Goal: Task Accomplishment & Management: Manage account settings

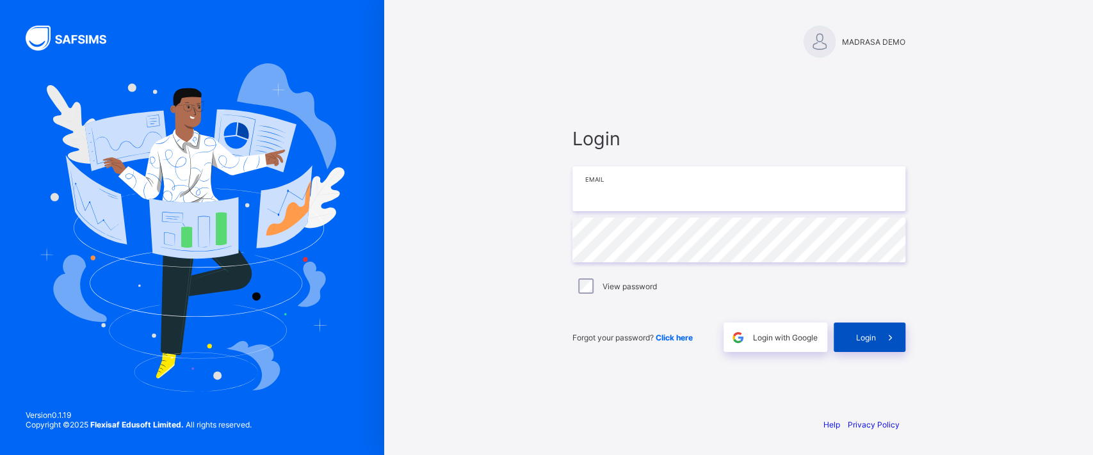
type input "**********"
click at [857, 333] on span "Login" at bounding box center [866, 338] width 20 height 10
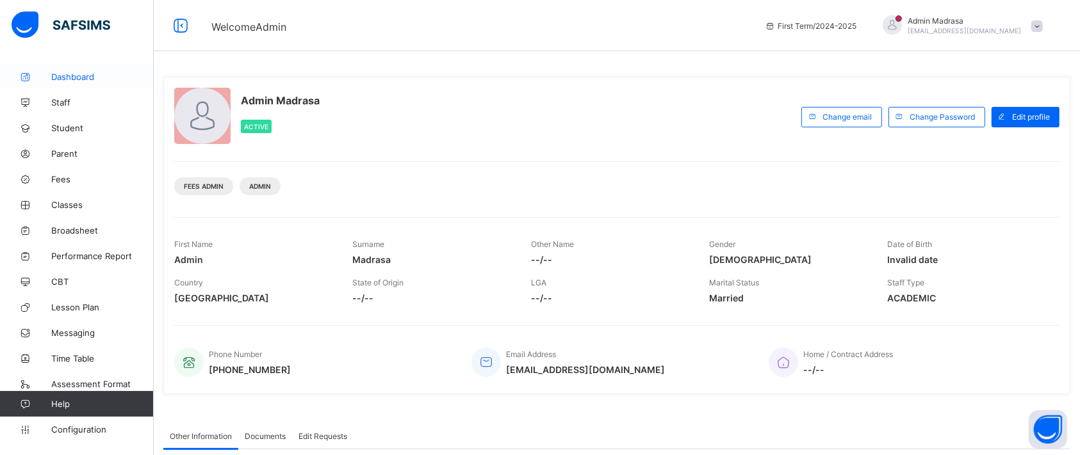
click at [62, 79] on span "Dashboard" at bounding box center [102, 77] width 102 height 10
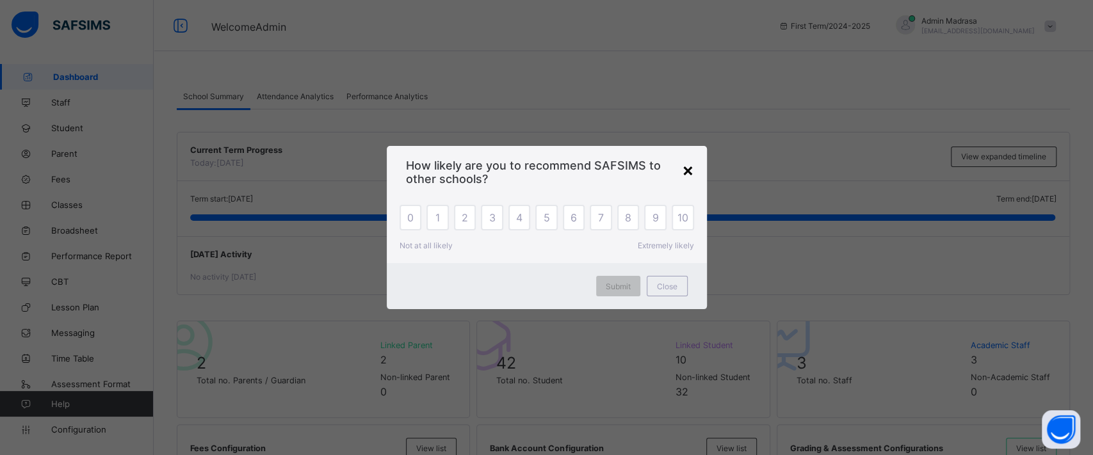
click at [683, 170] on div "×" at bounding box center [688, 170] width 12 height 22
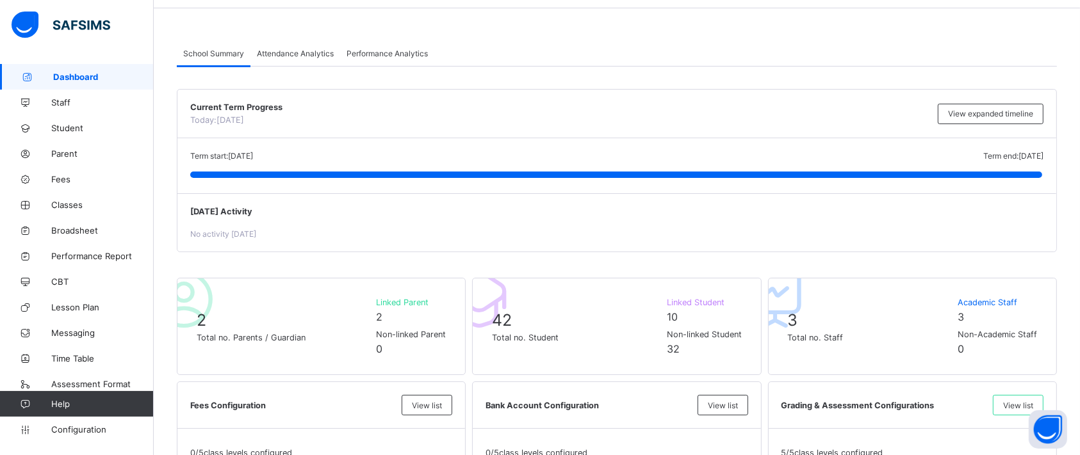
scroll to position [16, 0]
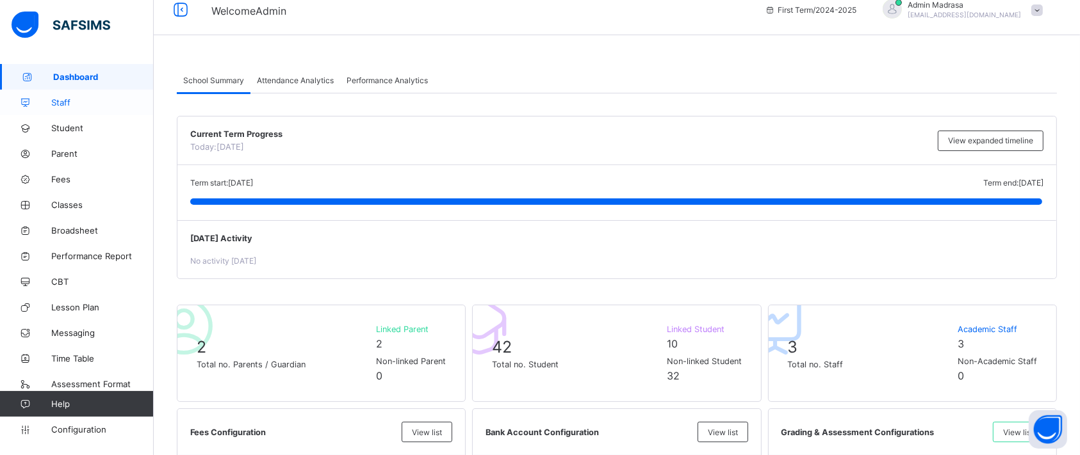
click at [58, 109] on link "Staff" at bounding box center [77, 103] width 154 height 26
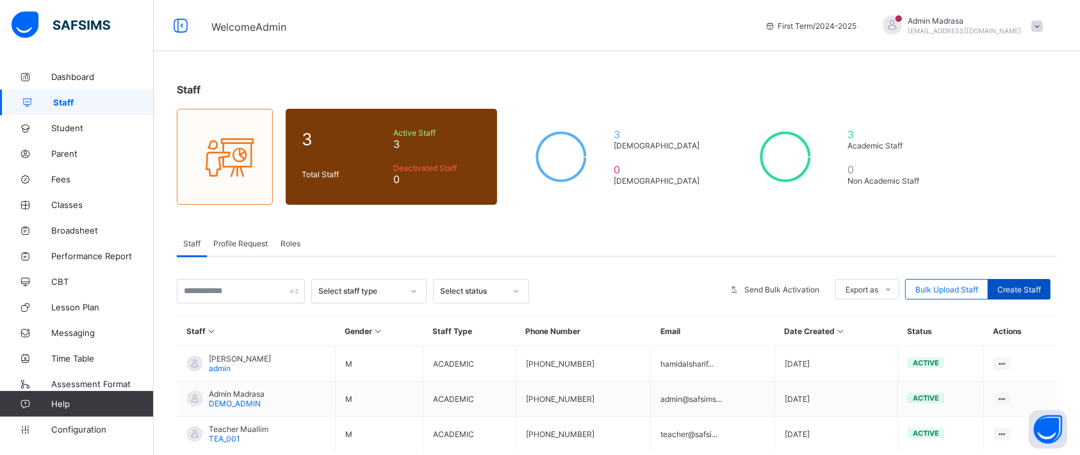
click at [1019, 285] on span "Create Staff" at bounding box center [1019, 290] width 44 height 10
select select "**"
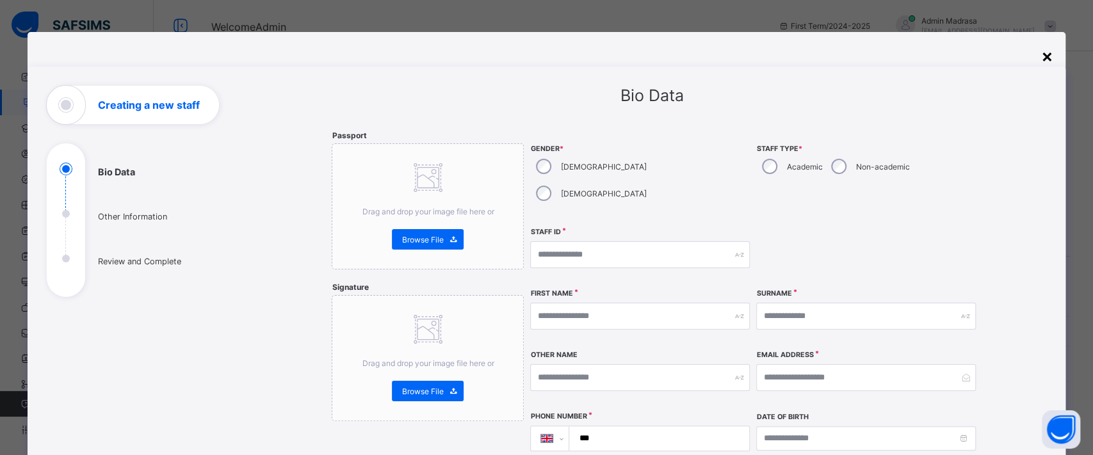
click at [1040, 54] on div "×" at bounding box center [1046, 56] width 12 height 22
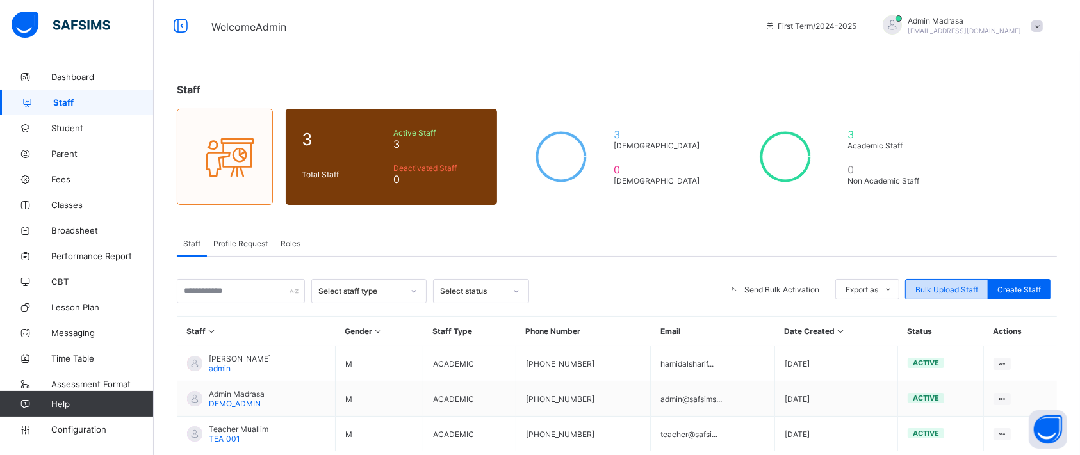
click at [964, 290] on span "Bulk Upload Staff" at bounding box center [946, 290] width 63 height 10
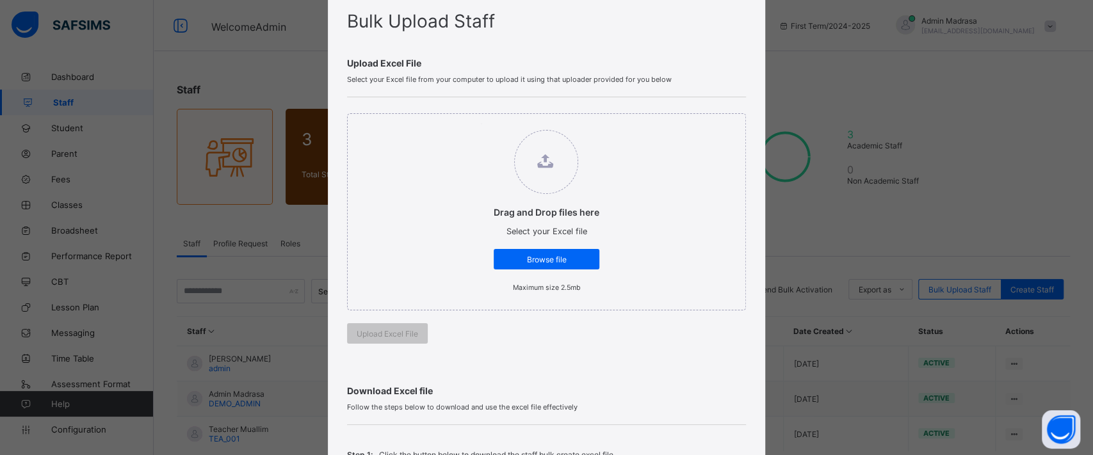
scroll to position [40, 0]
drag, startPoint x: 1075, startPoint y: 75, endPoint x: 1092, endPoint y: 95, distance: 26.4
click at [1092, 95] on div "Bulk Upload Staff Upload Excel File Select your Excel file from your computer t…" at bounding box center [546, 227] width 1093 height 455
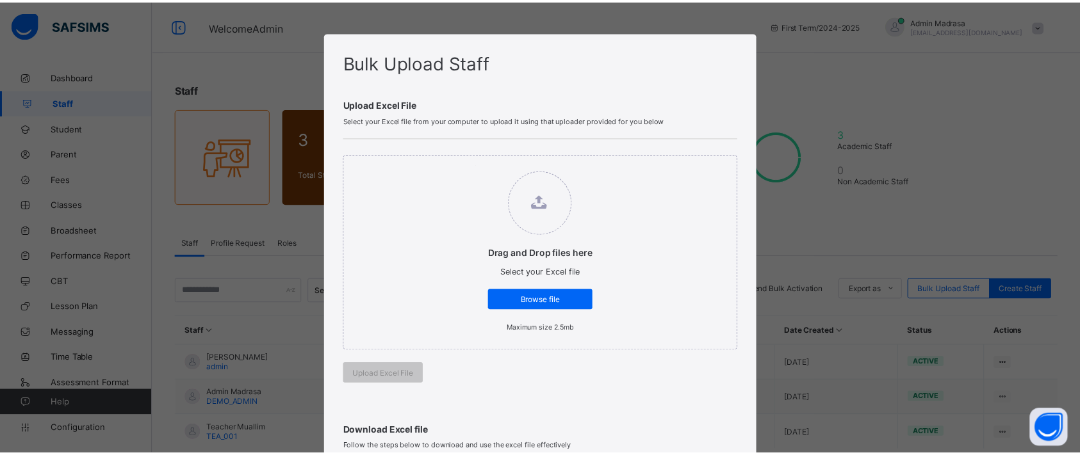
scroll to position [322, 0]
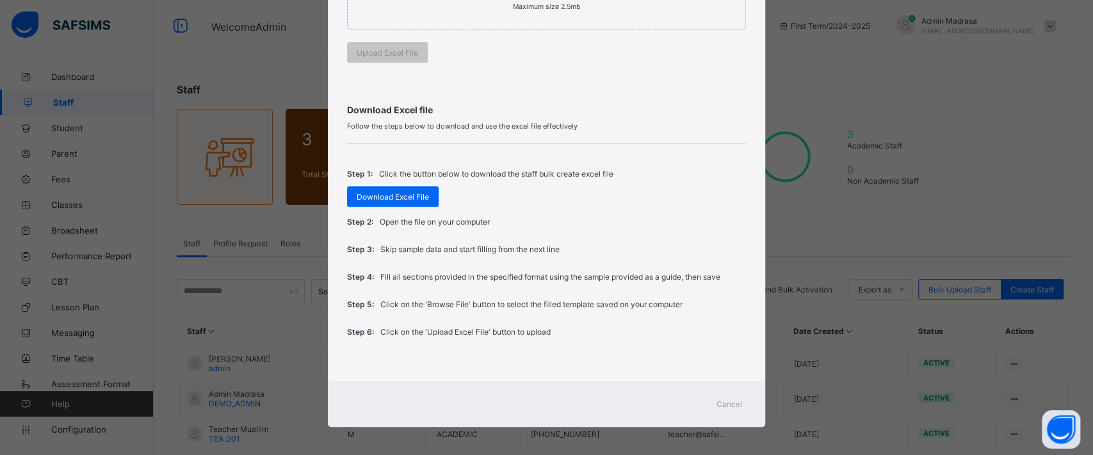
click at [728, 400] on span "Cancel" at bounding box center [729, 405] width 26 height 10
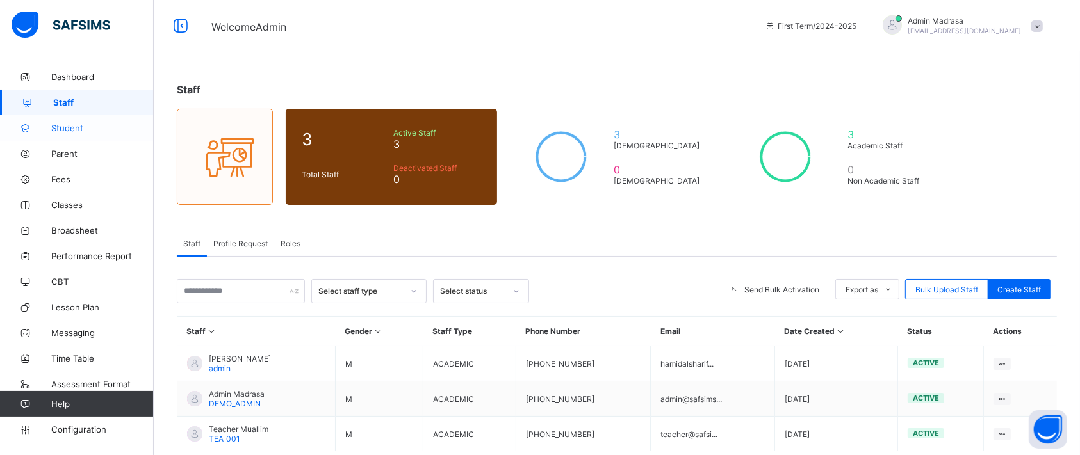
click at [60, 128] on span "Student" at bounding box center [102, 128] width 102 height 10
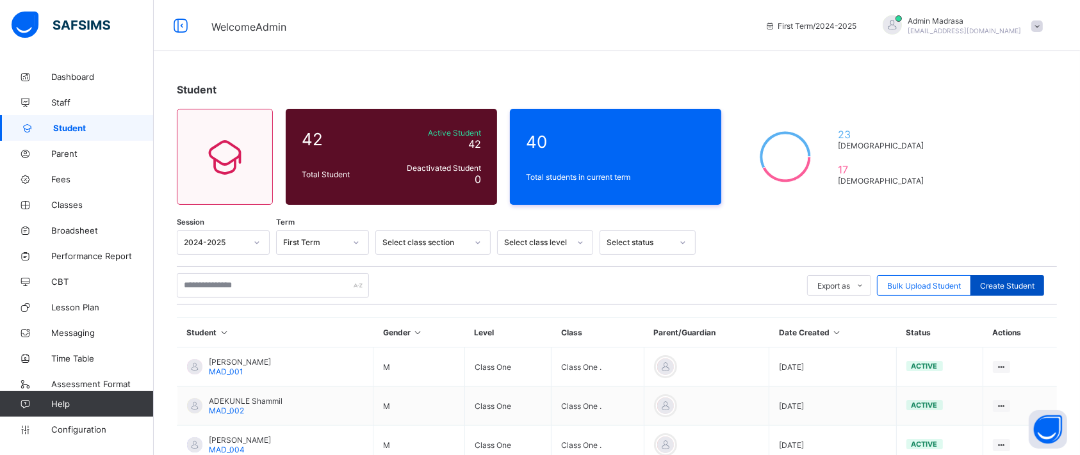
click at [1024, 287] on span "Create Student" at bounding box center [1007, 286] width 54 height 10
select select "**"
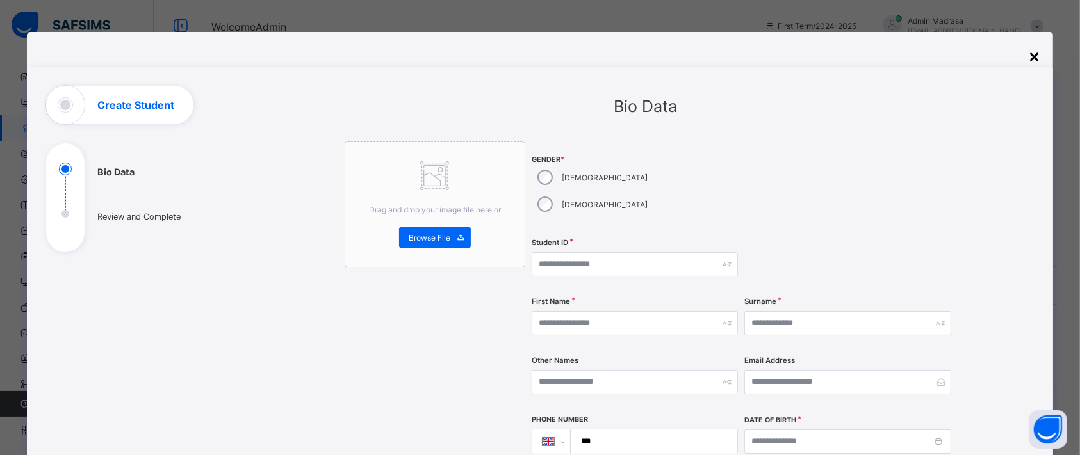
click at [1034, 54] on div "×" at bounding box center [1034, 56] width 12 height 22
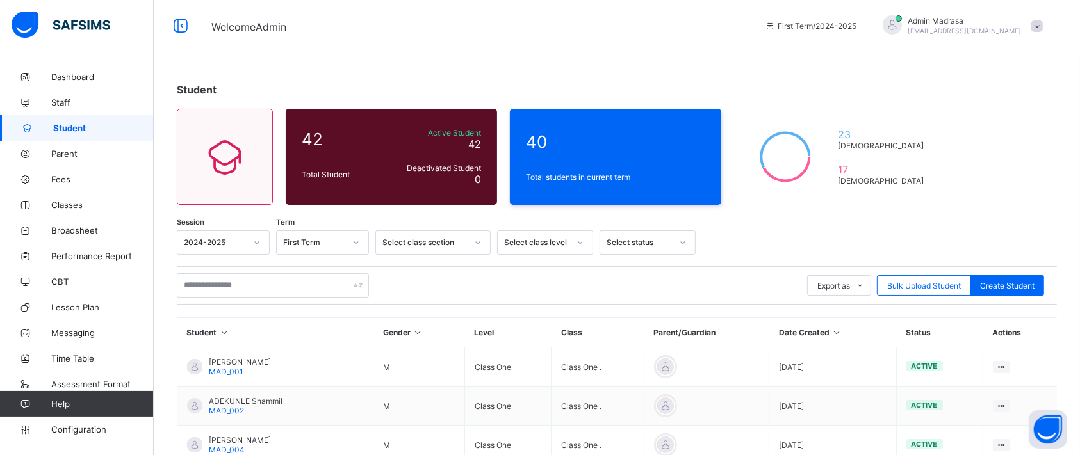
scroll to position [9, 0]
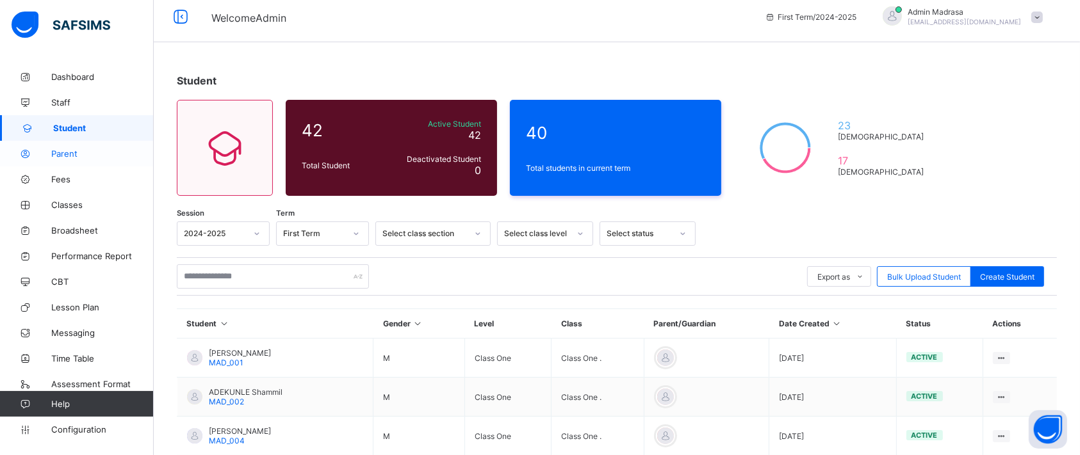
click at [58, 150] on span "Parent" at bounding box center [102, 154] width 102 height 10
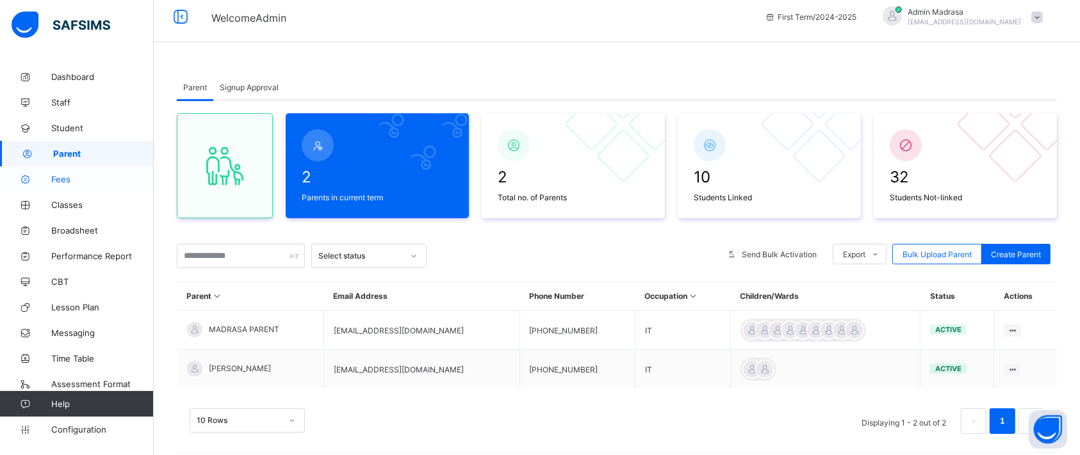
click at [64, 179] on span "Fees" at bounding box center [102, 179] width 102 height 10
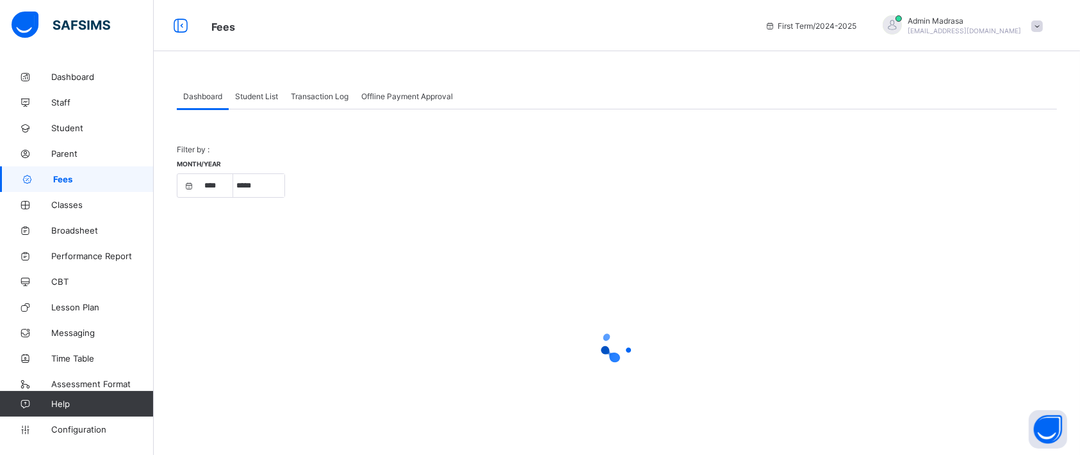
select select "****"
select select "*"
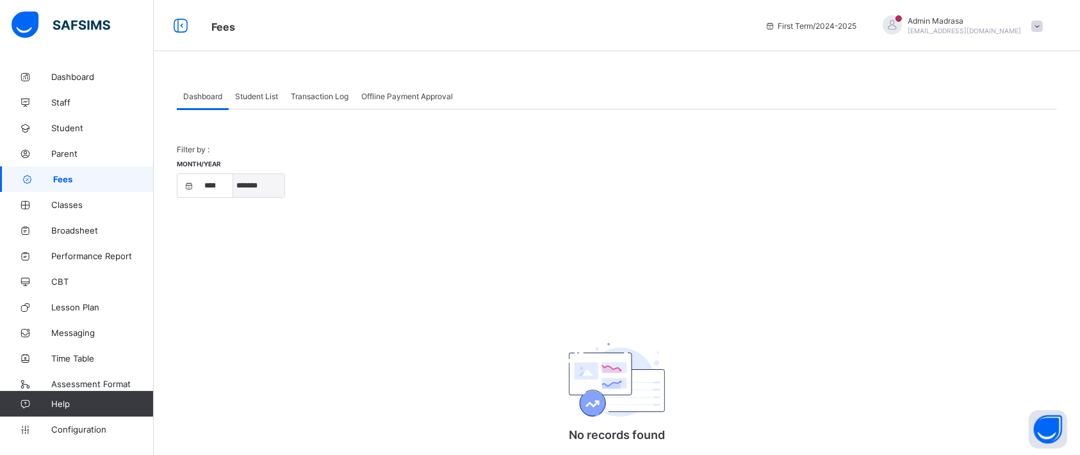
click at [245, 193] on select "***** ******* ******** ***** ***** *** ****" at bounding box center [258, 185] width 51 height 23
click at [239, 190] on select "***** ******* ******** ***** ***** *** ****" at bounding box center [258, 185] width 51 height 23
click at [256, 95] on span "Student List" at bounding box center [256, 97] width 43 height 10
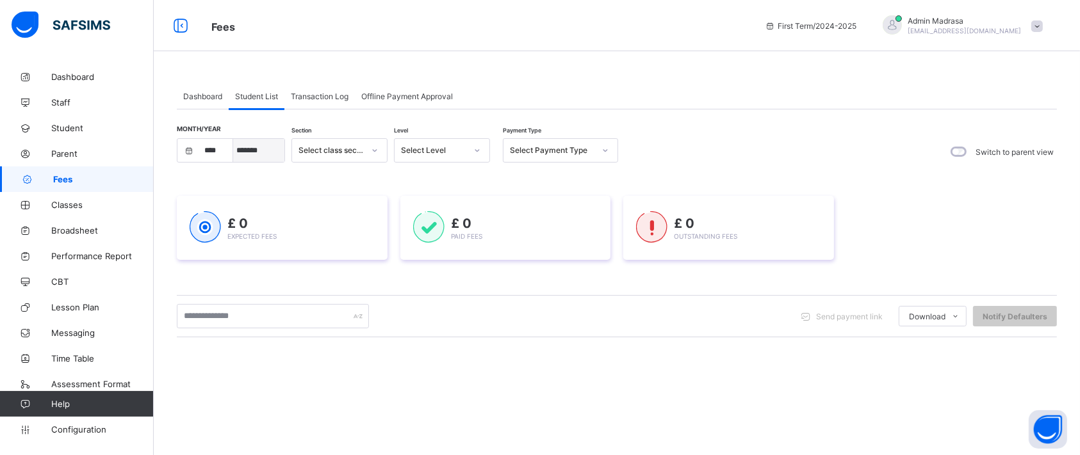
click at [252, 147] on select "***** ******* ******** ***** ***** *** ****" at bounding box center [258, 150] width 51 height 23
click at [216, 150] on select "**** **** ****" at bounding box center [217, 150] width 32 height 23
select select "****"
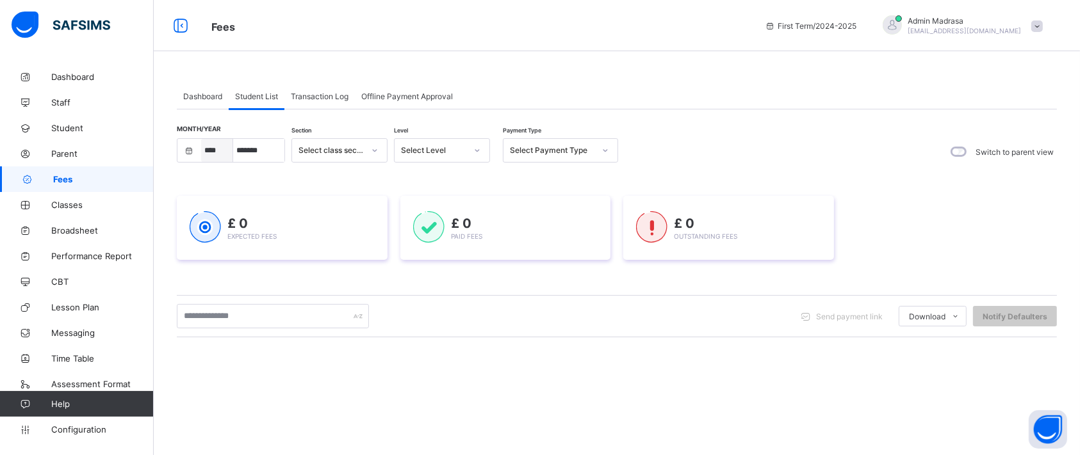
click at [201, 139] on select "**** **** ****" at bounding box center [217, 150] width 32 height 23
select select "*"
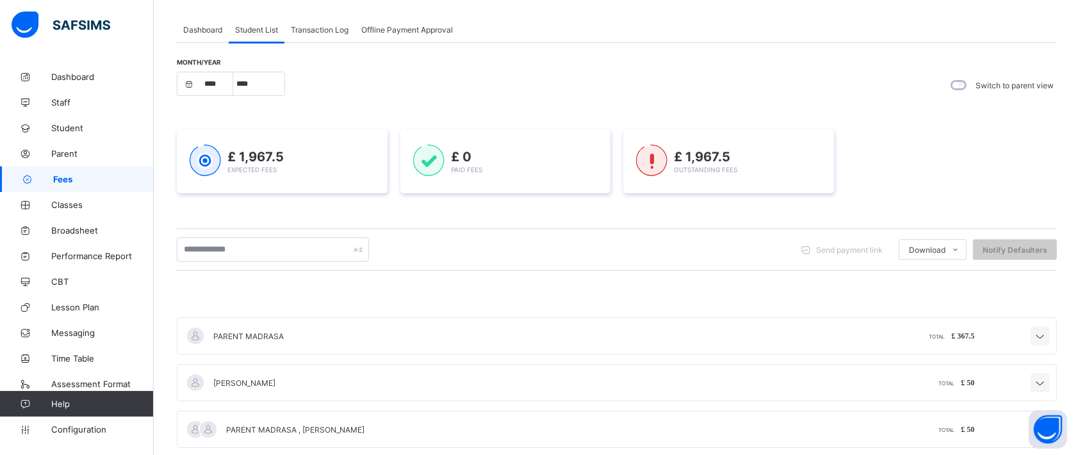
scroll to position [87, 0]
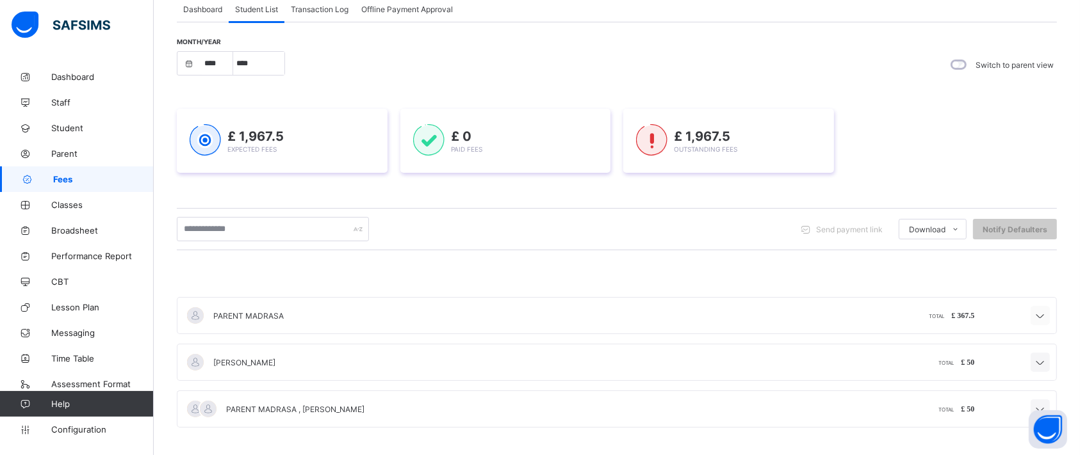
click at [1048, 320] on icon at bounding box center [1039, 316] width 15 height 13
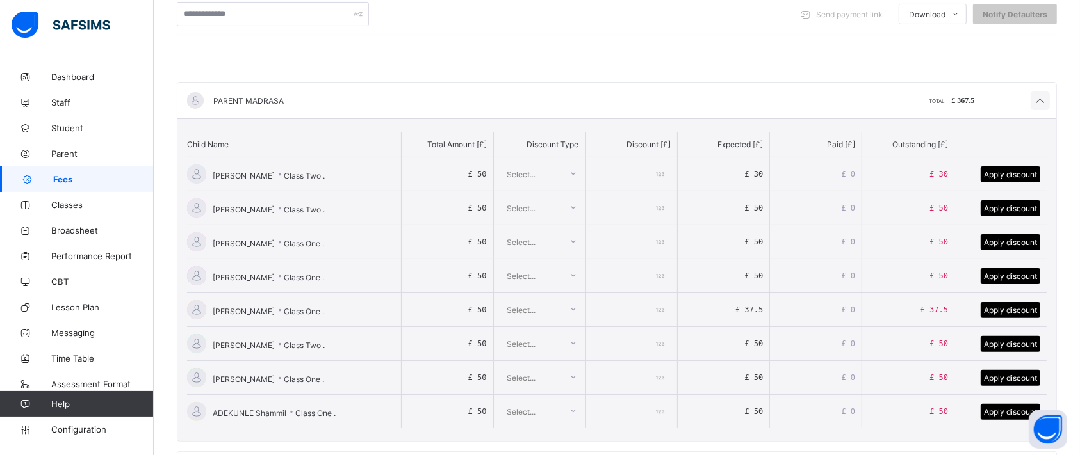
scroll to position [128, 0]
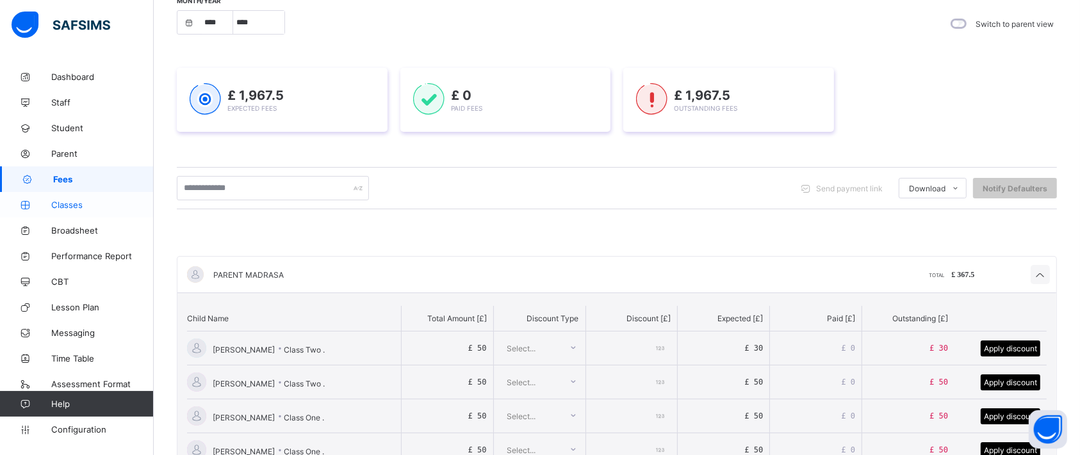
click at [68, 206] on span "Classes" at bounding box center [102, 205] width 102 height 10
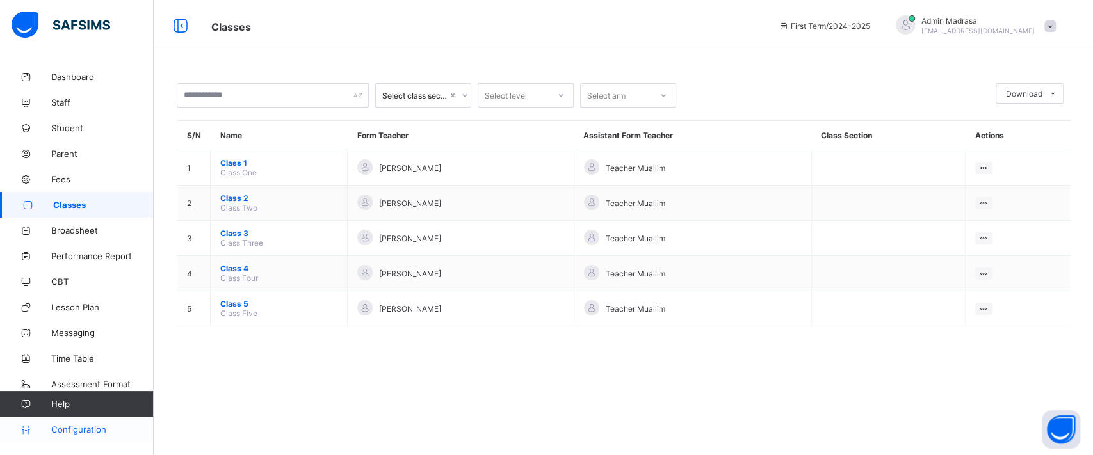
click at [87, 430] on span "Configuration" at bounding box center [102, 430] width 102 height 10
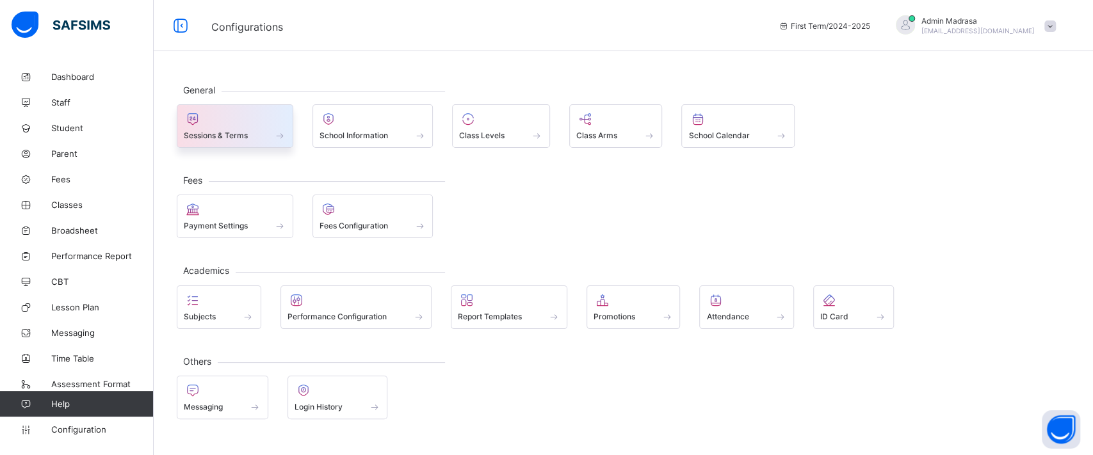
click at [236, 120] on div at bounding box center [235, 118] width 102 height 15
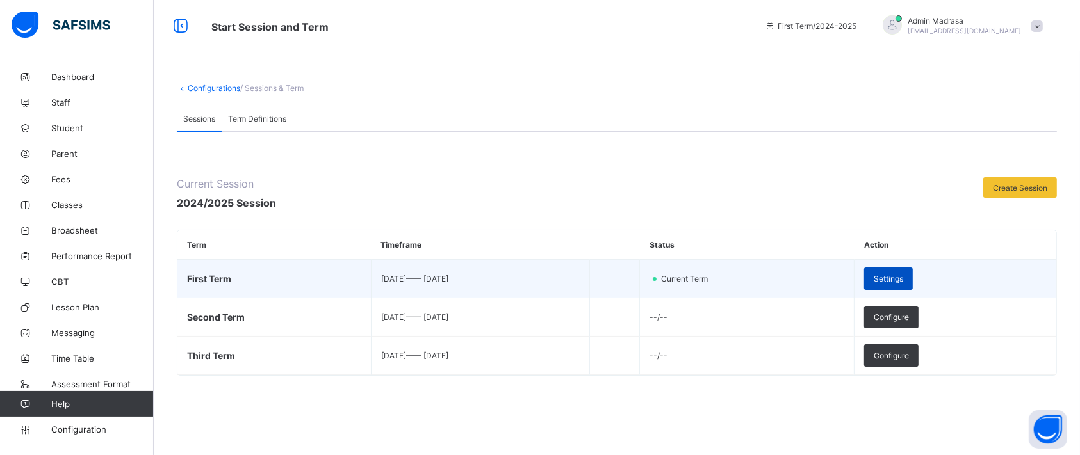
click at [903, 275] on span "Settings" at bounding box center [887, 279] width 29 height 10
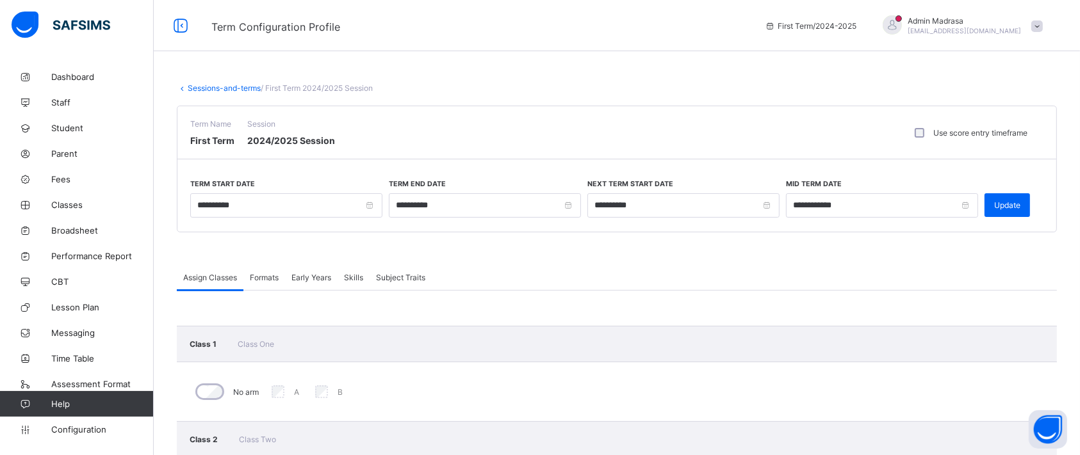
click at [219, 90] on link "Sessions-and-terms" at bounding box center [224, 88] width 73 height 10
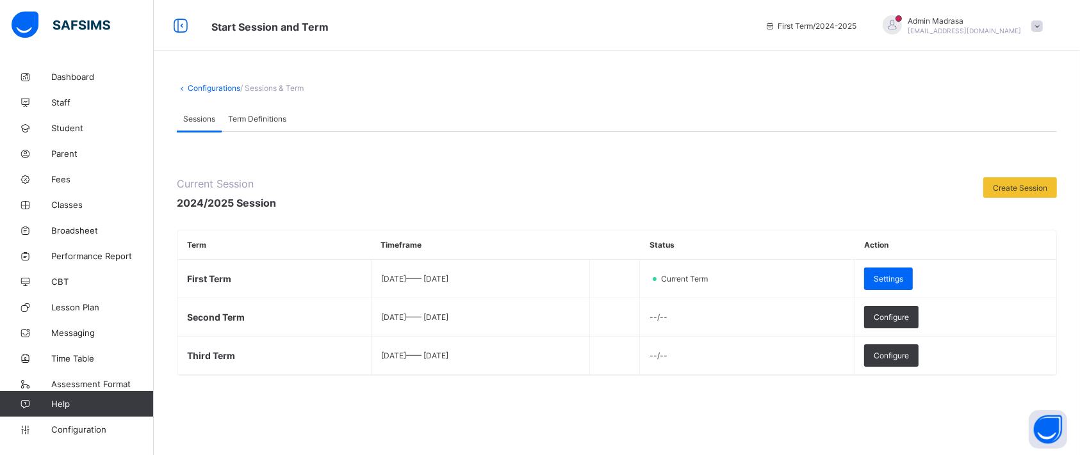
click at [216, 88] on link "Configurations" at bounding box center [214, 88] width 53 height 10
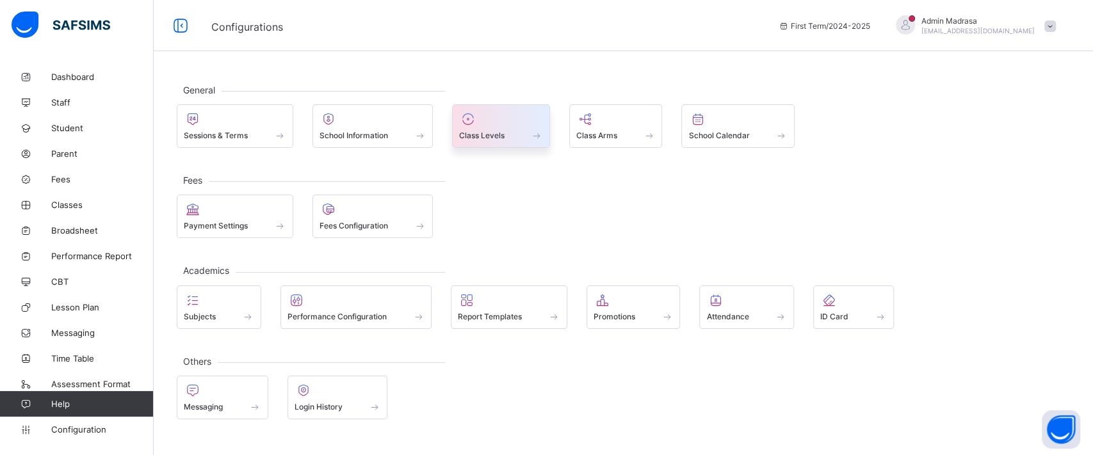
click at [496, 137] on span "Class Levels" at bounding box center [481, 136] width 45 height 10
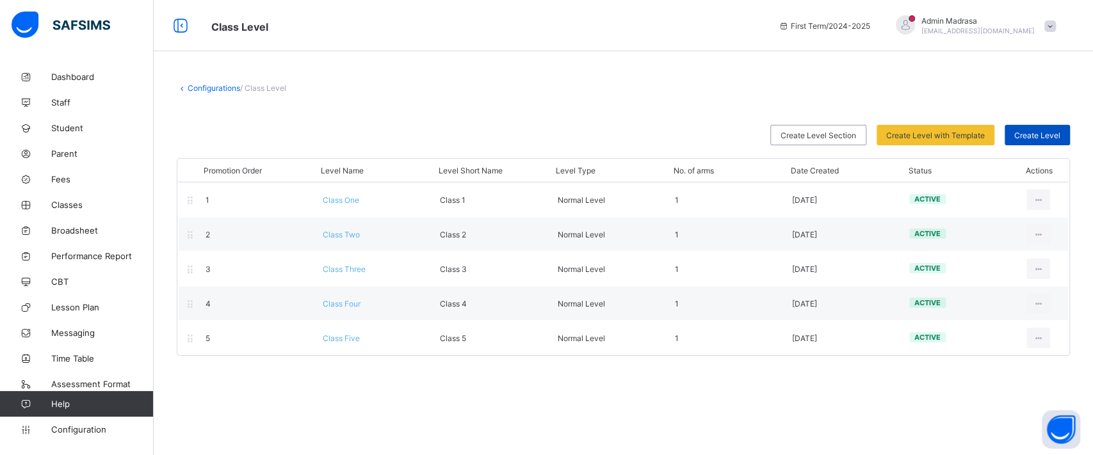
click at [1030, 136] on span "Create Level" at bounding box center [1037, 136] width 46 height 10
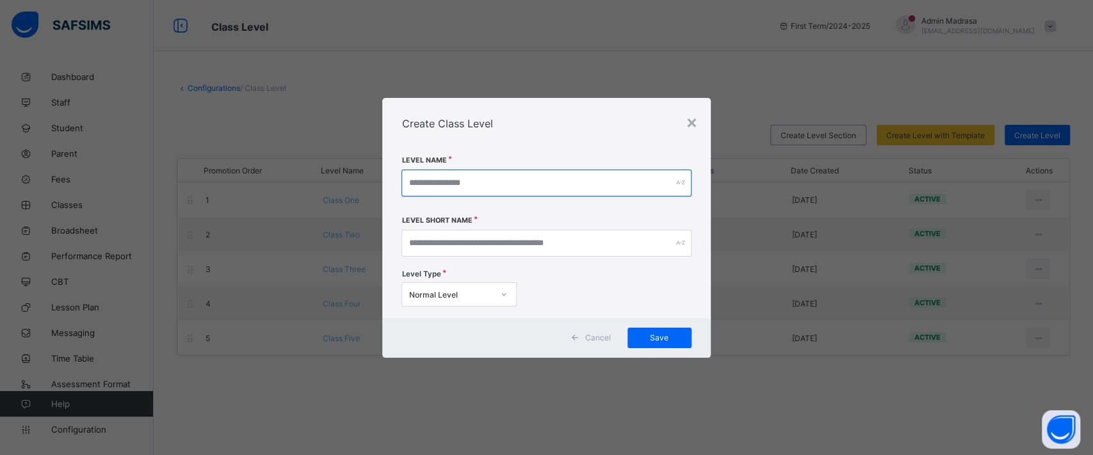
click at [509, 182] on input "text" at bounding box center [545, 183] width 289 height 27
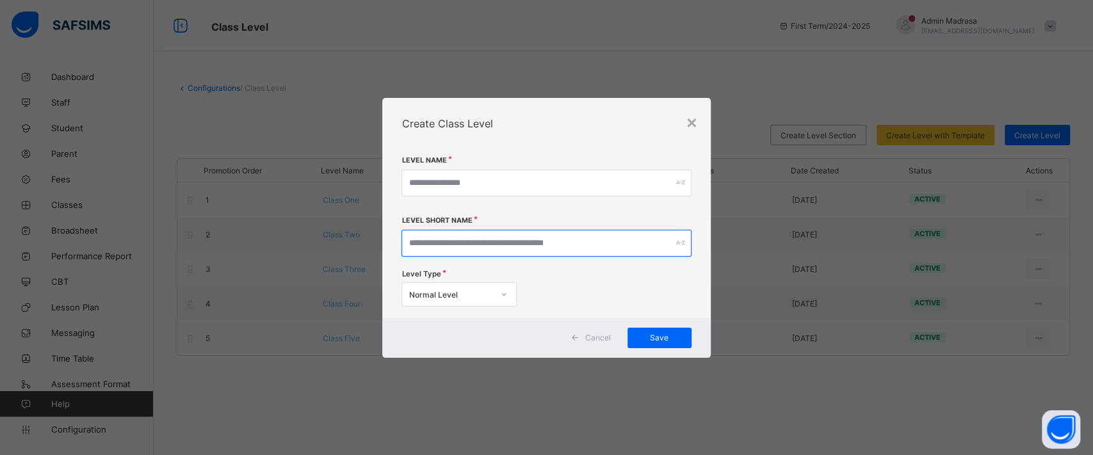
click at [476, 242] on input "text" at bounding box center [545, 243] width 289 height 27
click at [692, 120] on div "×" at bounding box center [692, 122] width 12 height 22
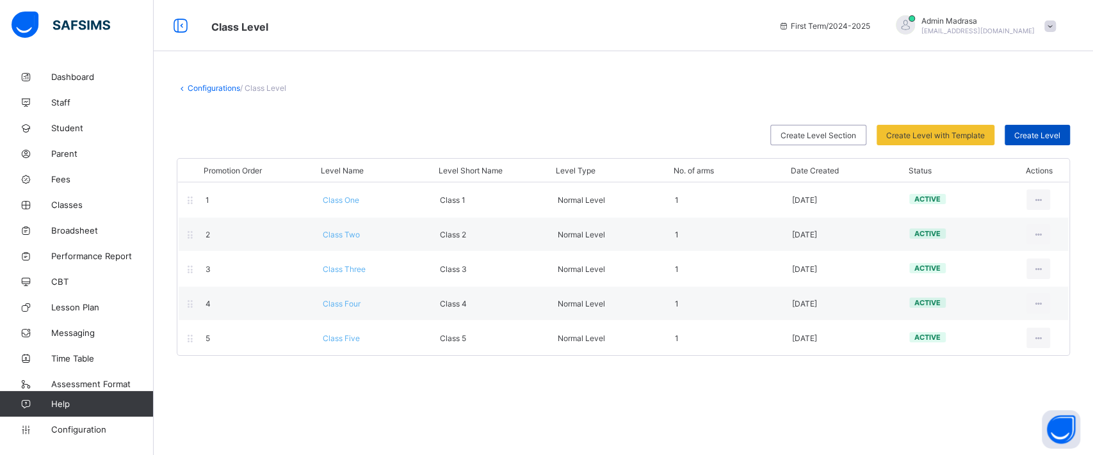
click at [1051, 134] on span "Create Level" at bounding box center [1037, 136] width 46 height 10
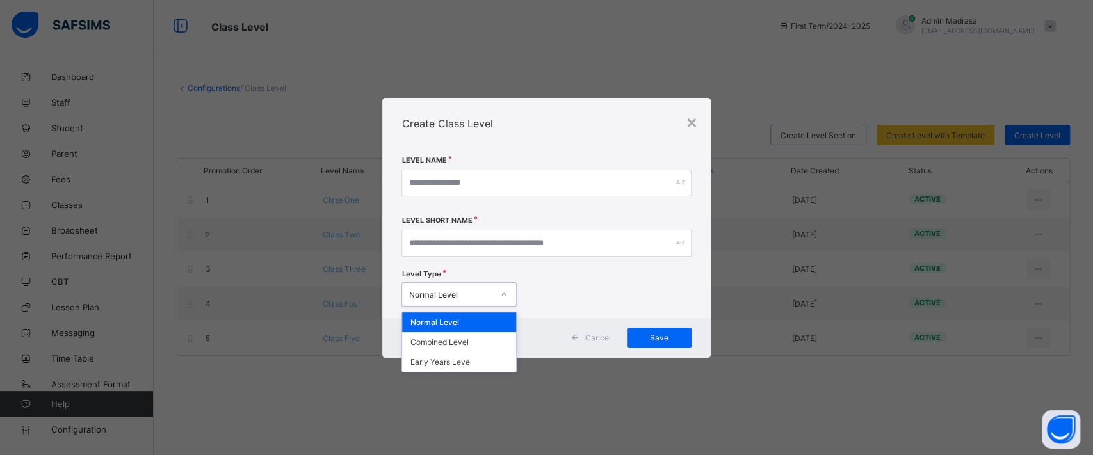
click at [499, 290] on div at bounding box center [504, 294] width 22 height 20
click at [485, 321] on div "Normal Level" at bounding box center [459, 322] width 114 height 20
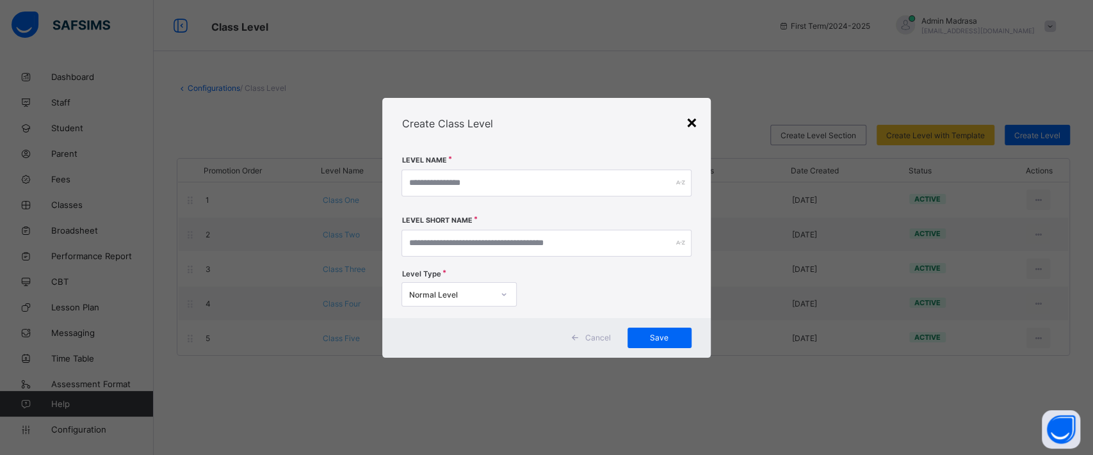
click at [690, 122] on div "×" at bounding box center [692, 122] width 12 height 22
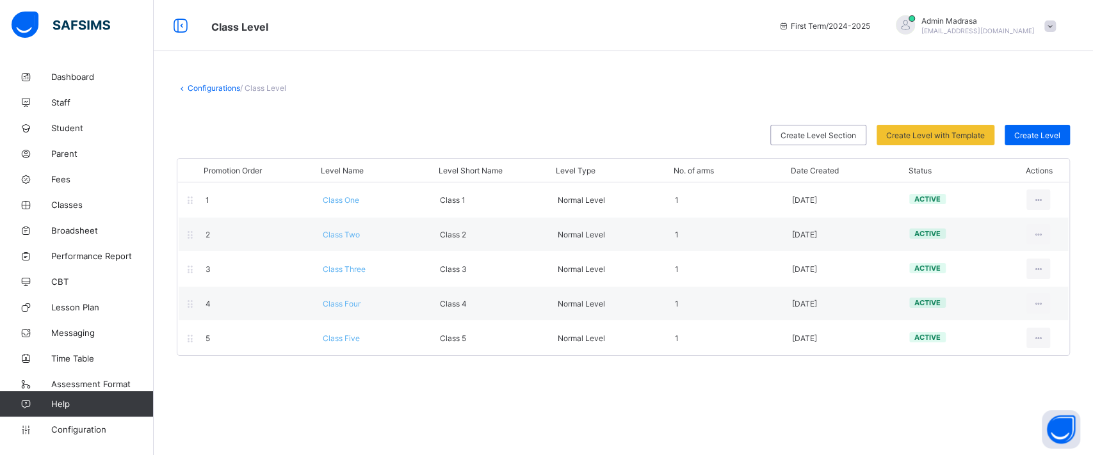
click at [210, 87] on link "Configurations" at bounding box center [214, 88] width 53 height 10
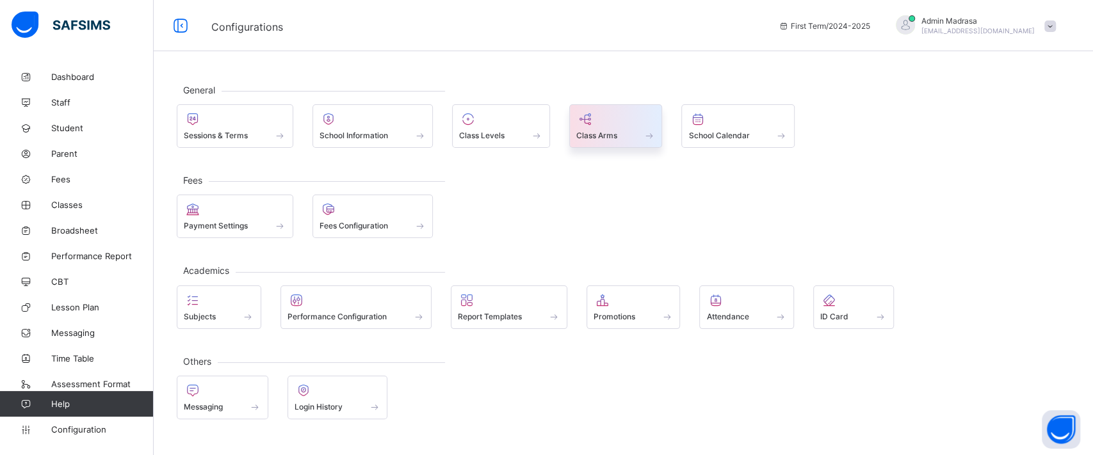
click at [624, 127] on span at bounding box center [615, 128] width 79 height 3
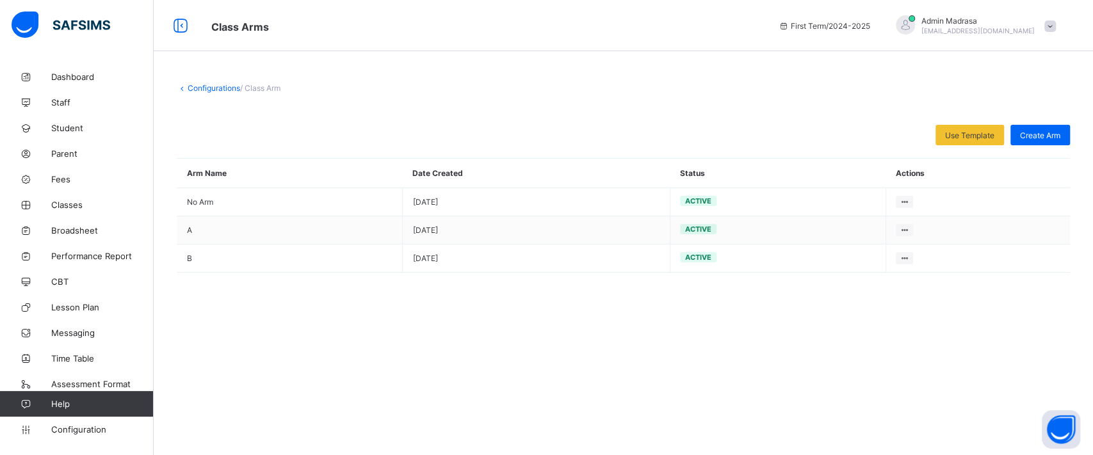
drag, startPoint x: 377, startPoint y: 352, endPoint x: 410, endPoint y: 330, distance: 40.1
click at [410, 330] on div "Configurations / Class Arm Use Template Select from our already define template…" at bounding box center [623, 227] width 939 height 455
click at [217, 89] on link "Configurations" at bounding box center [214, 88] width 53 height 10
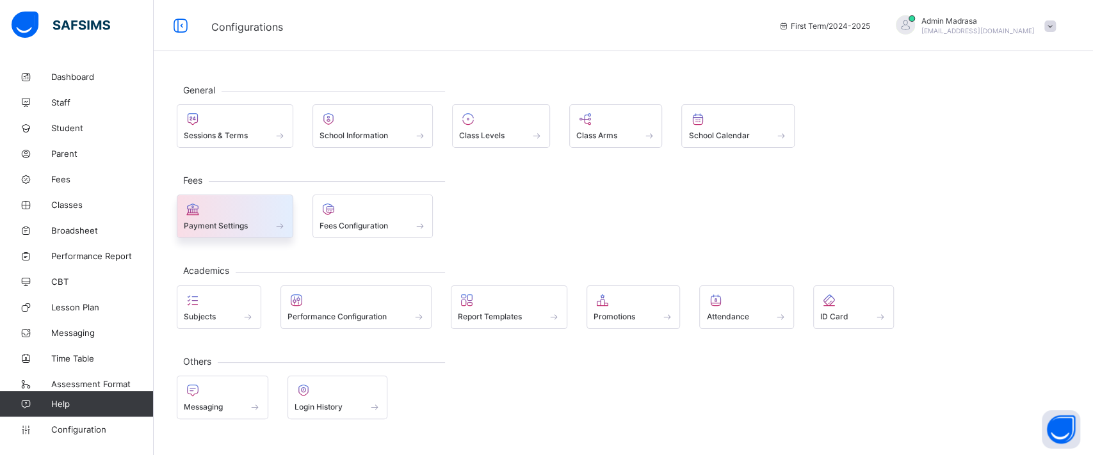
click at [216, 205] on div at bounding box center [235, 209] width 102 height 15
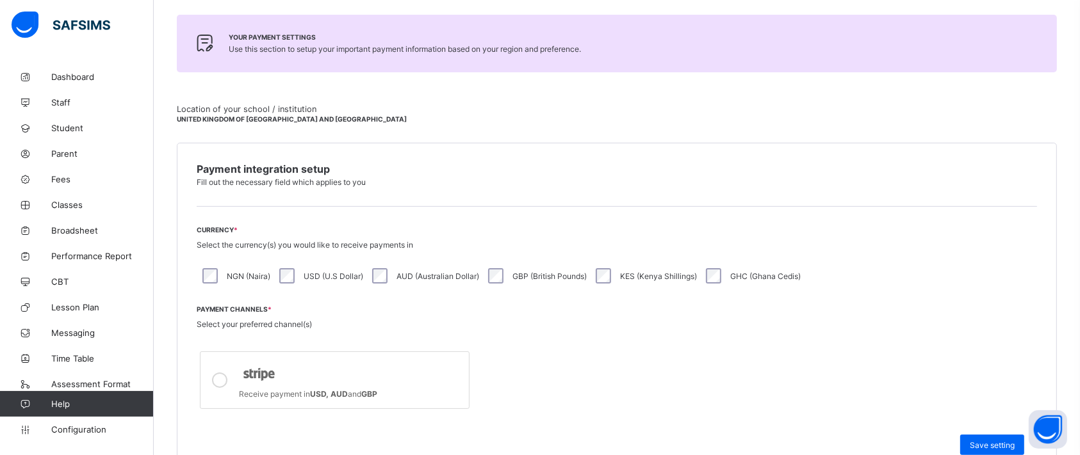
scroll to position [241, 0]
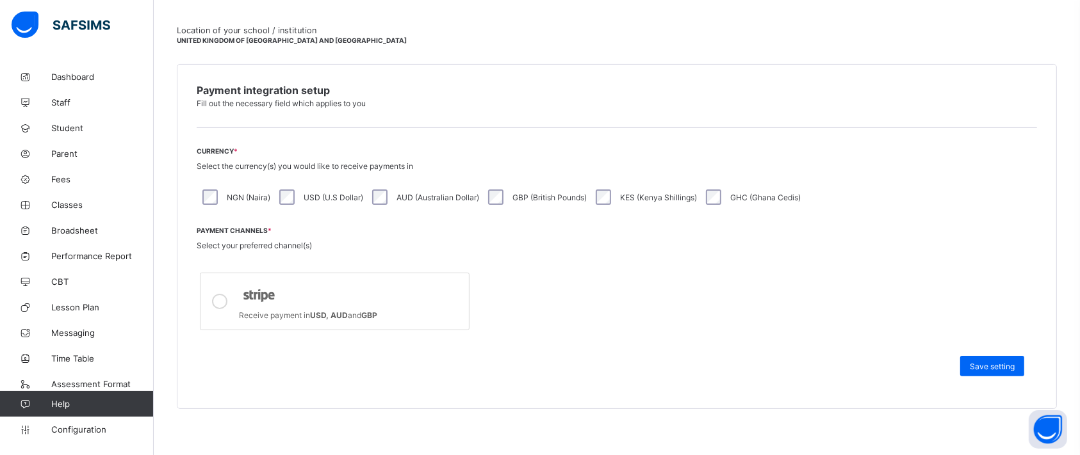
click at [247, 307] on div "Receive payment in USD, AUD and GBP" at bounding box center [350, 313] width 223 height 13
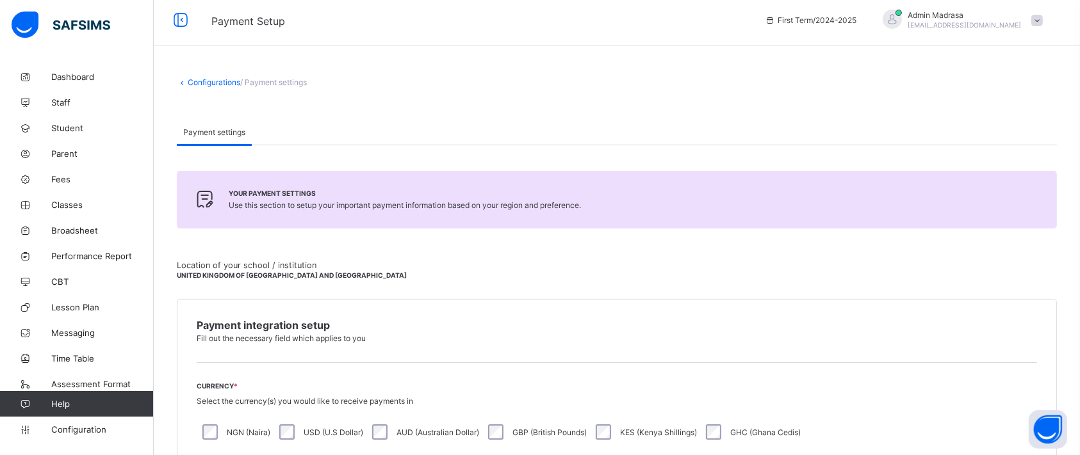
scroll to position [1, 0]
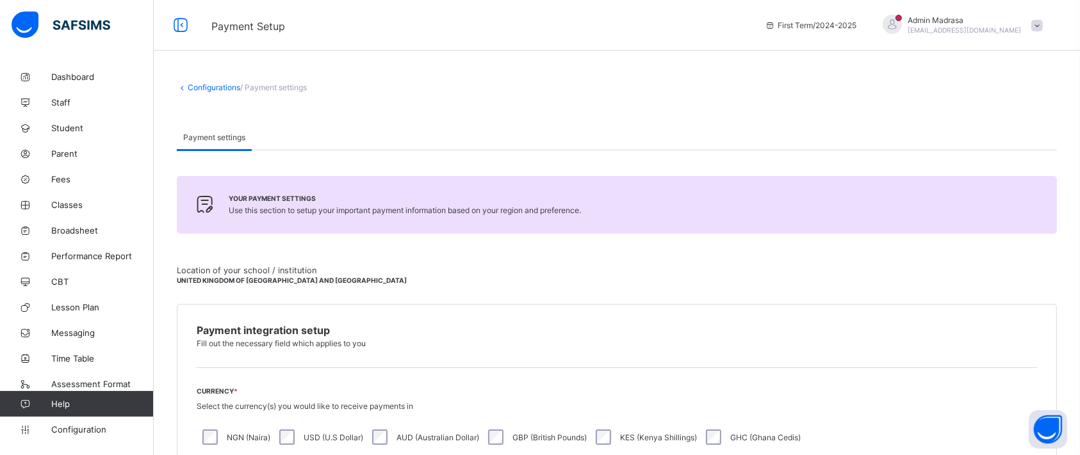
click at [193, 85] on link "Configurations" at bounding box center [214, 88] width 53 height 10
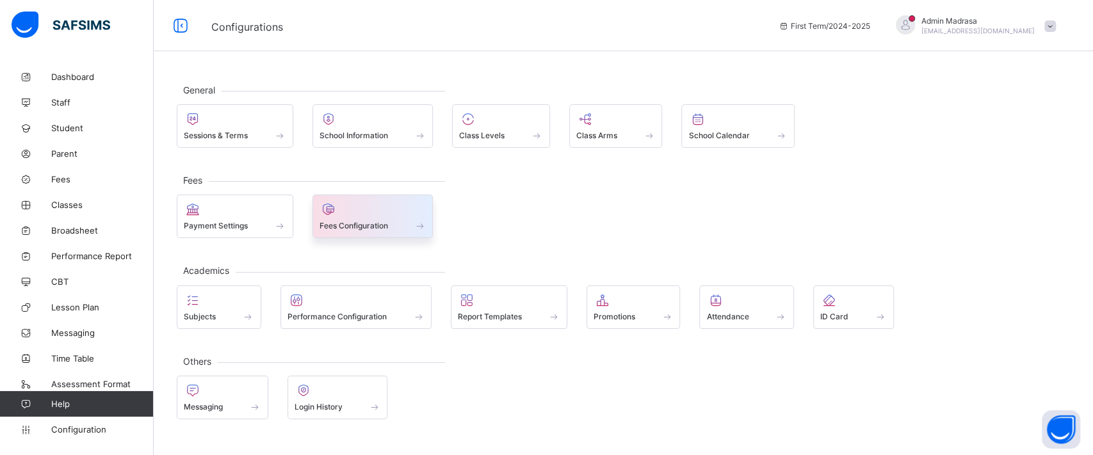
click at [368, 213] on div at bounding box center [373, 209] width 107 height 15
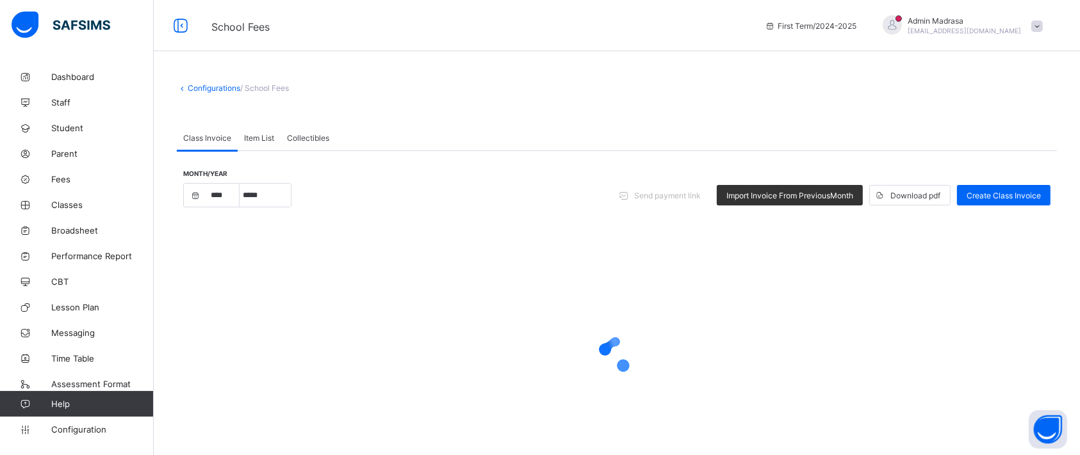
select select "****"
select select "*"
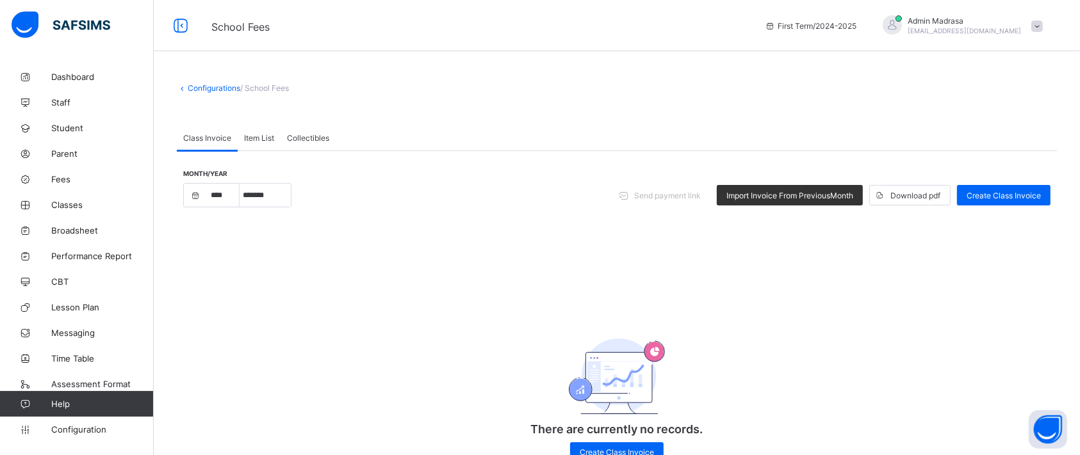
click at [258, 134] on span "Item List" at bounding box center [259, 138] width 30 height 10
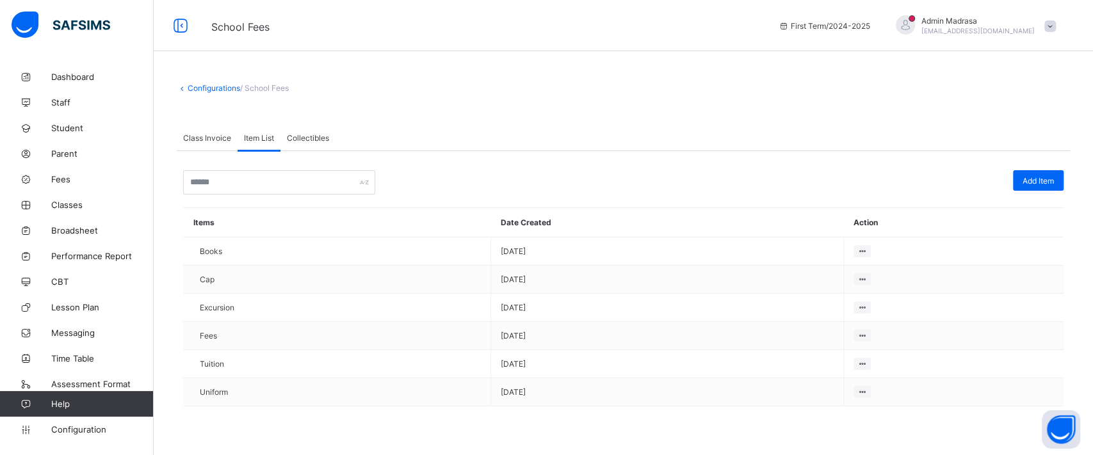
click at [211, 134] on span "Class Invoice" at bounding box center [207, 138] width 48 height 10
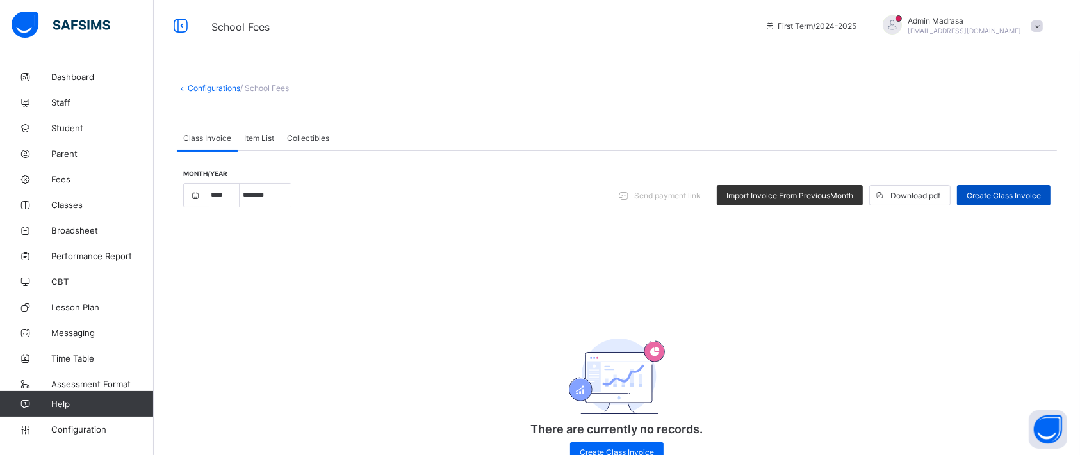
click at [999, 190] on div "Create Class Invoice" at bounding box center [1003, 195] width 93 height 20
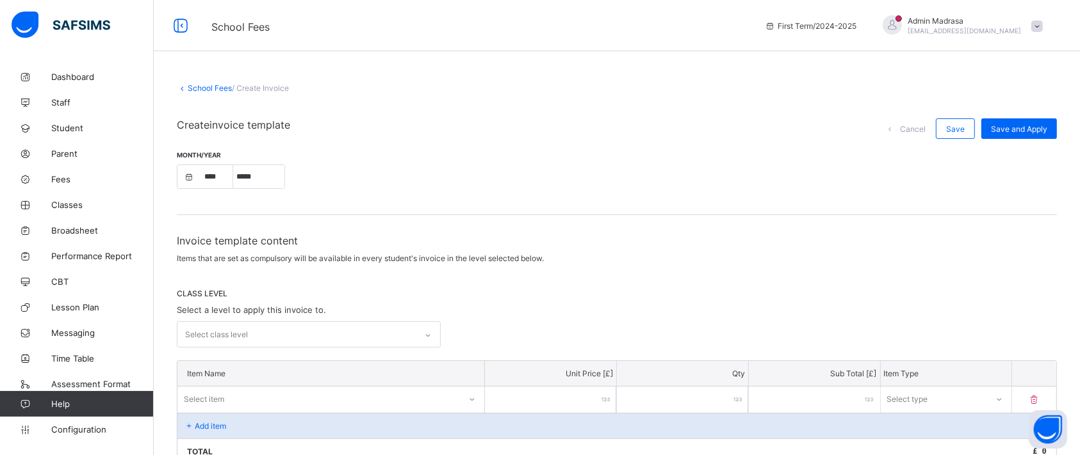
select select "****"
select select "*"
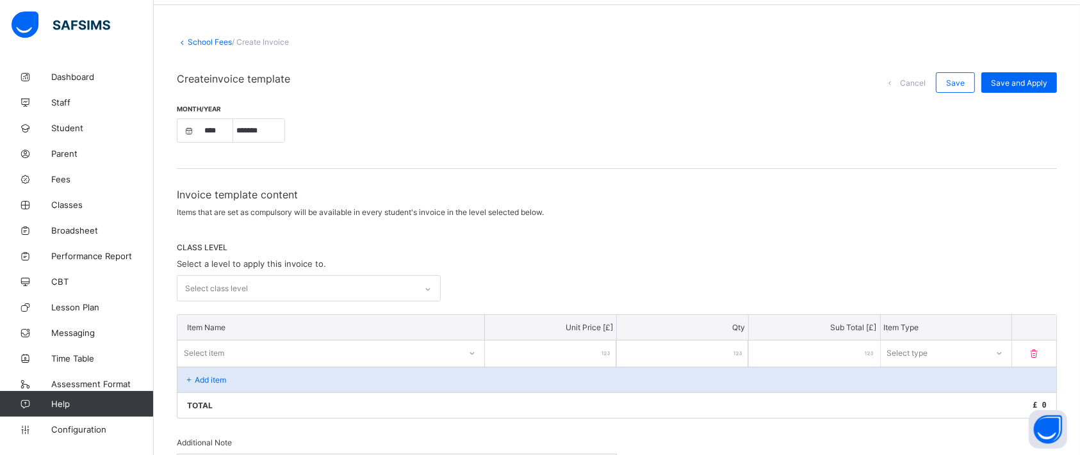
scroll to position [48, 0]
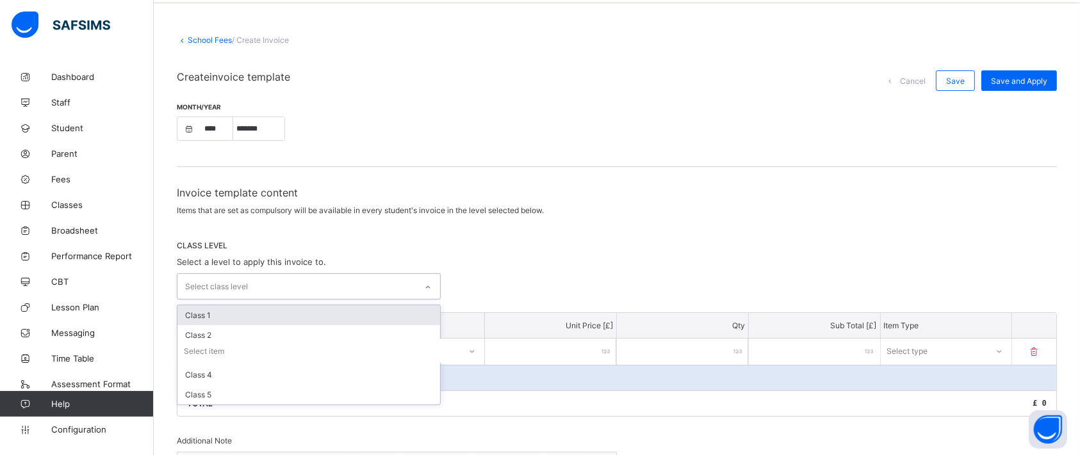
click at [307, 280] on div "Select class level" at bounding box center [296, 286] width 238 height 25
click at [225, 307] on div "Class 1" at bounding box center [308, 315] width 263 height 20
click at [225, 307] on div "Class 2" at bounding box center [308, 317] width 263 height 20
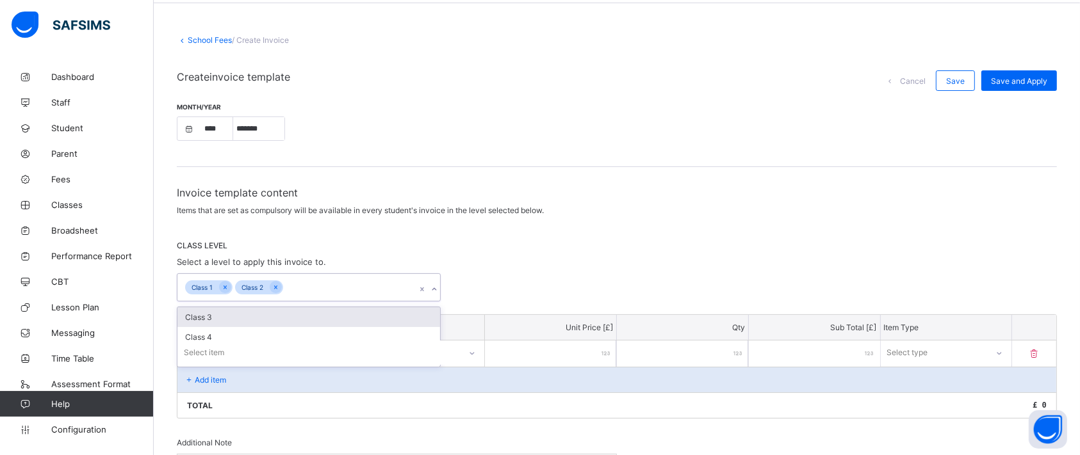
click at [225, 307] on div "Class 3" at bounding box center [308, 317] width 263 height 20
click at [225, 307] on div "Class 4" at bounding box center [308, 317] width 263 height 20
click at [225, 307] on div "Class 5" at bounding box center [308, 317] width 263 height 20
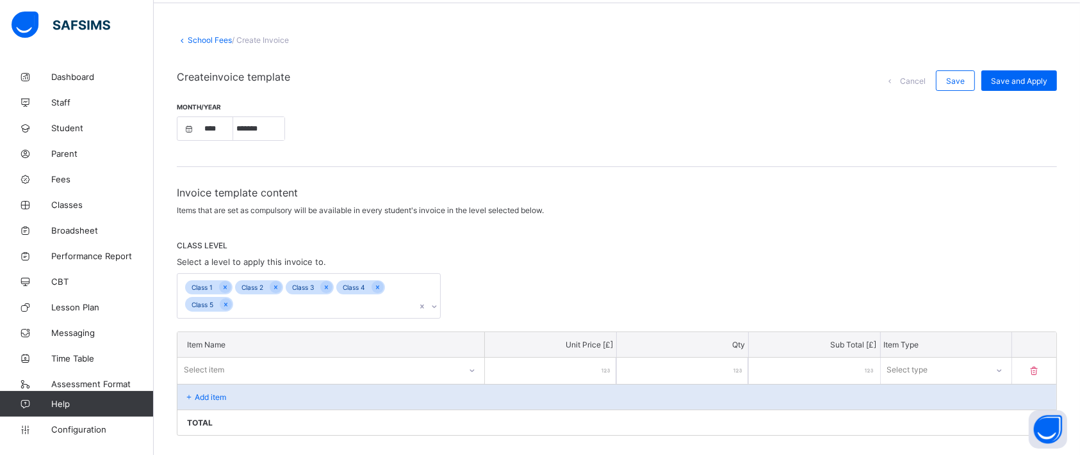
click at [579, 243] on span "CLASS LEVEL" at bounding box center [617, 246] width 880 height 10
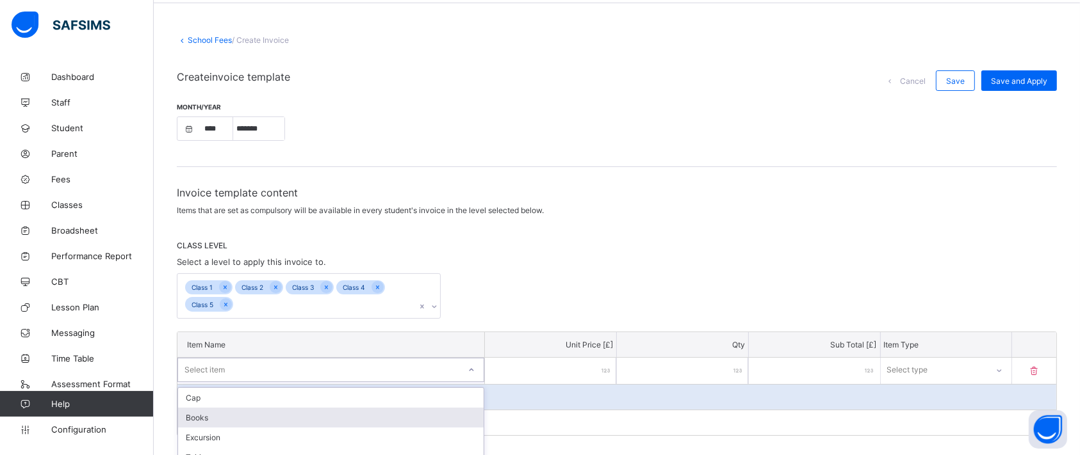
scroll to position [100, 0]
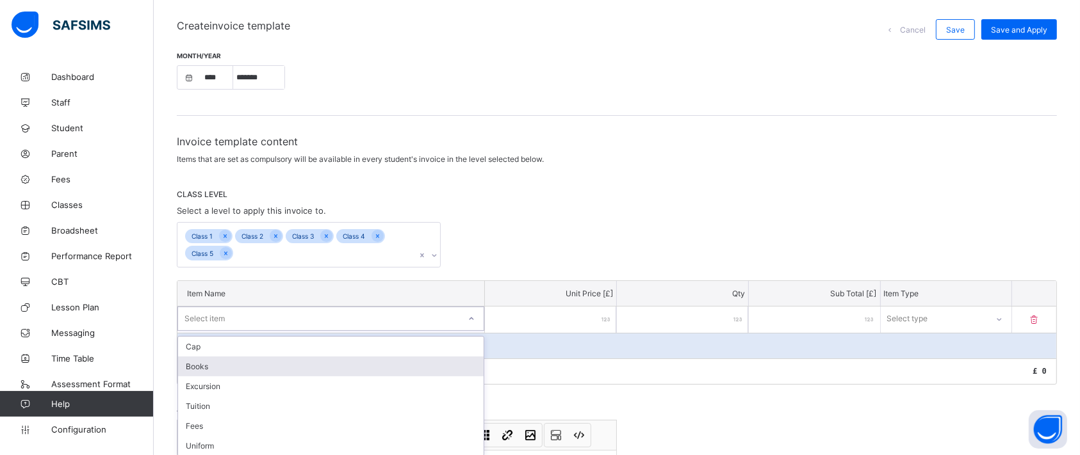
click at [324, 331] on div "option Books focused, 2 of 6. 6 results available. Use Up and Down to choose op…" at bounding box center [330, 319] width 307 height 24
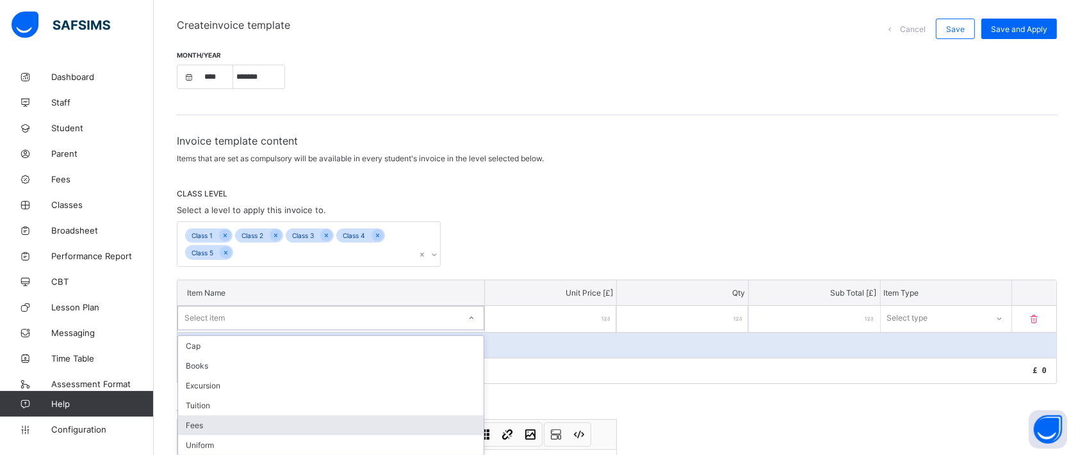
click at [227, 418] on div "Fees" at bounding box center [330, 426] width 305 height 20
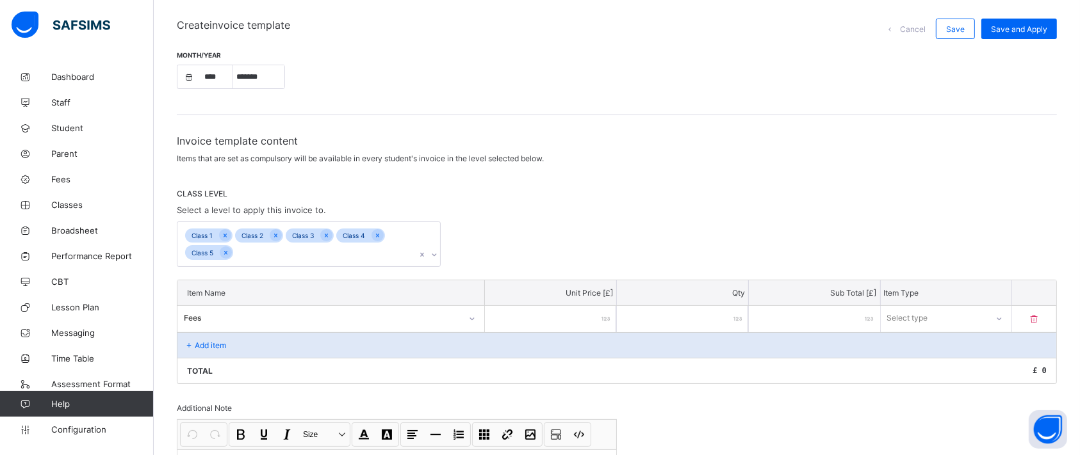
click at [568, 315] on input "number" at bounding box center [550, 319] width 131 height 26
type input "**"
click at [941, 317] on div "Select type" at bounding box center [934, 318] width 106 height 18
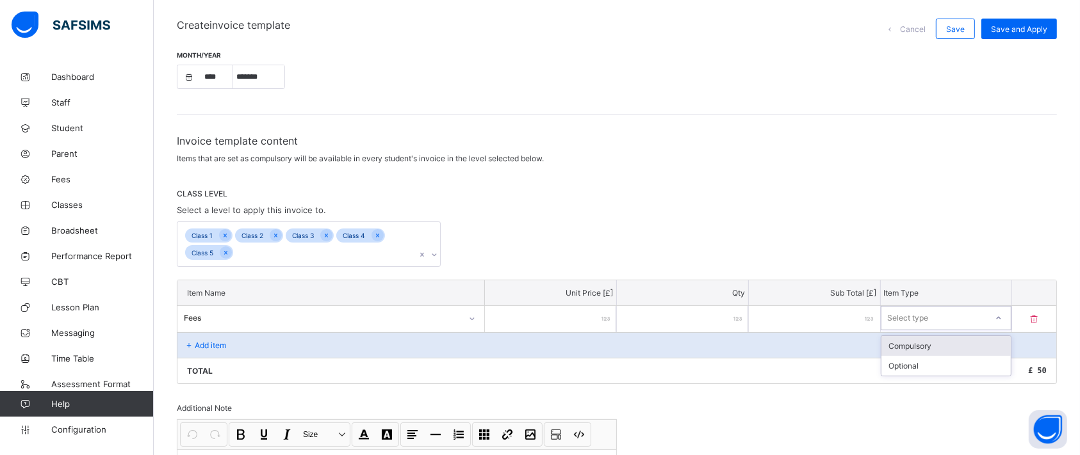
click at [939, 346] on div "Compulsory" at bounding box center [946, 346] width 130 height 20
click at [216, 341] on p "Add item" at bounding box center [210, 346] width 31 height 10
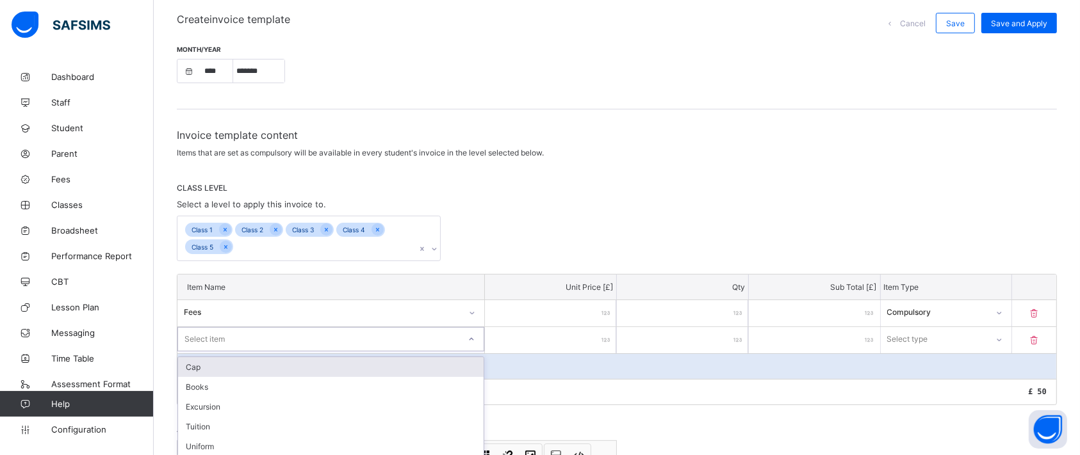
scroll to position [108, 0]
click at [310, 339] on div "Select item" at bounding box center [318, 337] width 281 height 18
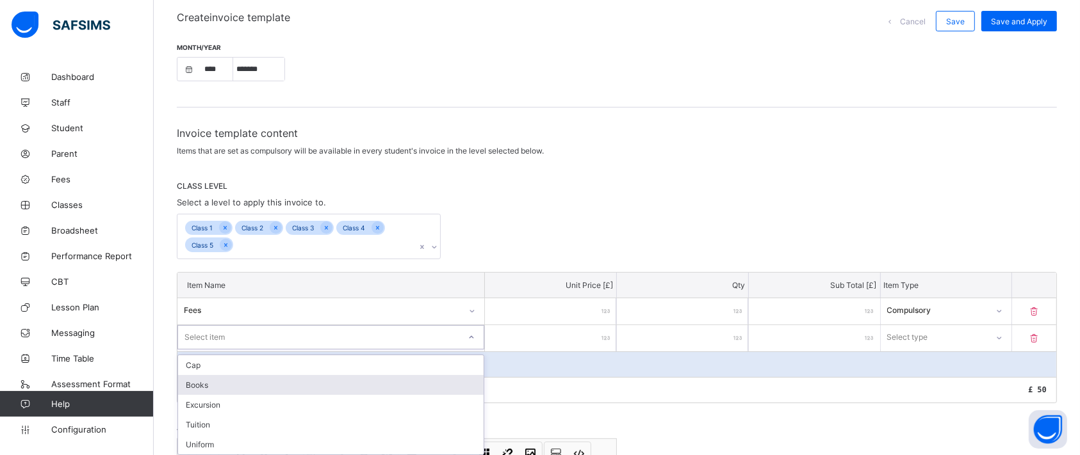
click at [247, 381] on div "Books" at bounding box center [330, 385] width 305 height 20
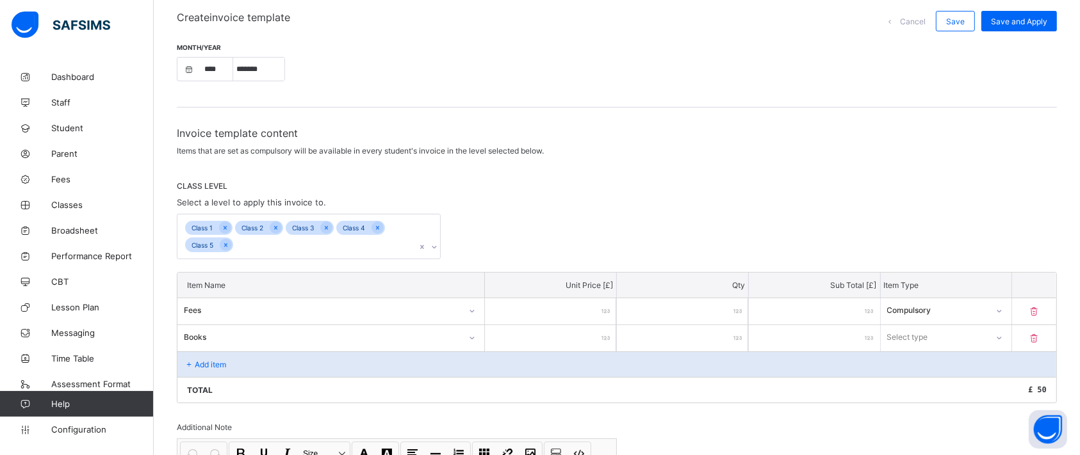
click at [572, 336] on input "number" at bounding box center [550, 338] width 131 height 26
type input "*"
type input "**"
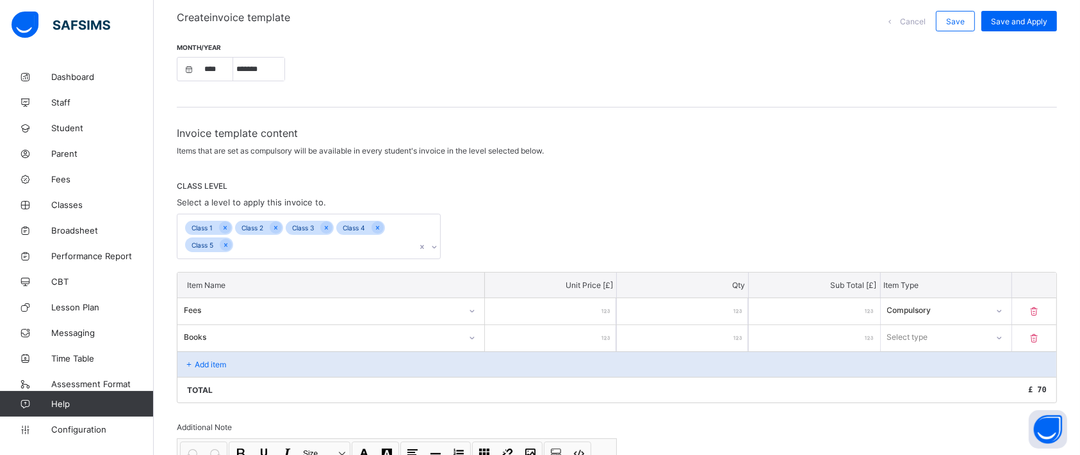
type input "**"
click at [928, 334] on div "Select type" at bounding box center [907, 337] width 41 height 24
drag, startPoint x: 913, startPoint y: 387, endPoint x: 959, endPoint y: 342, distance: 63.8
click at [959, 342] on div "Select type" at bounding box center [934, 337] width 106 height 18
click at [924, 380] on div "Optional" at bounding box center [946, 385] width 130 height 20
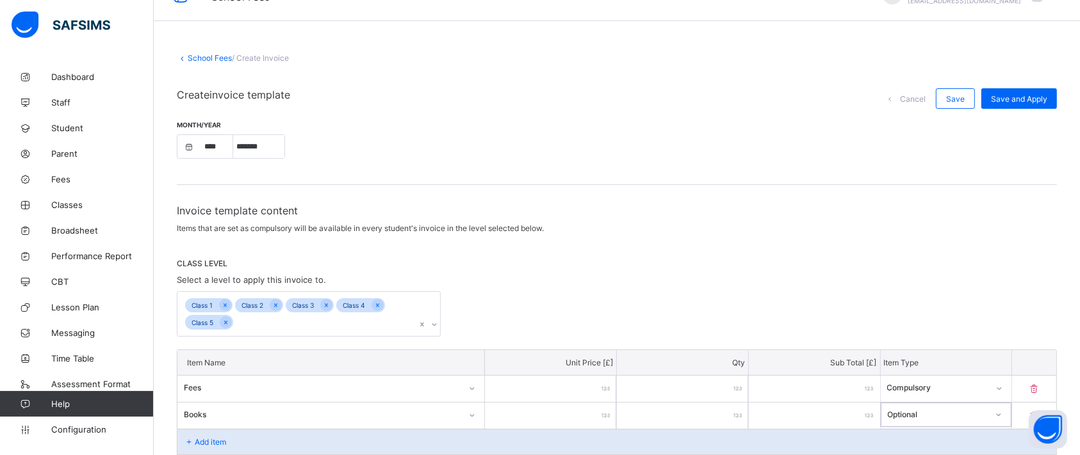
scroll to position [0, 0]
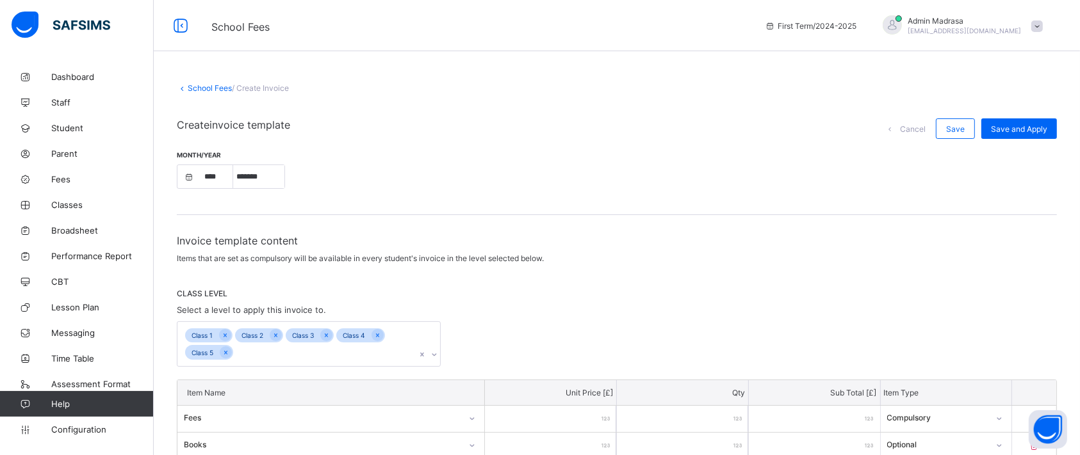
click at [209, 85] on link "School Fees" at bounding box center [210, 88] width 44 height 10
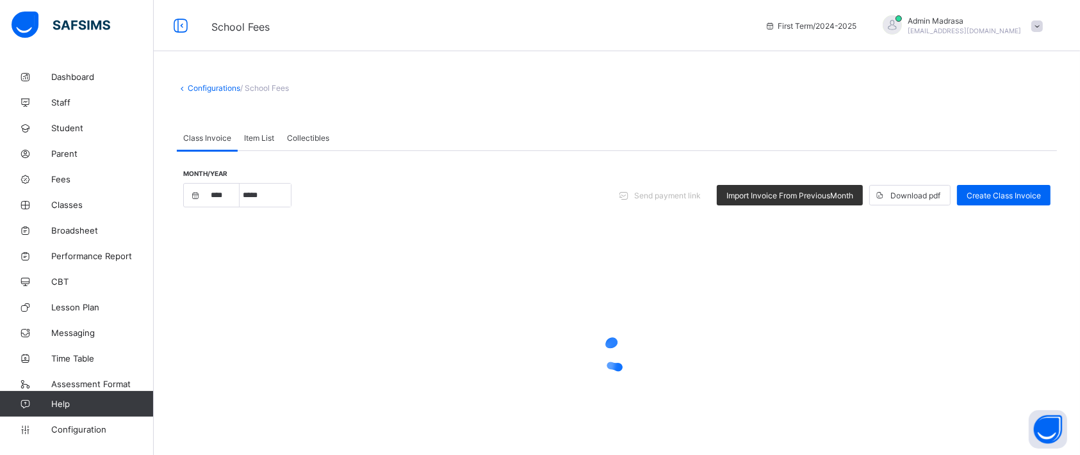
click at [196, 86] on link "Configurations" at bounding box center [214, 88] width 53 height 10
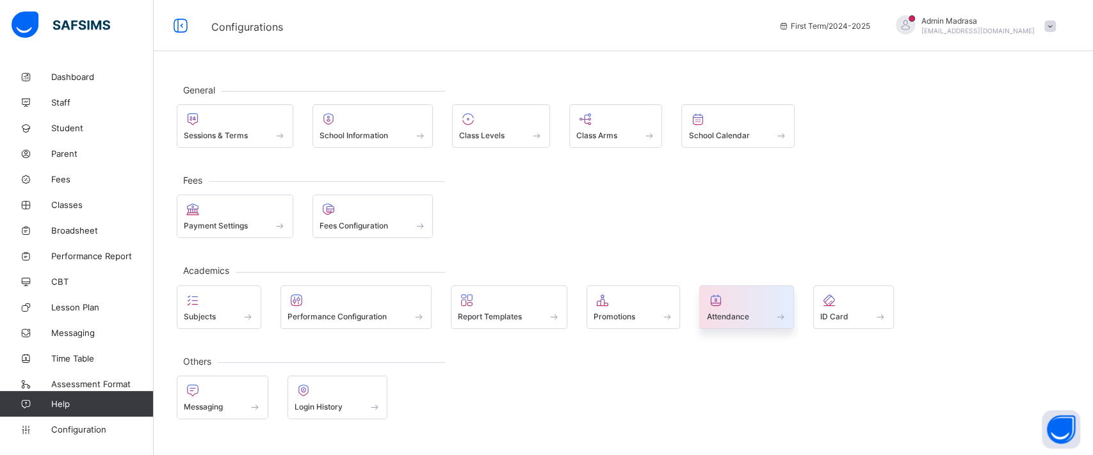
click at [729, 300] on div at bounding box center [746, 300] width 81 height 15
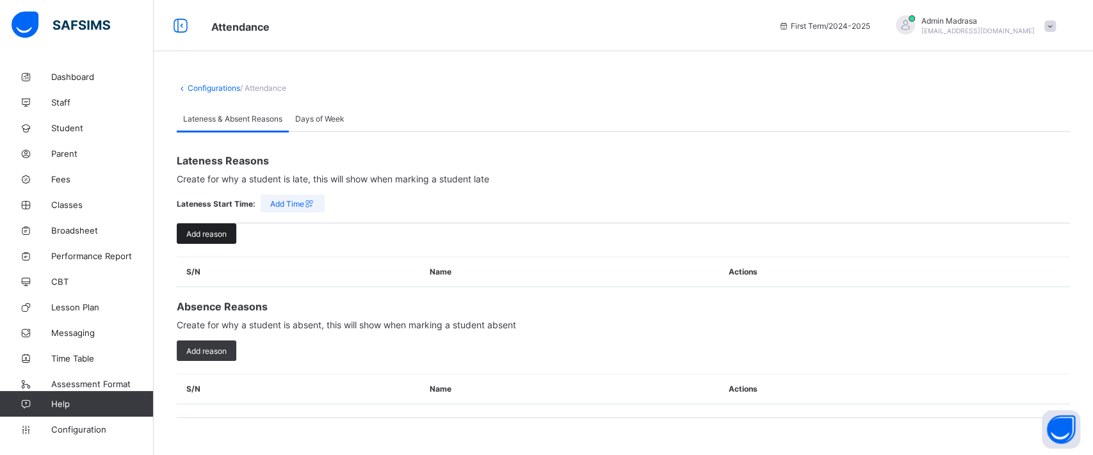
click at [207, 233] on span "Add reason" at bounding box center [206, 234] width 40 height 10
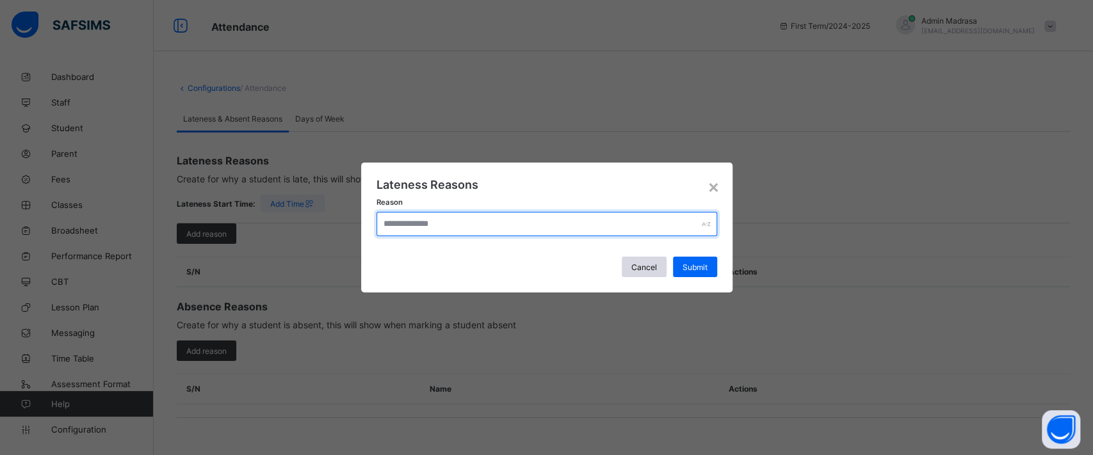
click at [448, 223] on input "text" at bounding box center [546, 224] width 341 height 24
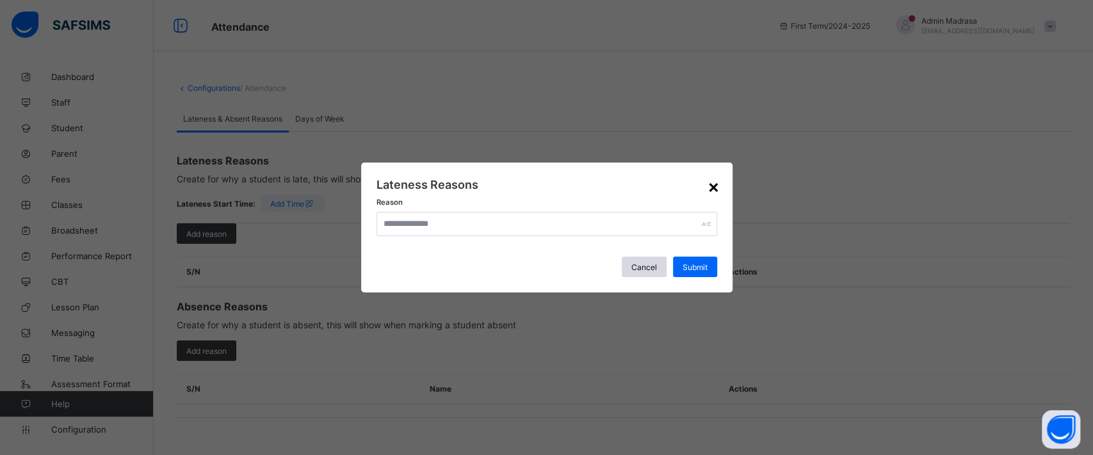
click at [717, 182] on div "×" at bounding box center [714, 186] width 12 height 22
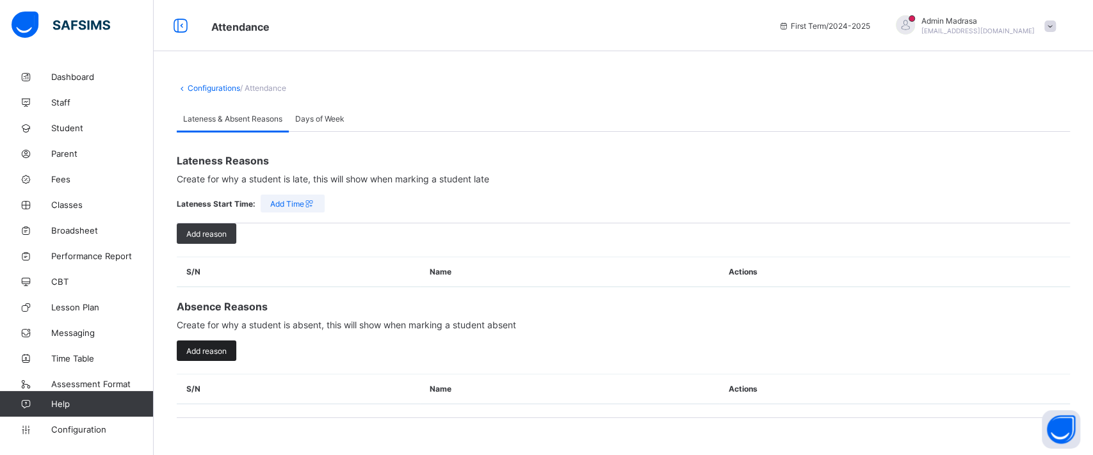
click at [200, 350] on span "Add reason" at bounding box center [206, 351] width 40 height 10
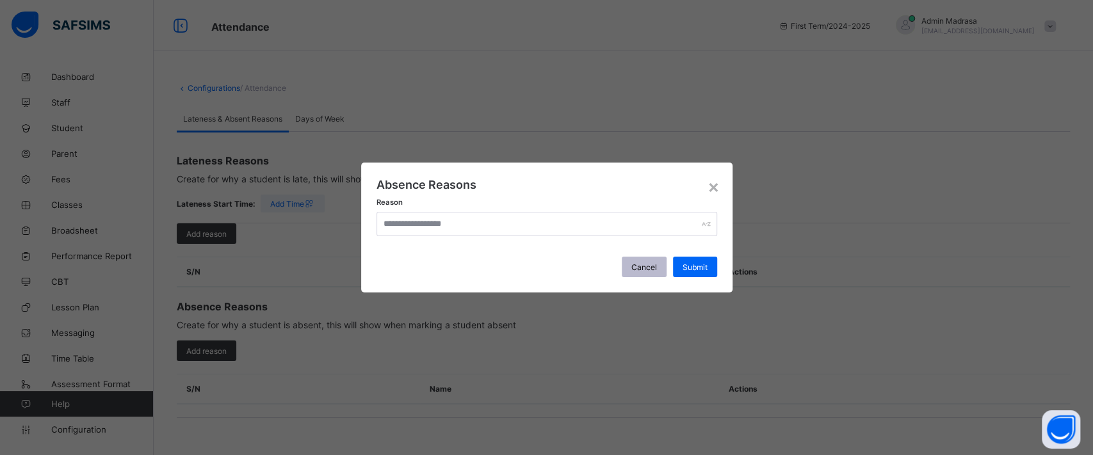
click at [637, 261] on div "Cancel" at bounding box center [644, 267] width 45 height 20
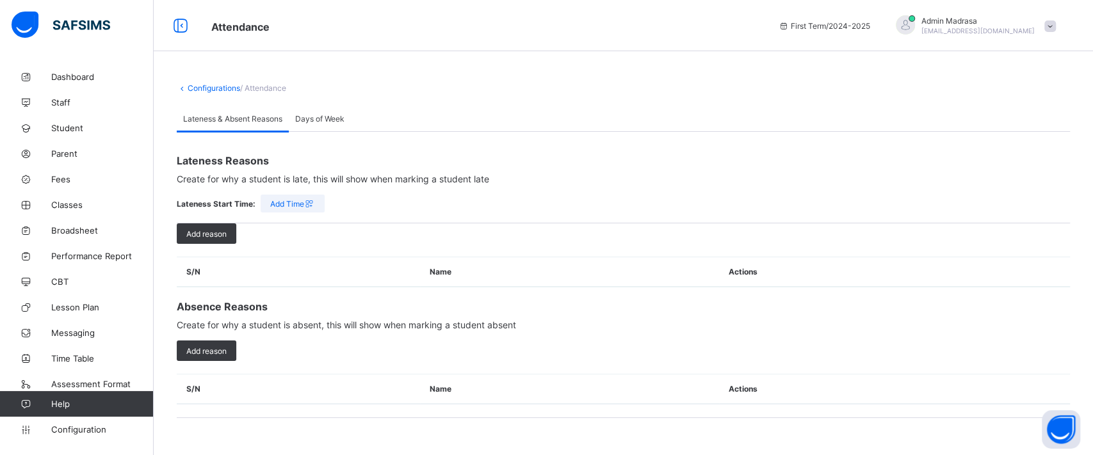
click at [298, 199] on span "Add Time" at bounding box center [292, 204] width 45 height 10
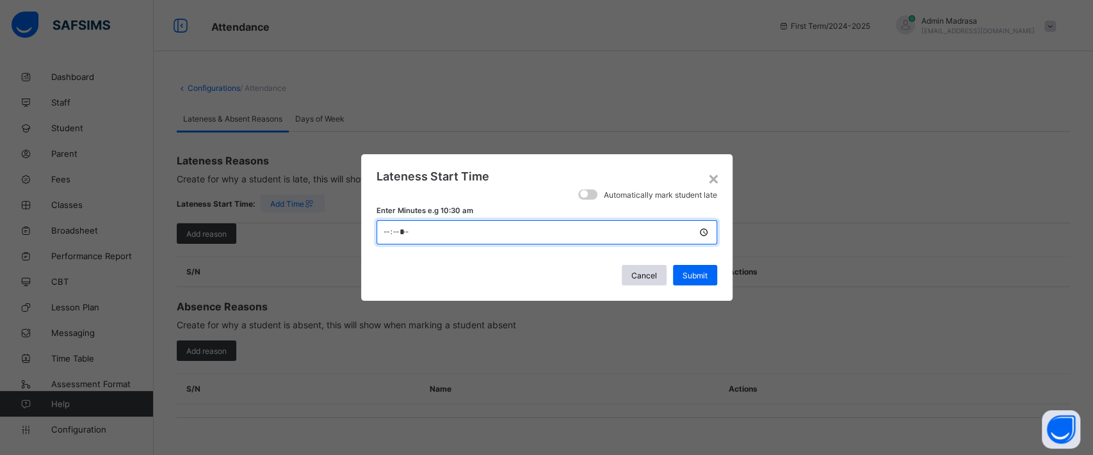
click at [433, 228] on input "*****" at bounding box center [546, 232] width 341 height 24
click at [405, 232] on input "*****" at bounding box center [546, 232] width 341 height 24
type input "*****"
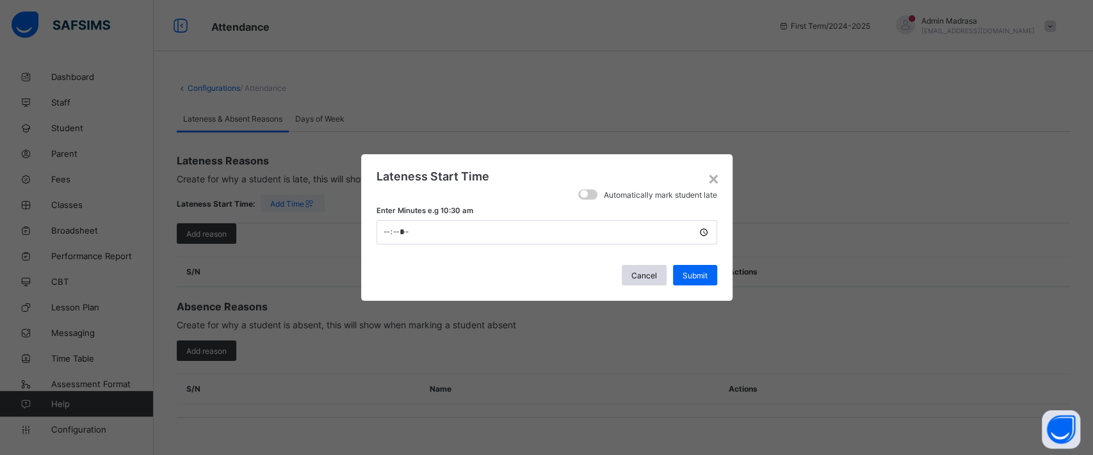
click at [519, 268] on div "Cancel Submit" at bounding box center [546, 275] width 341 height 20
click at [633, 272] on span "Cancel" at bounding box center [644, 276] width 26 height 10
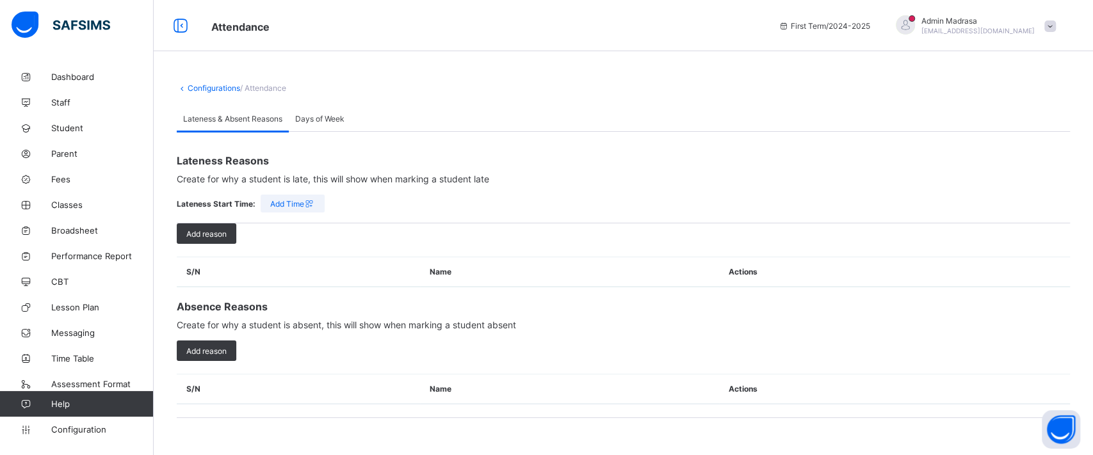
click at [323, 118] on span "Days of Week" at bounding box center [319, 119] width 49 height 10
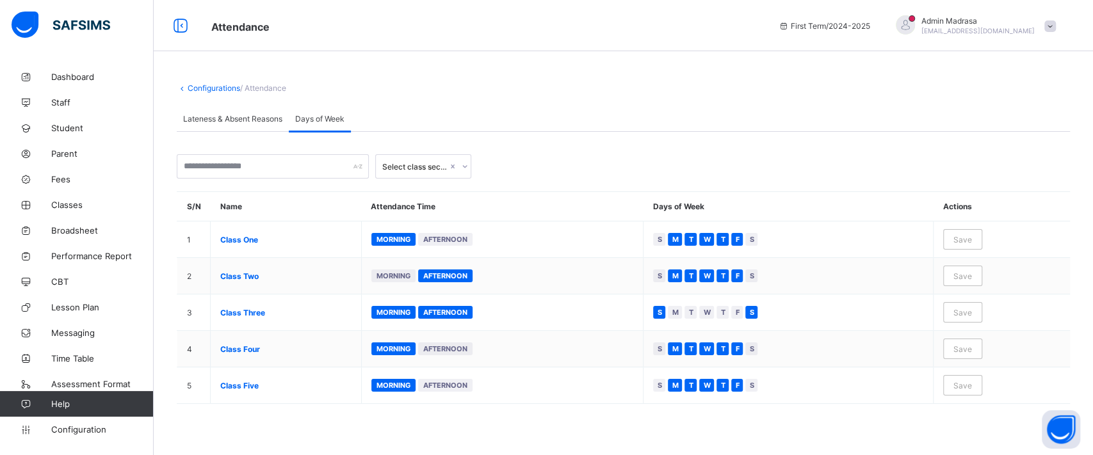
click at [217, 85] on link "Configurations" at bounding box center [214, 88] width 53 height 10
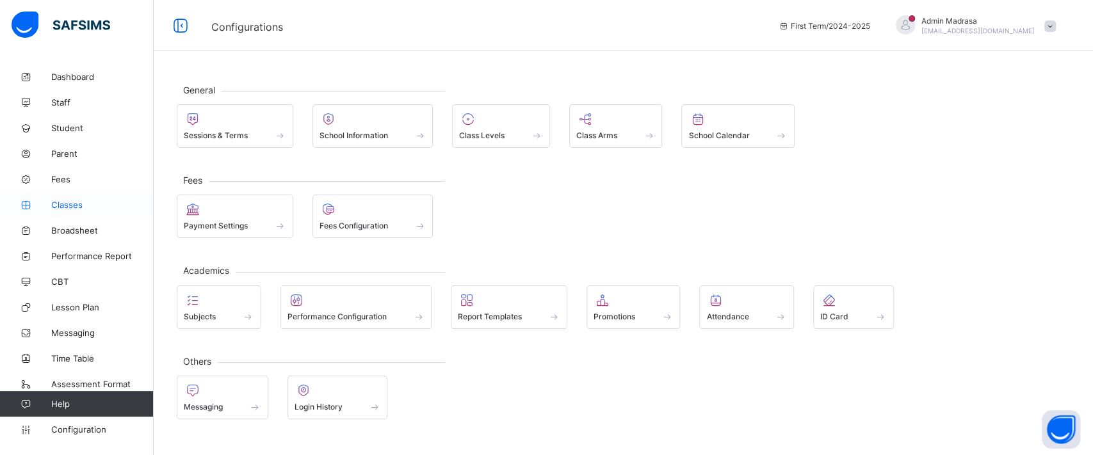
click at [75, 203] on span "Classes" at bounding box center [102, 205] width 102 height 10
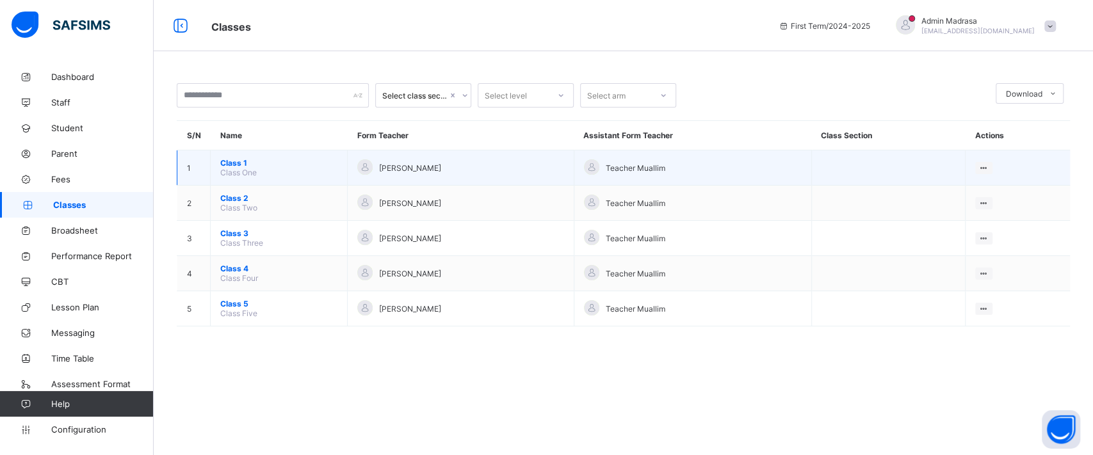
click at [231, 163] on span "Class 1" at bounding box center [278, 163] width 117 height 10
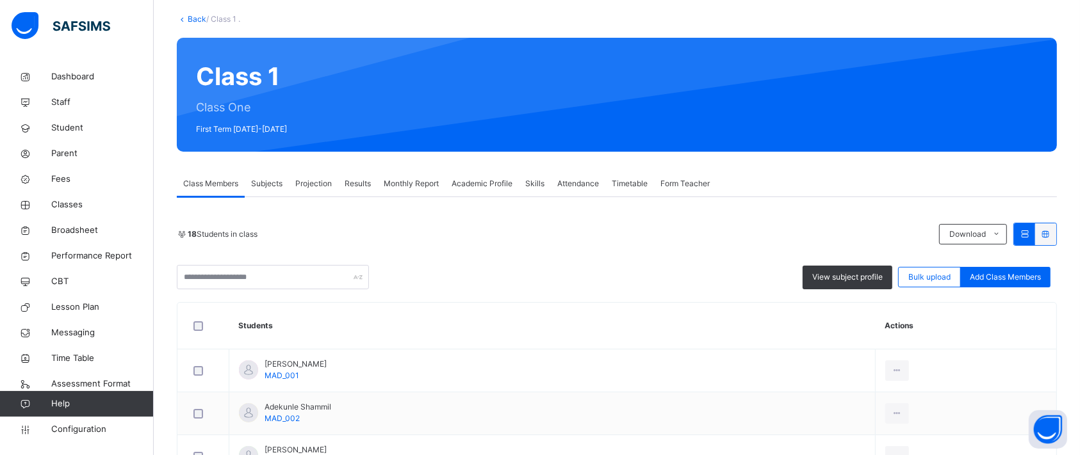
scroll to position [63, 0]
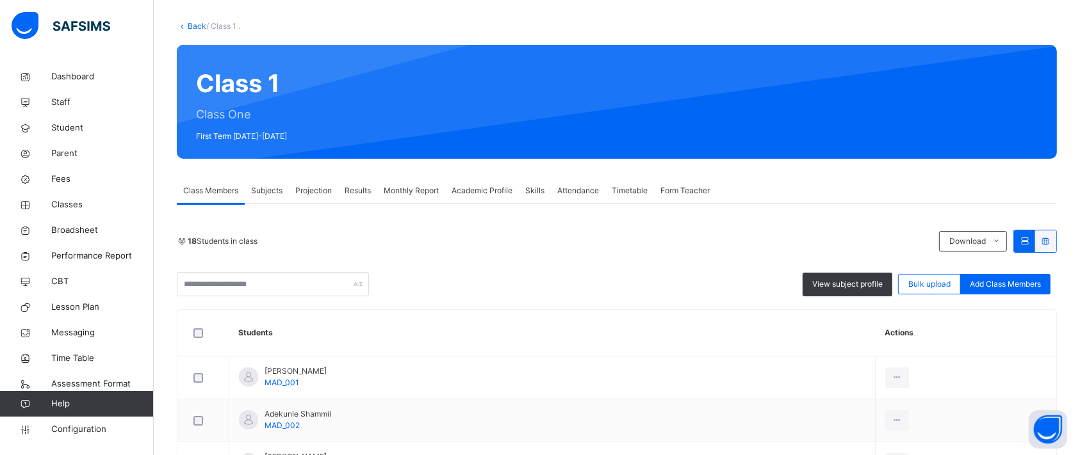
click at [579, 200] on div "Attendance" at bounding box center [578, 191] width 54 height 26
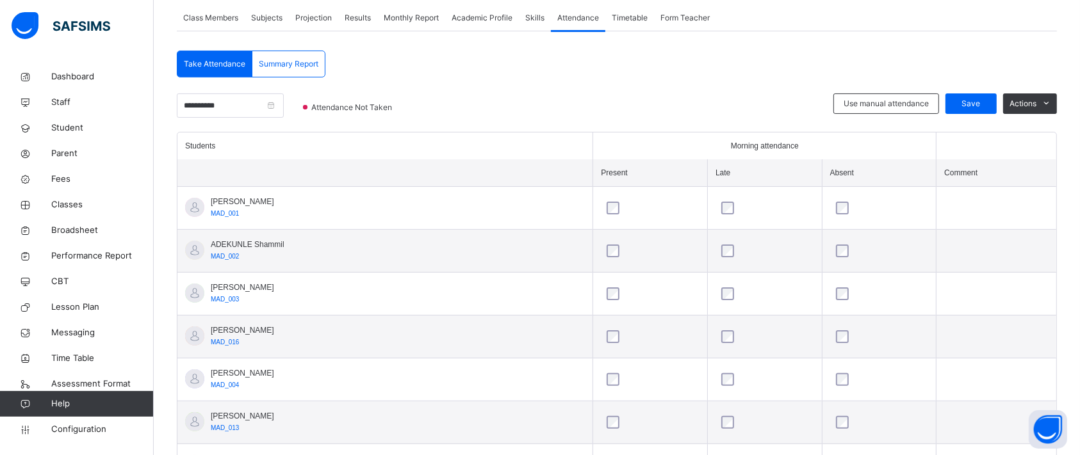
scroll to position [239, 0]
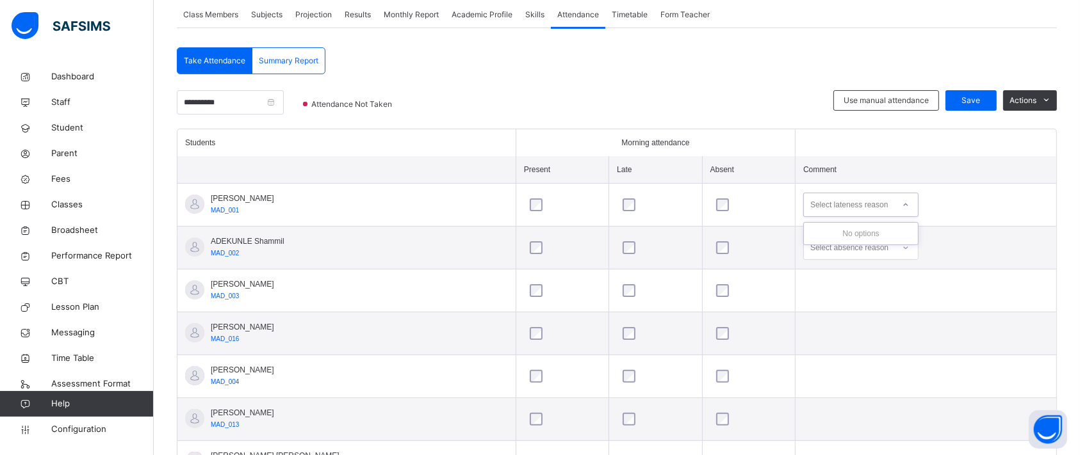
click at [887, 207] on div "Select lateness reason" at bounding box center [849, 205] width 90 height 20
click at [905, 198] on div at bounding box center [905, 205] width 22 height 20
click at [889, 207] on div "Select lateness reason" at bounding box center [849, 205] width 90 height 20
click at [884, 247] on div "Select absence reason" at bounding box center [849, 248] width 78 height 24
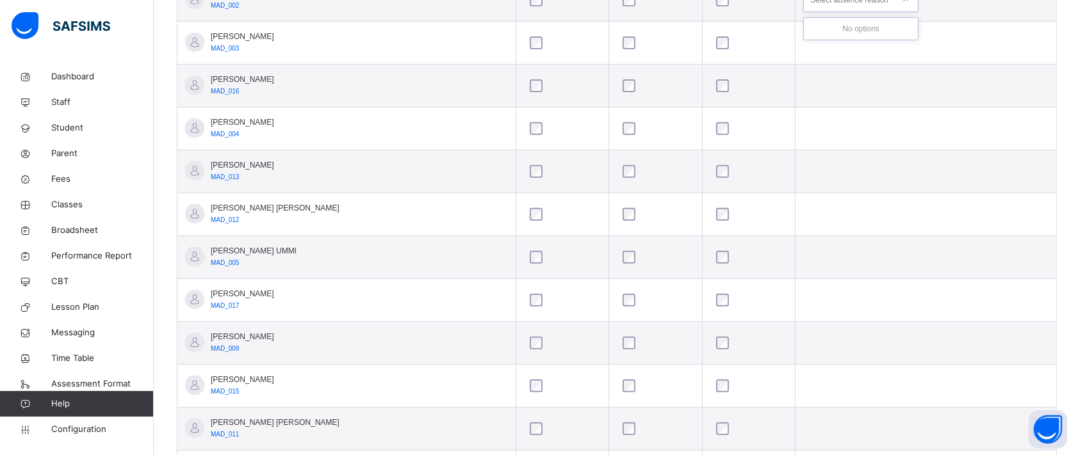
scroll to position [490, 0]
click at [722, 291] on div at bounding box center [748, 297] width 70 height 13
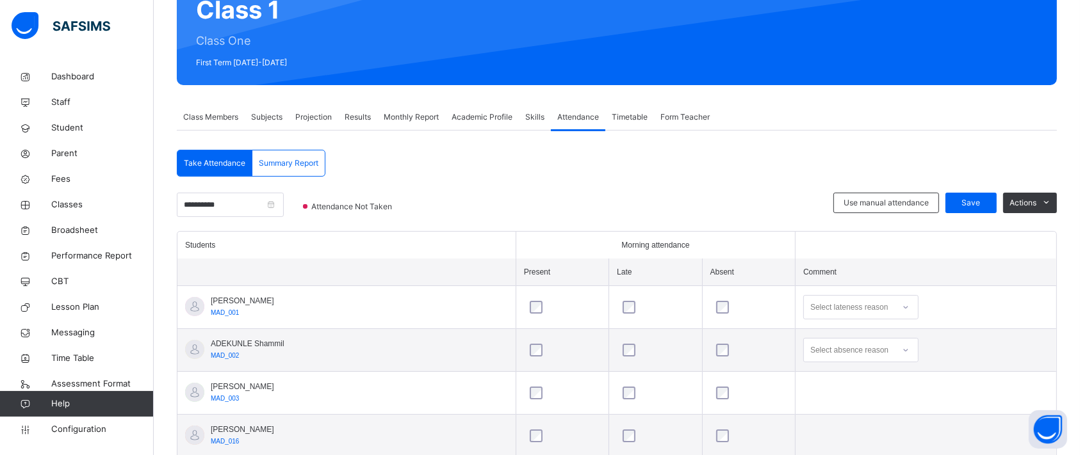
scroll to position [145, 0]
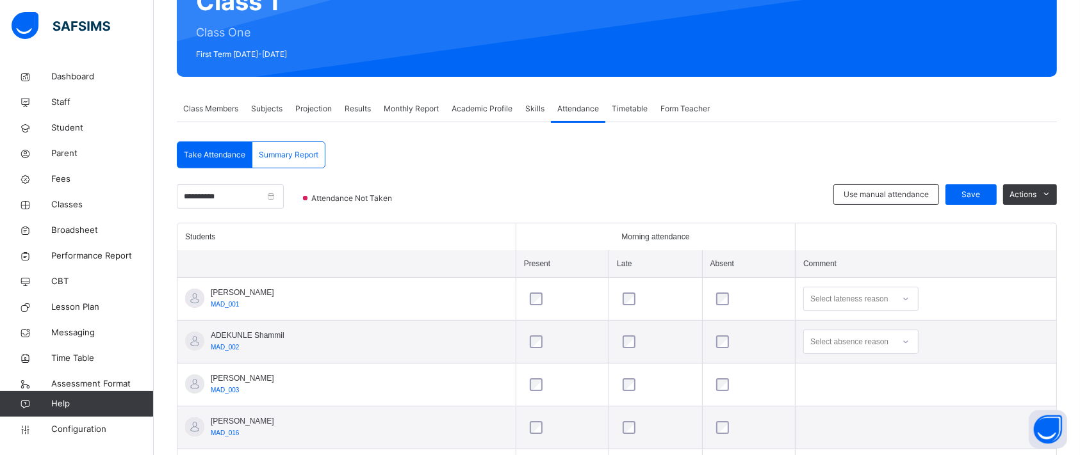
click at [301, 158] on span "Summary Report" at bounding box center [289, 155] width 60 height 12
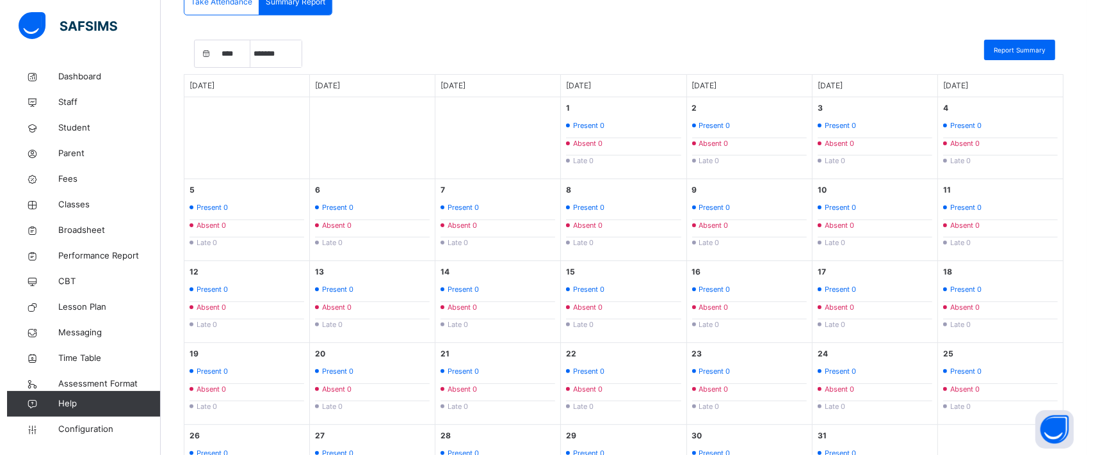
scroll to position [297, 0]
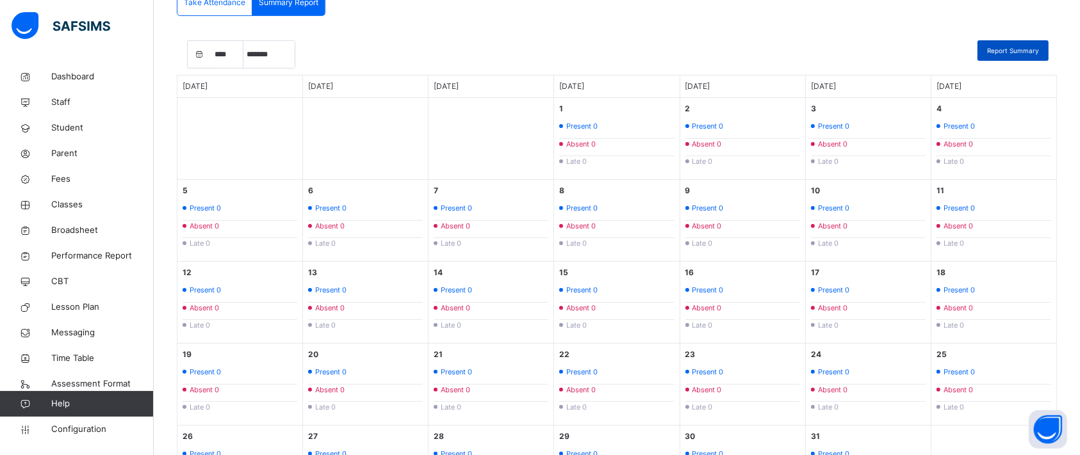
click at [1030, 49] on span "Report Summary" at bounding box center [1013, 51] width 52 height 10
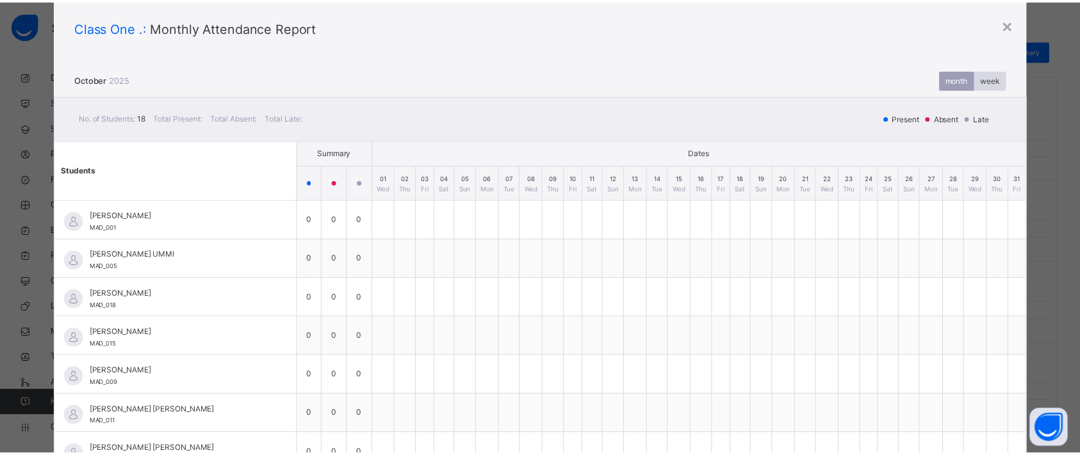
scroll to position [34, 0]
click at [1019, 27] on div "×" at bounding box center [1020, 24] width 12 height 27
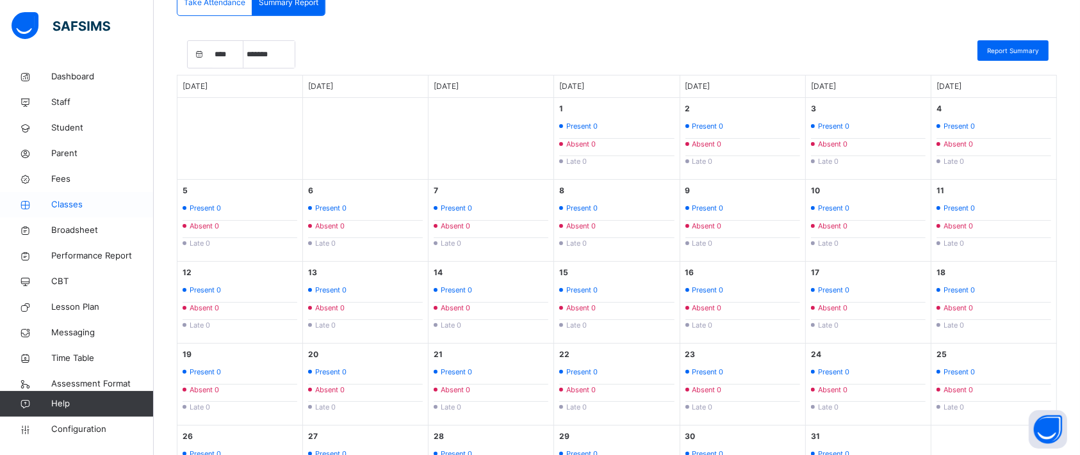
click at [79, 207] on span "Classes" at bounding box center [102, 204] width 102 height 13
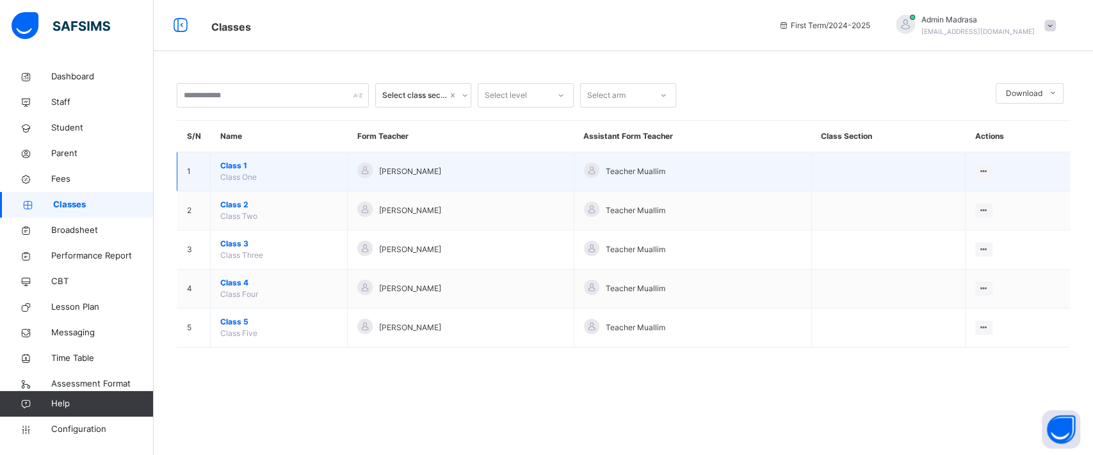
click at [233, 163] on span "Class 1" at bounding box center [278, 166] width 117 height 12
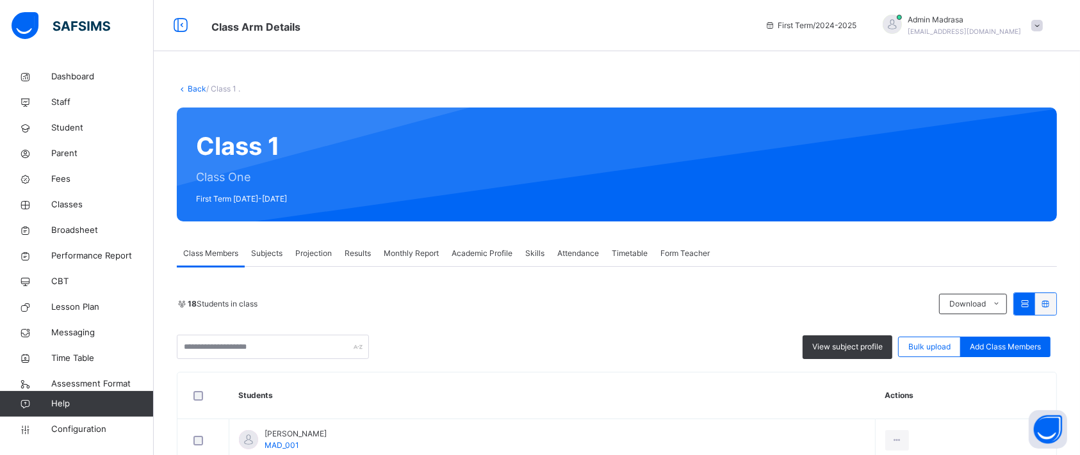
click at [316, 250] on span "Projection" at bounding box center [313, 254] width 36 height 12
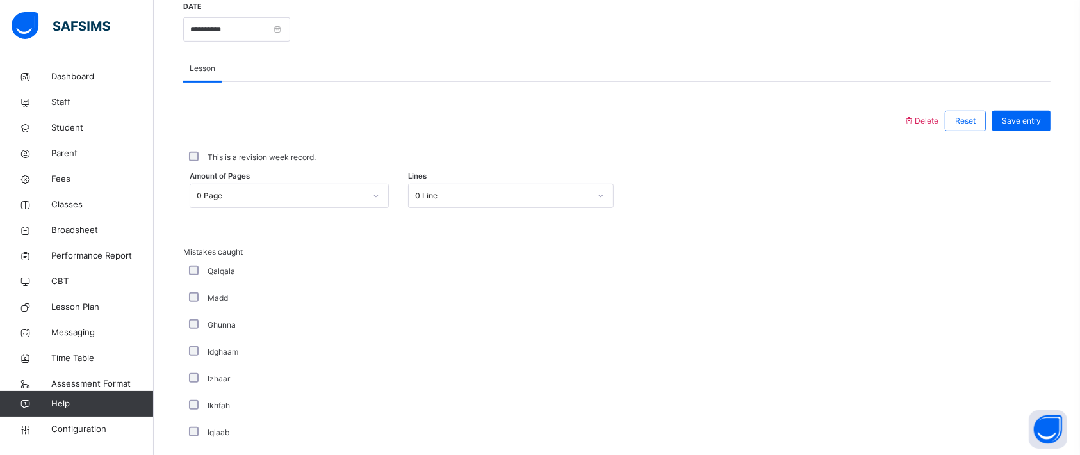
scroll to position [506, 0]
click at [83, 439] on link "Configuration" at bounding box center [76, 430] width 153 height 26
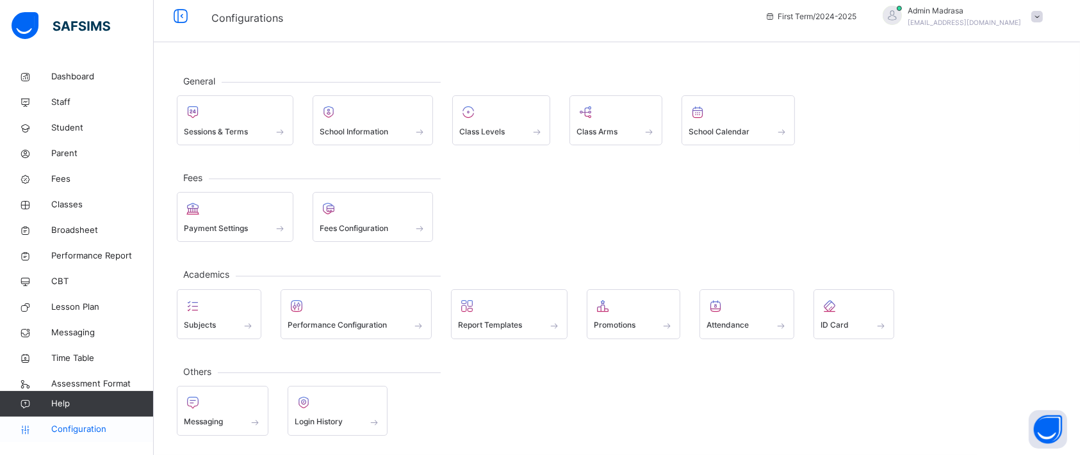
scroll to position [7, 0]
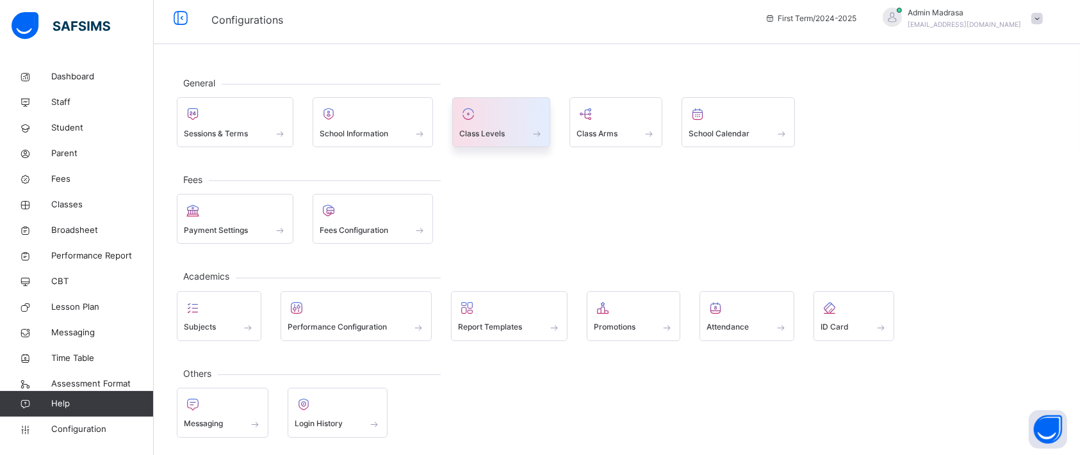
click at [504, 120] on div at bounding box center [501, 113] width 84 height 19
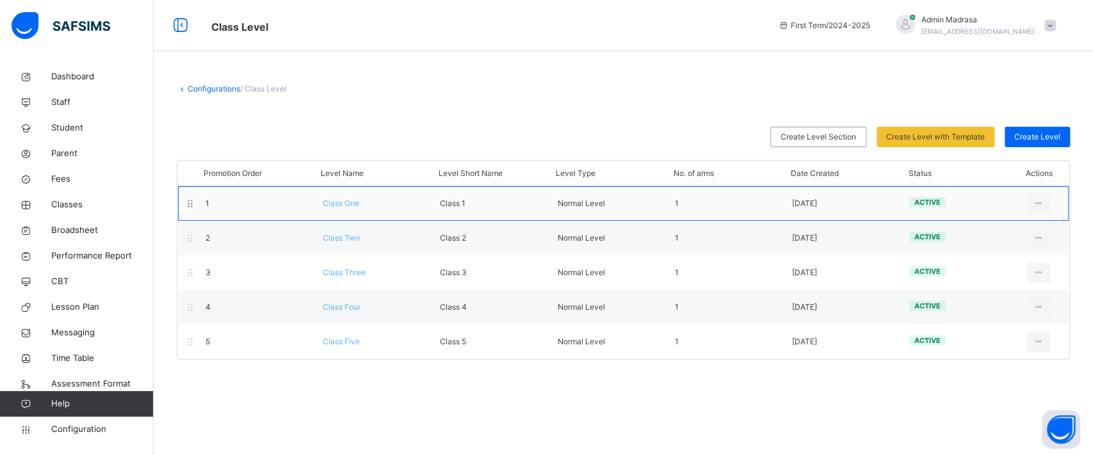
click at [346, 206] on span "Class One" at bounding box center [341, 203] width 36 height 10
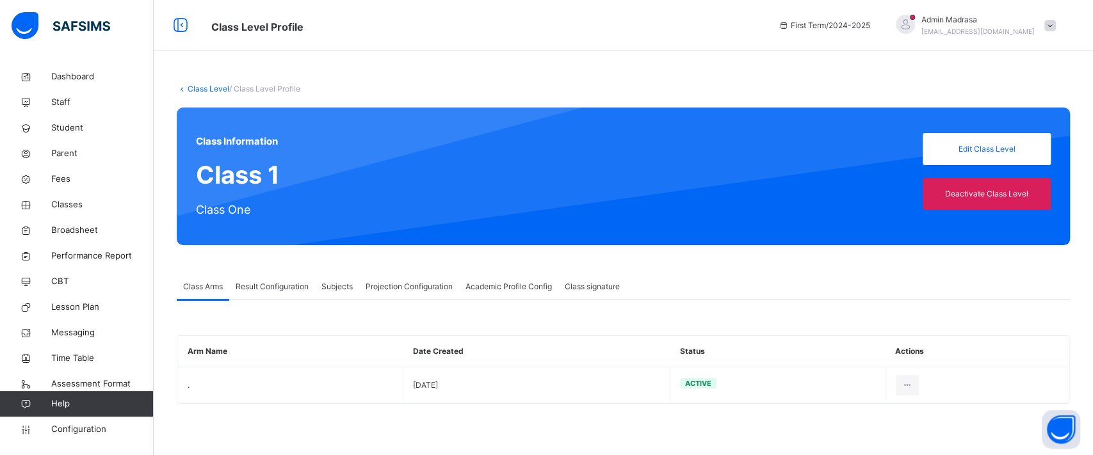
type input "**"
click at [423, 289] on span "Projection Configuration" at bounding box center [409, 287] width 87 height 12
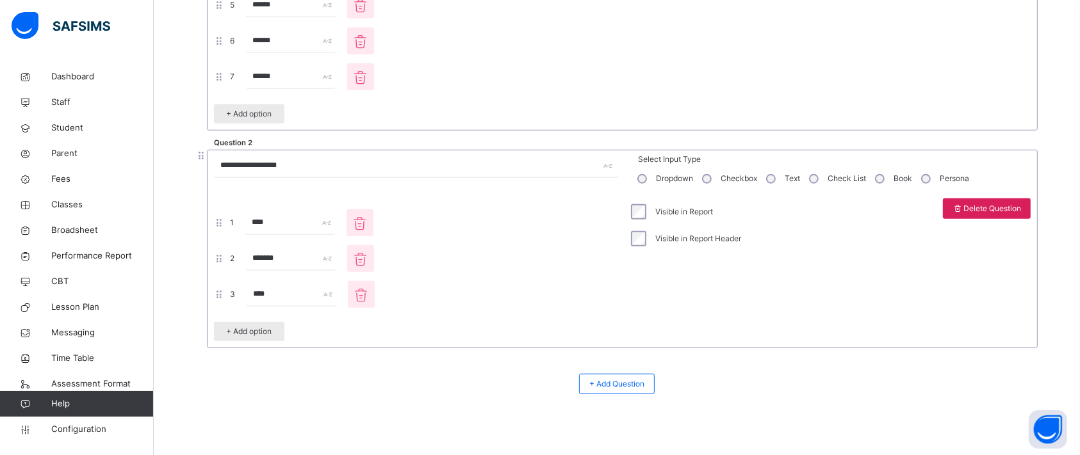
scroll to position [1044, 0]
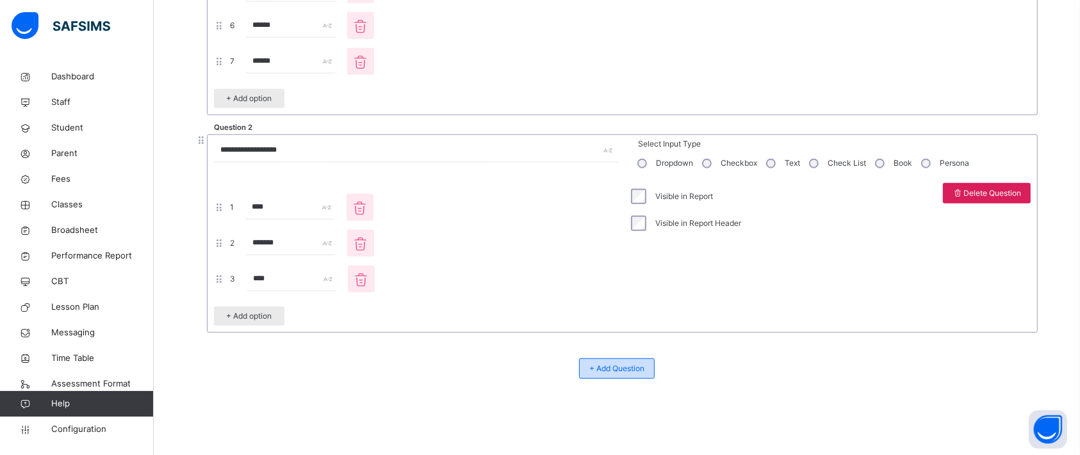
click at [612, 366] on span "+ Add Question" at bounding box center [616, 369] width 55 height 12
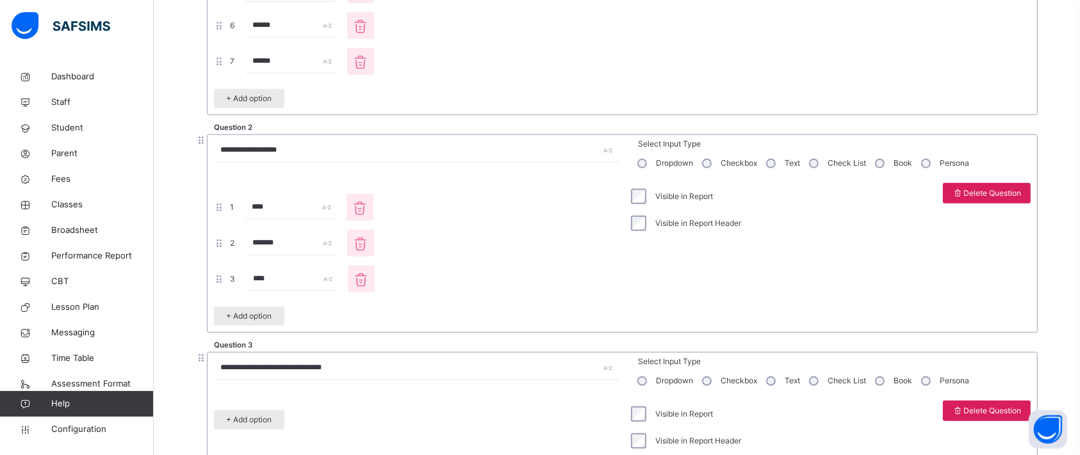
scroll to position [1169, 0]
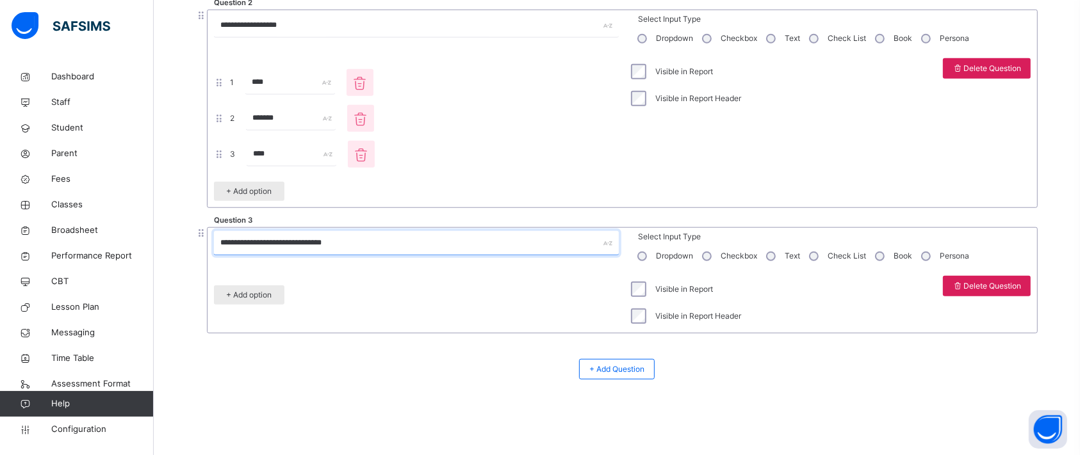
click at [277, 243] on input "**********" at bounding box center [416, 243] width 405 height 24
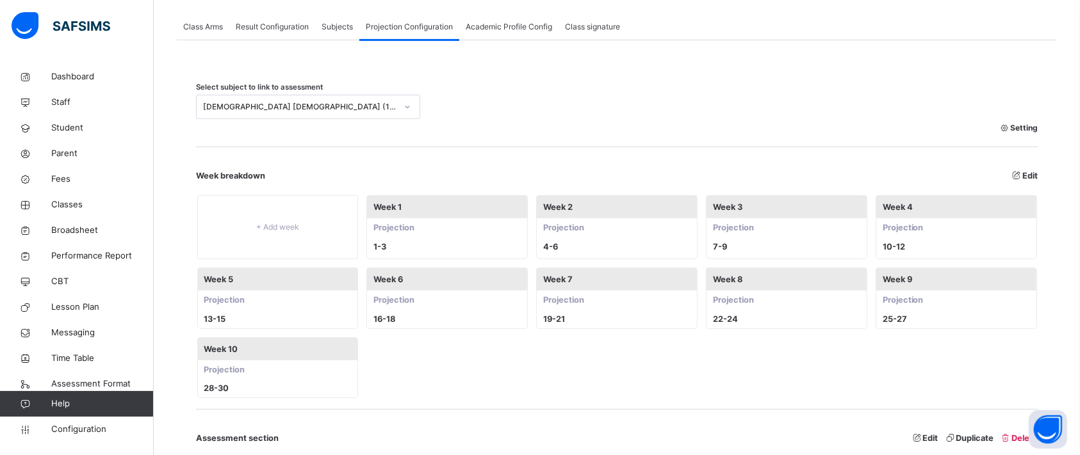
scroll to position [0, 0]
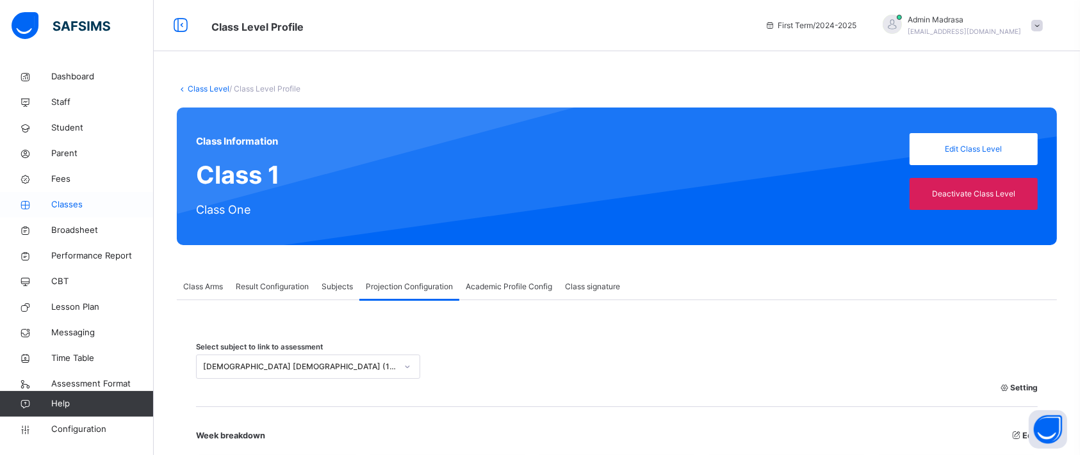
type input "**********"
click at [65, 209] on span "Classes" at bounding box center [102, 204] width 102 height 13
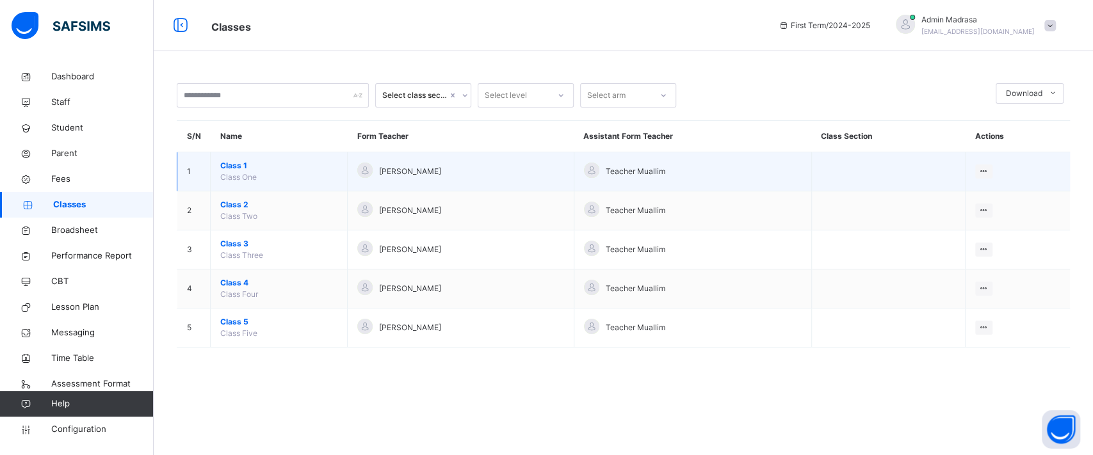
click at [230, 163] on span "Class 1" at bounding box center [278, 166] width 117 height 12
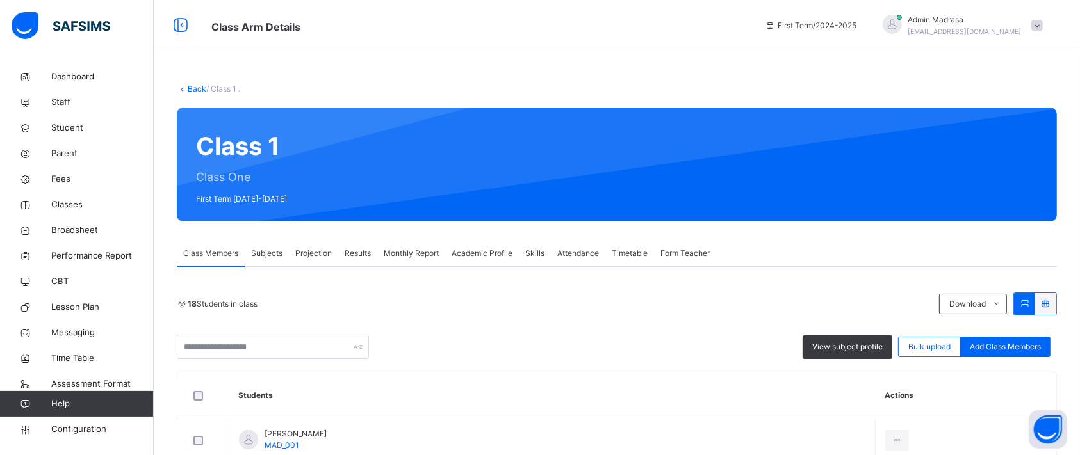
click at [323, 248] on span "Projection" at bounding box center [313, 254] width 36 height 12
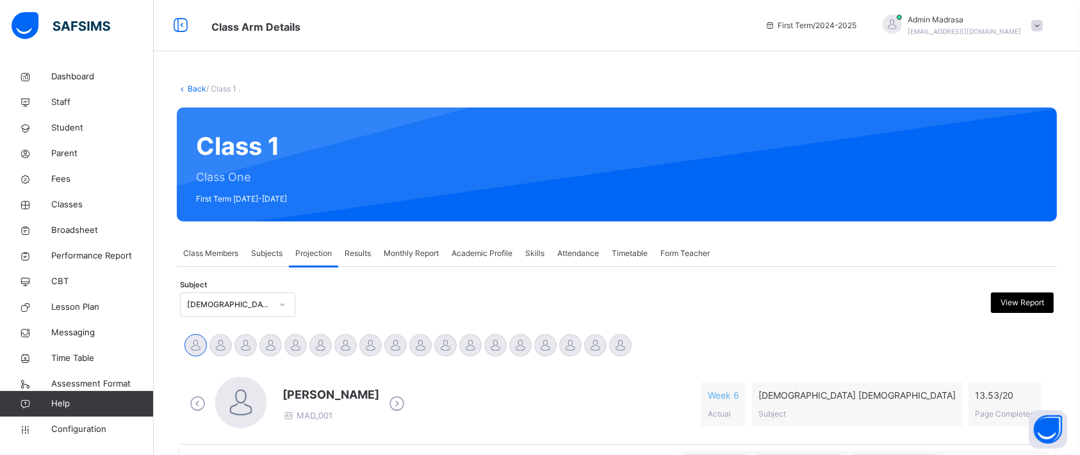
click at [244, 311] on div "[DEMOGRAPHIC_DATA] [DEMOGRAPHIC_DATA]" at bounding box center [237, 305] width 115 height 24
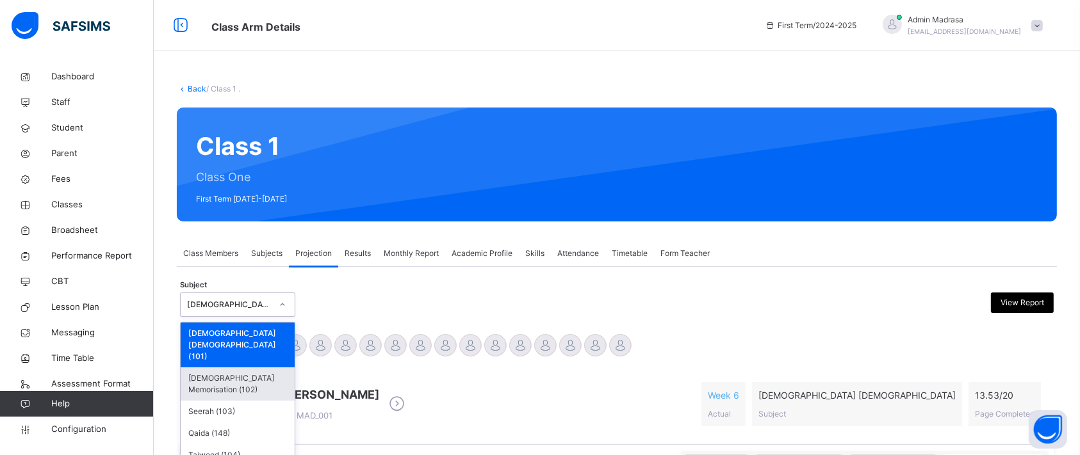
scroll to position [26, 0]
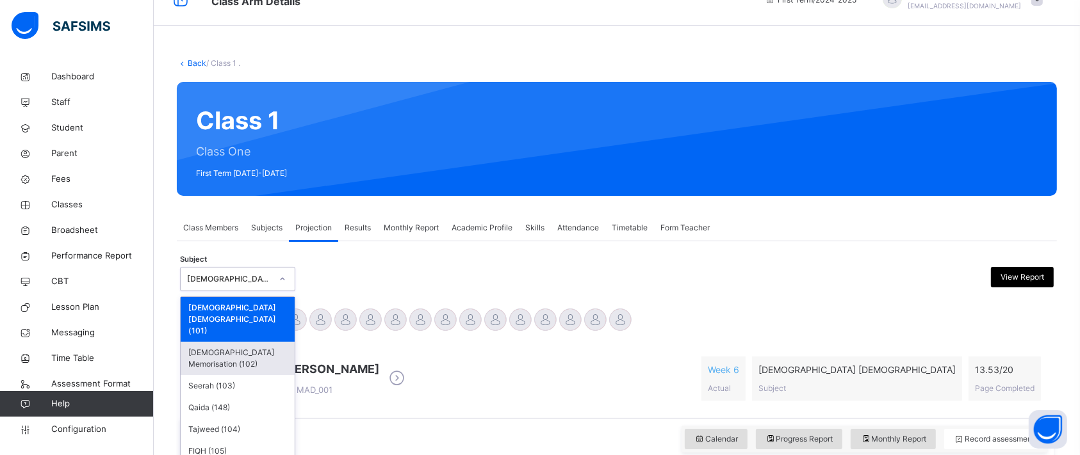
click at [243, 342] on div "[DEMOGRAPHIC_DATA] Memorisation (102)" at bounding box center [238, 358] width 114 height 33
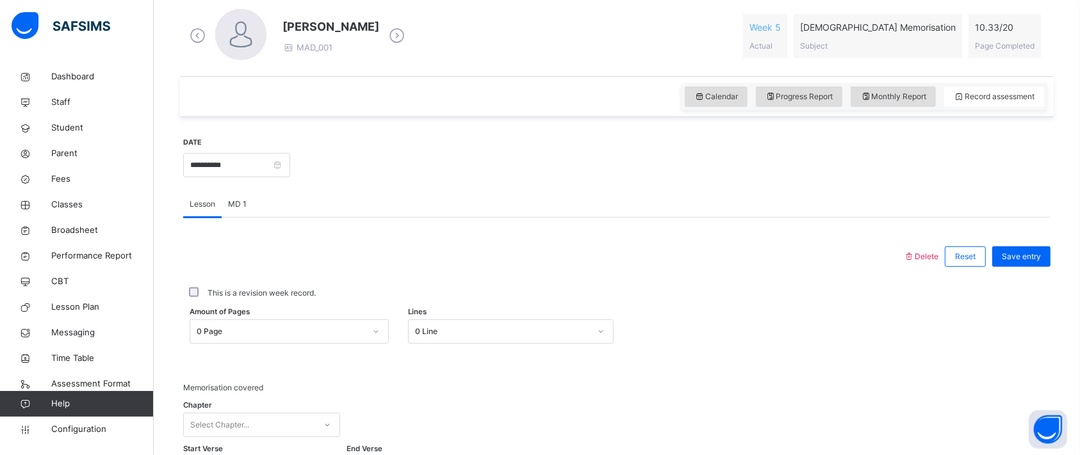
scroll to position [561, 0]
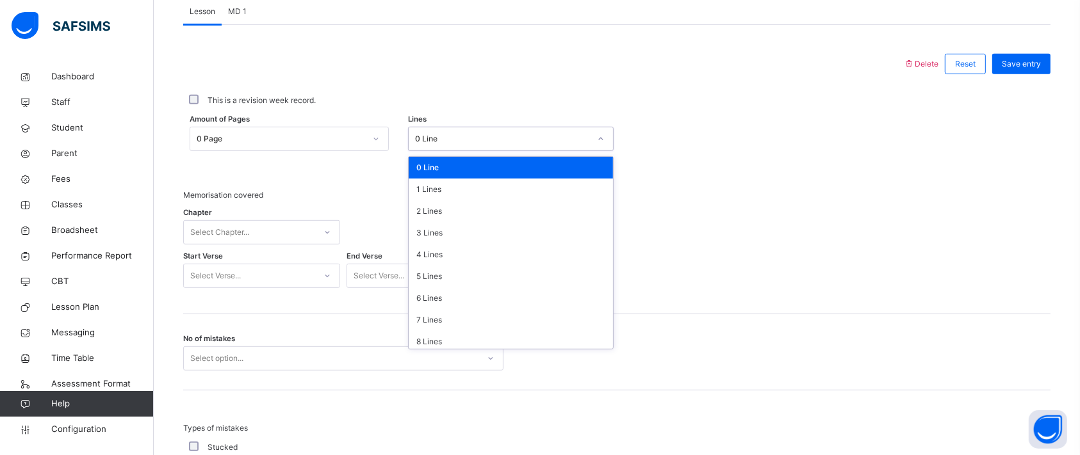
click at [459, 137] on div "0 Line" at bounding box center [502, 139] width 175 height 12
click at [448, 239] on div "3 Lines" at bounding box center [511, 233] width 204 height 22
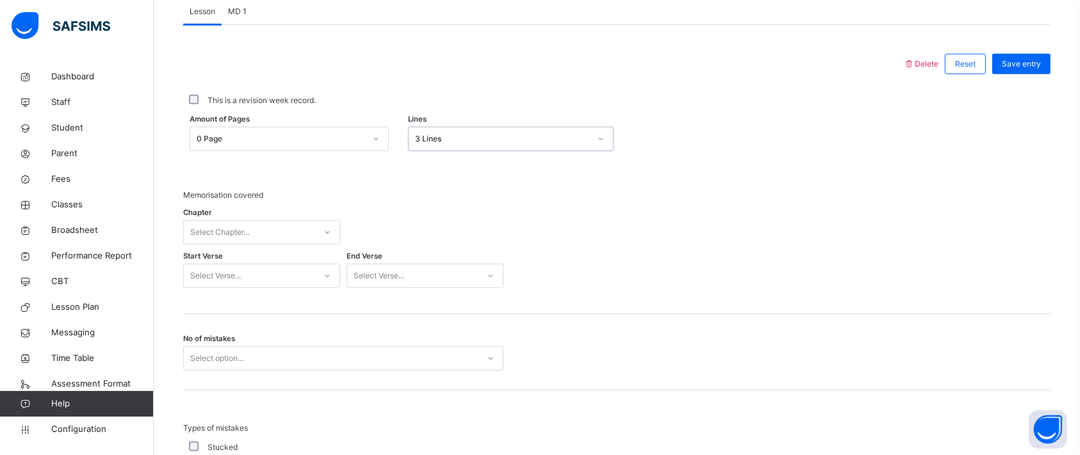
click at [264, 241] on div "Select Chapter..." at bounding box center [261, 232] width 157 height 24
type input "*****"
click at [266, 250] on div "سُورَةُ الكَوۡثَرِ - Al-Kawthar" at bounding box center [262, 261] width 156 height 22
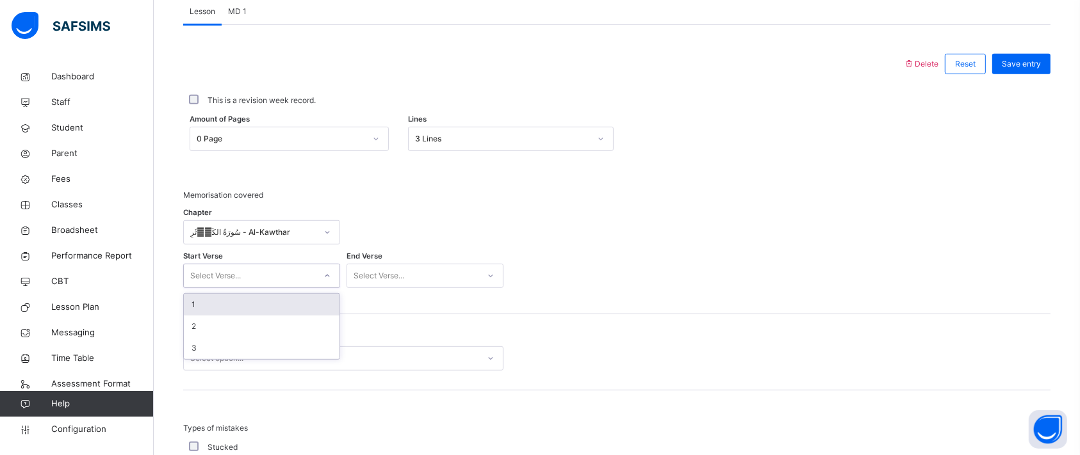
click at [260, 266] on div "Select Verse..." at bounding box center [249, 276] width 131 height 20
click at [236, 301] on div "1" at bounding box center [262, 305] width 156 height 22
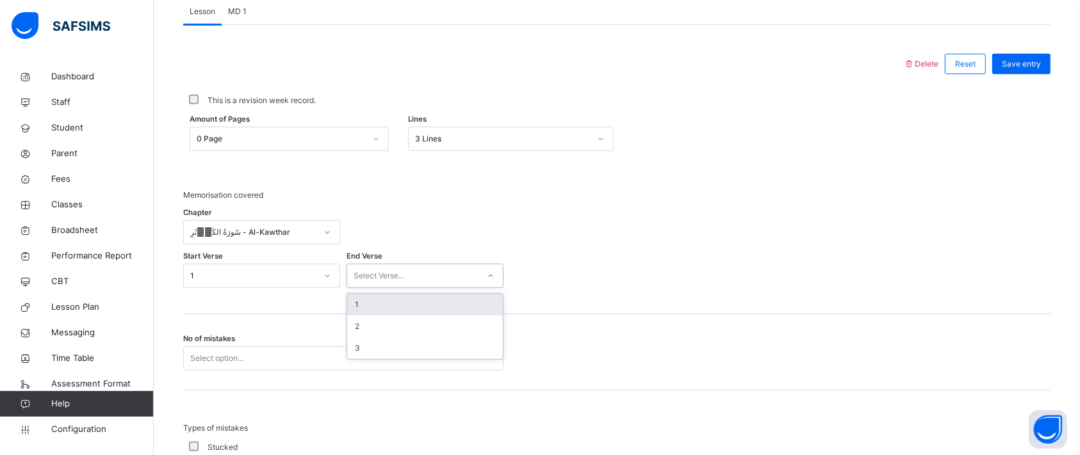
click at [404, 274] on div "Select Verse..." at bounding box center [378, 276] width 51 height 24
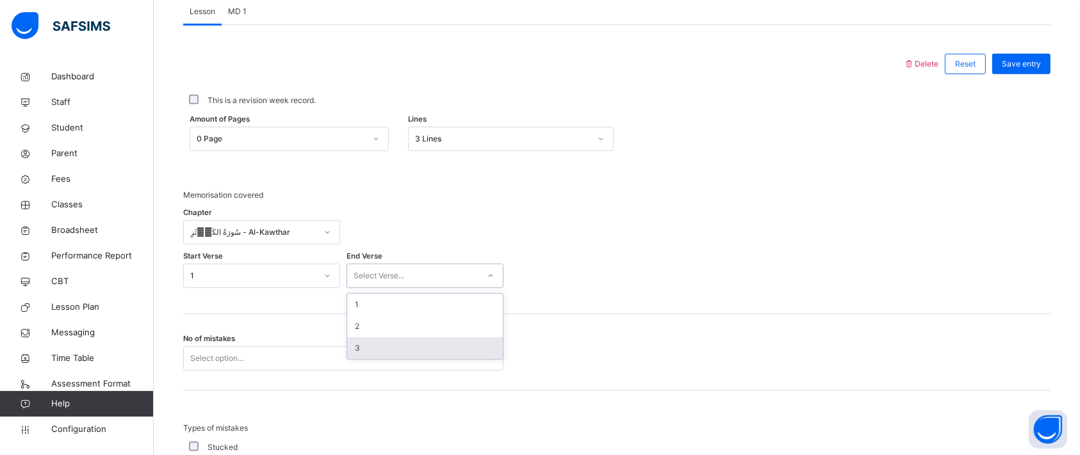
click at [376, 346] on div "3" at bounding box center [425, 348] width 156 height 22
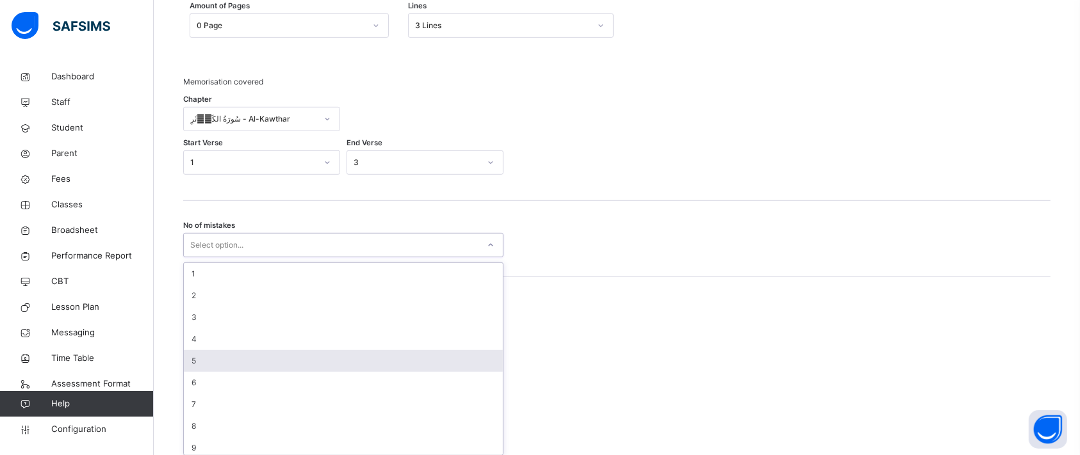
click at [369, 257] on div "option 5 focused, 5 of 10. 10 results available. Use Up and Down to choose opti…" at bounding box center [343, 245] width 320 height 24
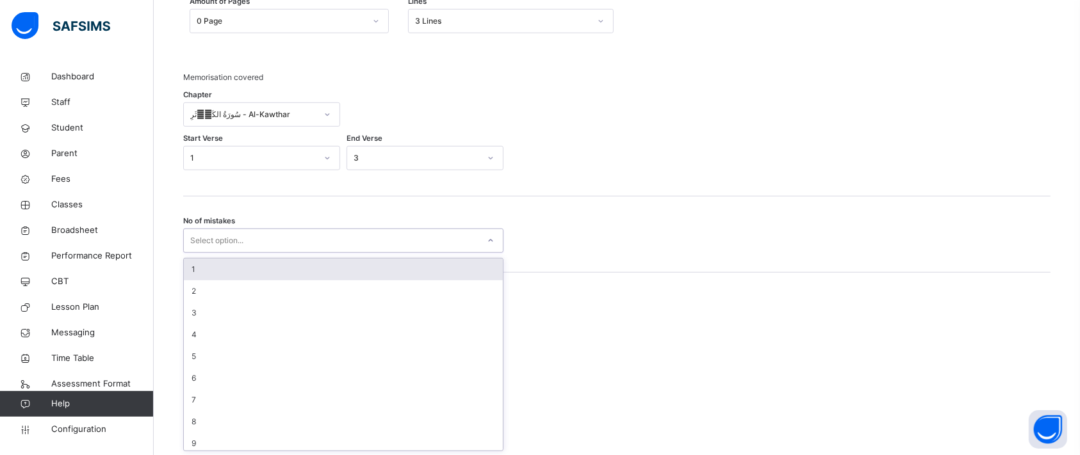
click at [246, 269] on div "1" at bounding box center [343, 270] width 319 height 22
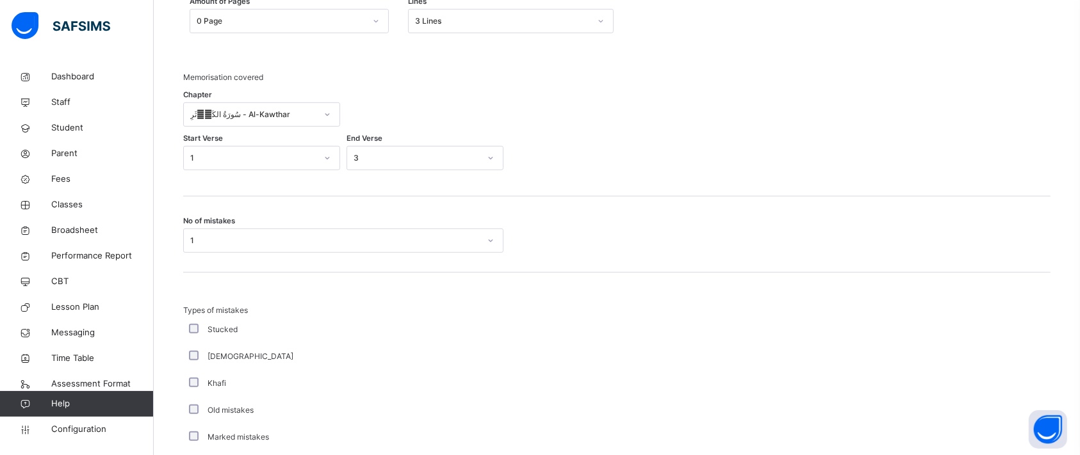
drag, startPoint x: 1077, startPoint y: 266, endPoint x: 1092, endPoint y: 266, distance: 14.7
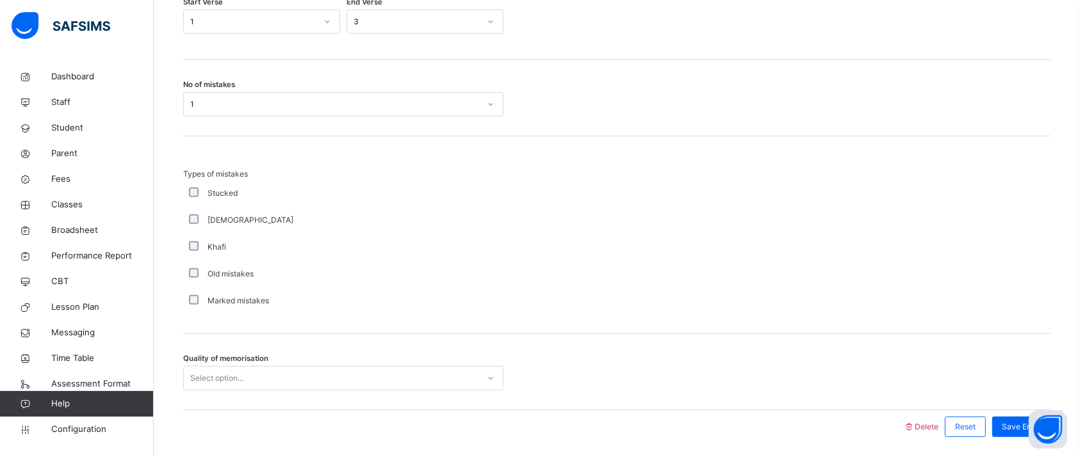
scroll to position [860, 0]
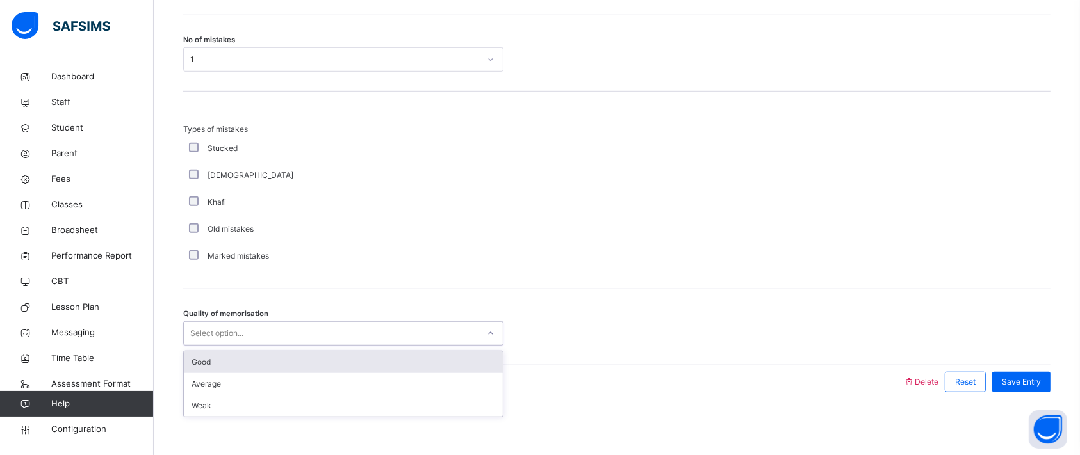
click at [247, 328] on div "Select option..." at bounding box center [331, 334] width 295 height 20
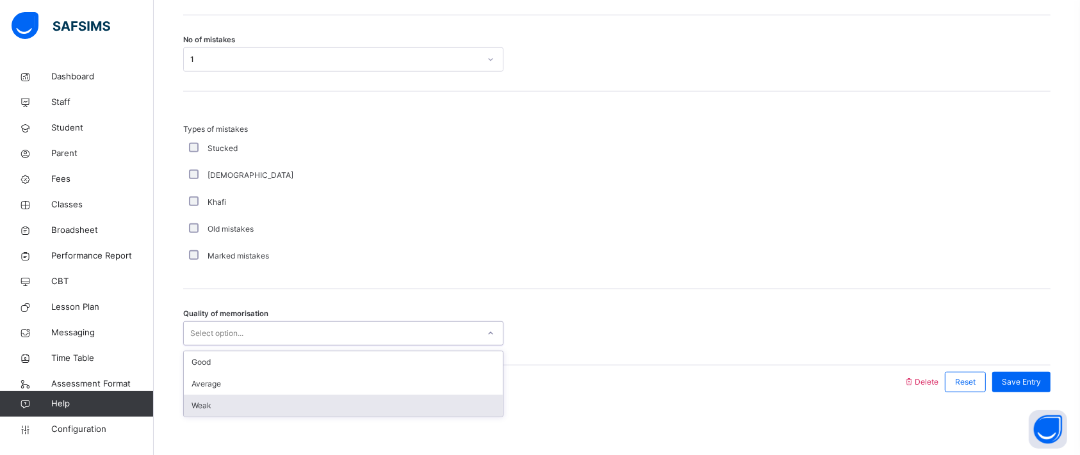
click at [238, 395] on div "Weak" at bounding box center [343, 406] width 319 height 22
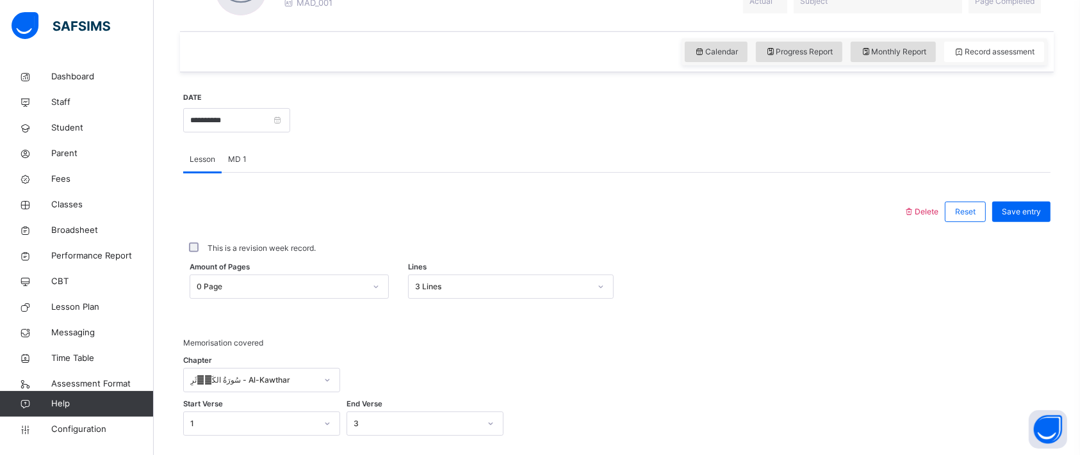
scroll to position [418, 0]
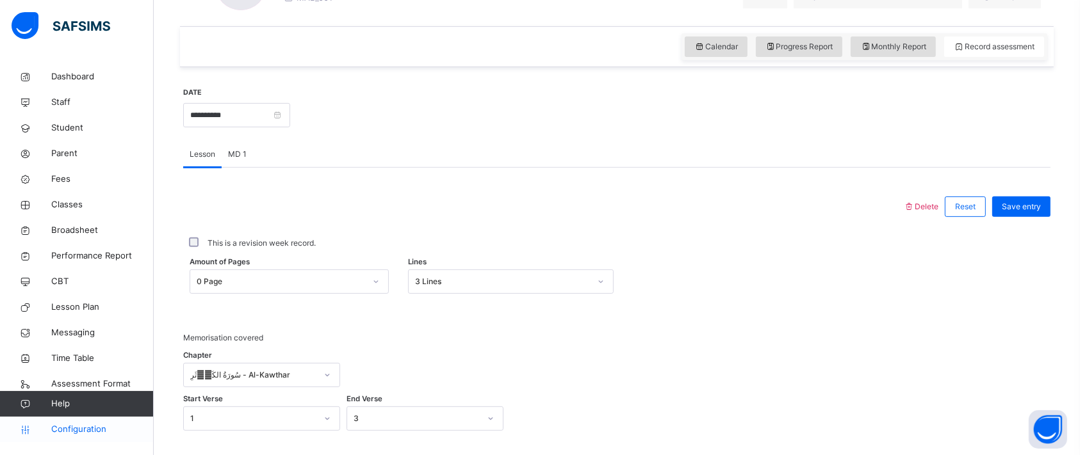
click at [81, 434] on span "Configuration" at bounding box center [102, 429] width 102 height 13
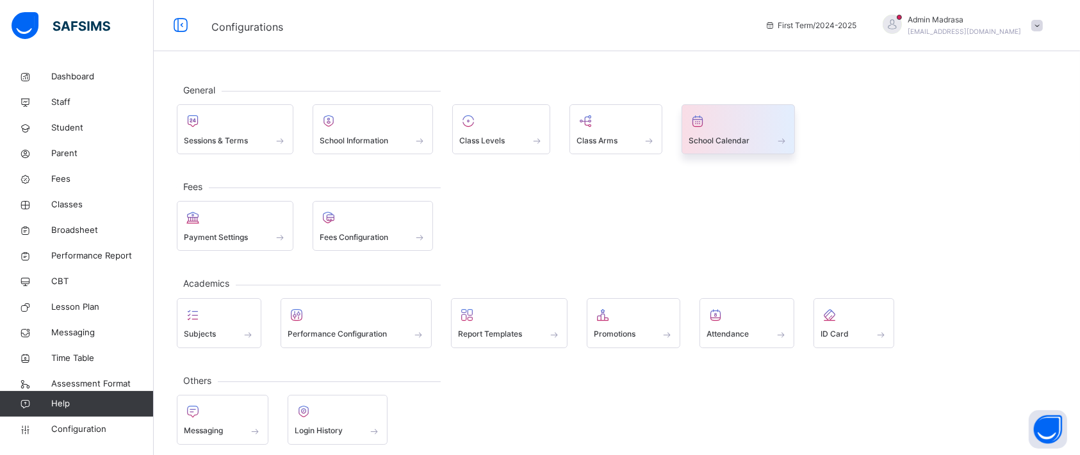
click at [724, 120] on div at bounding box center [737, 120] width 99 height 19
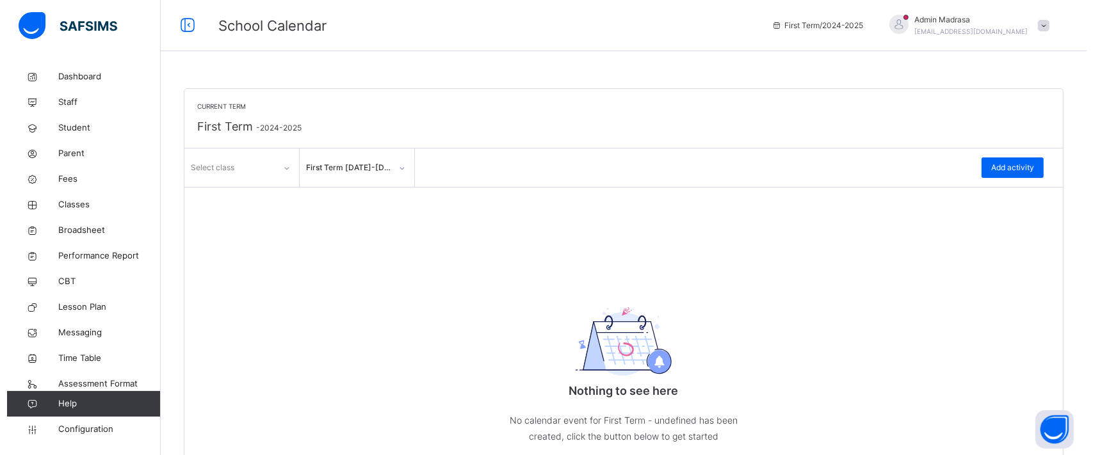
scroll to position [36, 0]
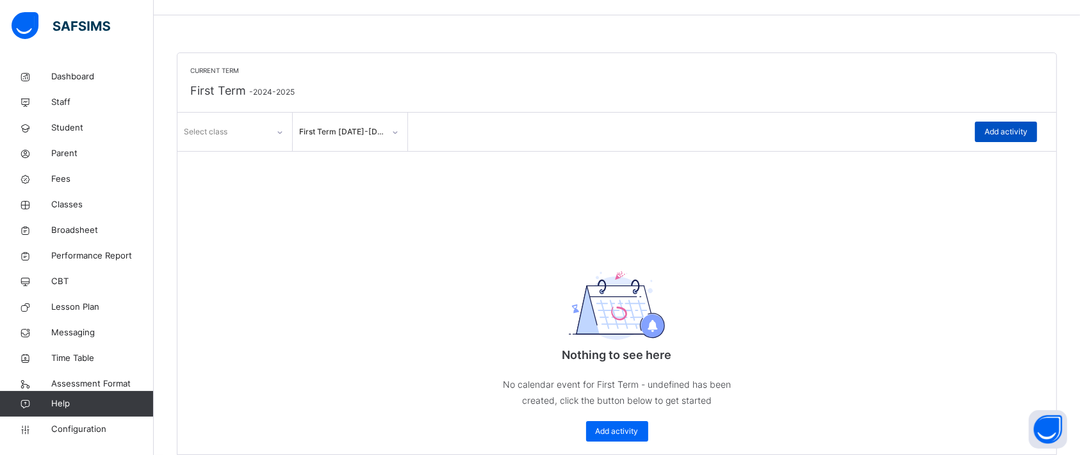
click at [1006, 135] on span "Add activity" at bounding box center [1005, 132] width 43 height 12
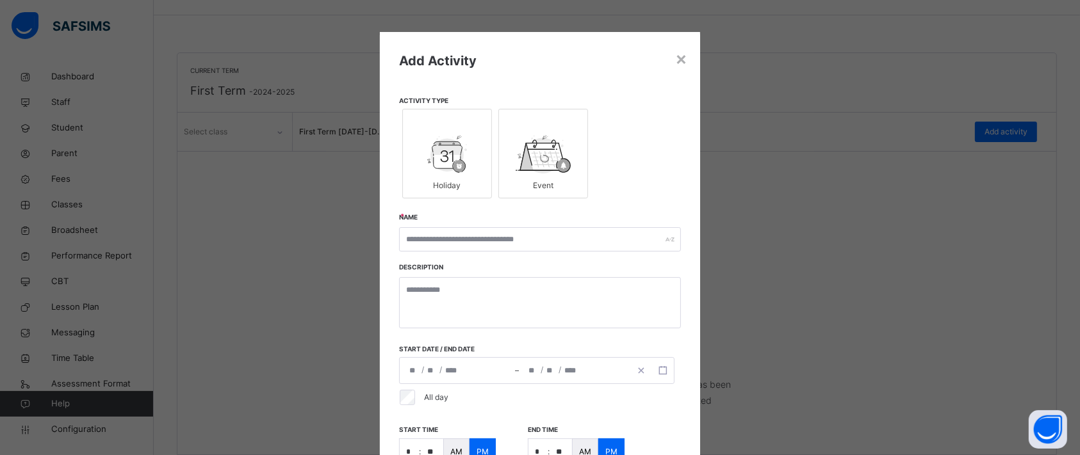
click at [554, 164] on img at bounding box center [542, 154] width 54 height 38
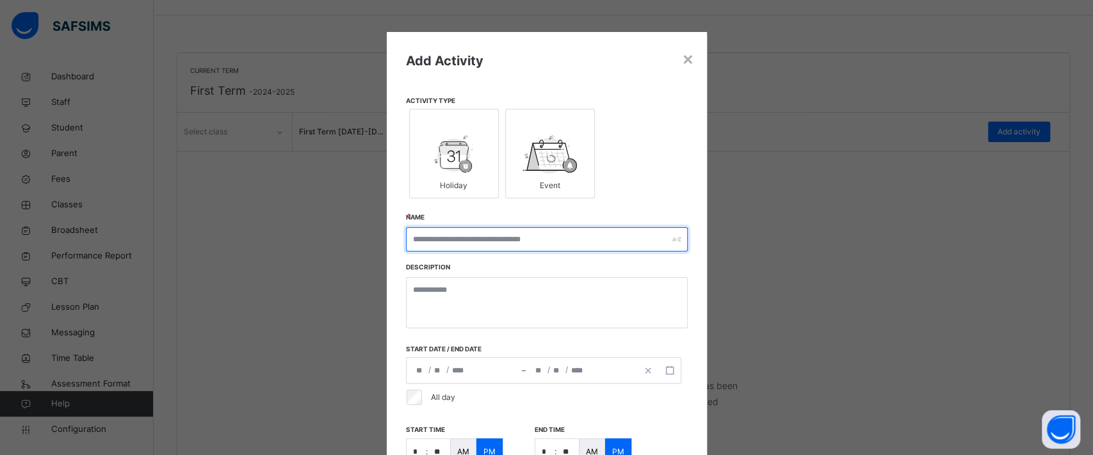
click at [505, 243] on input "text" at bounding box center [547, 239] width 282 height 24
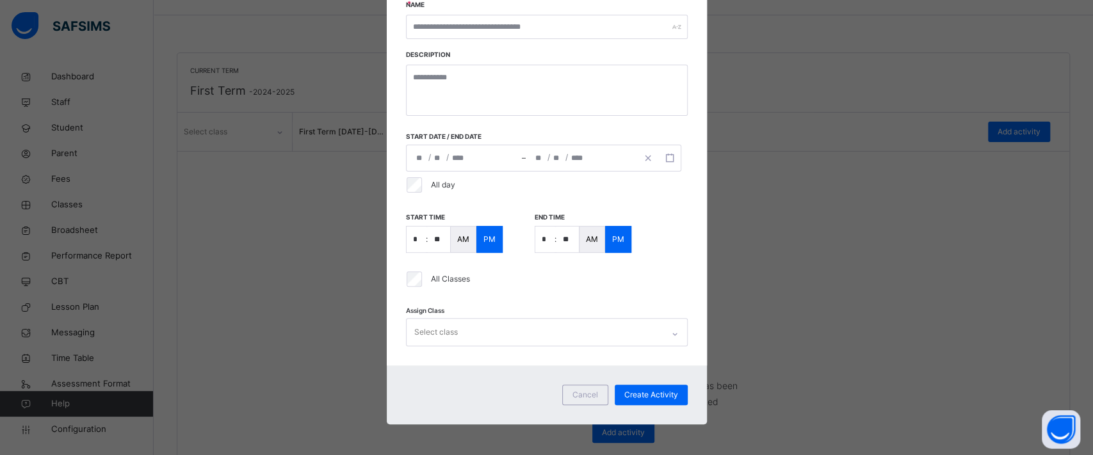
scroll to position [218, 0]
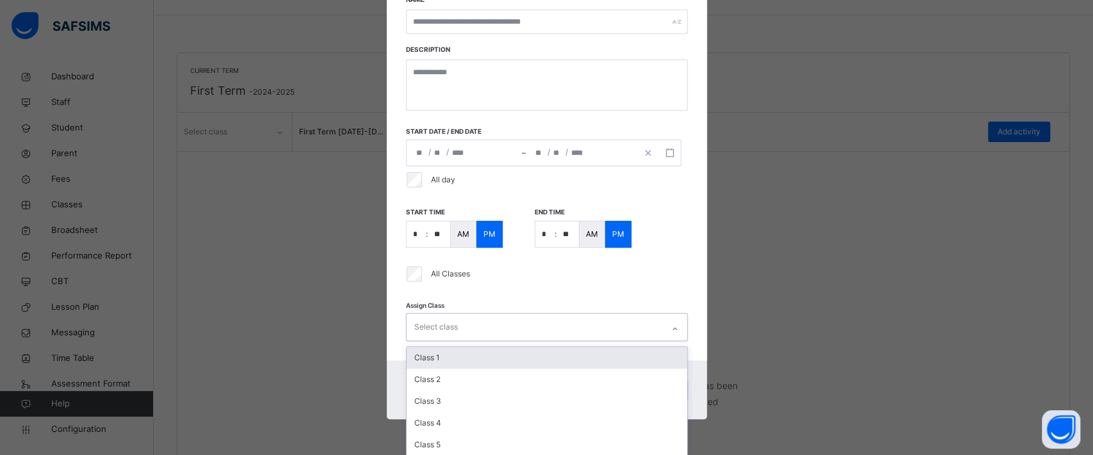
click at [462, 323] on div "Select class" at bounding box center [535, 327] width 256 height 27
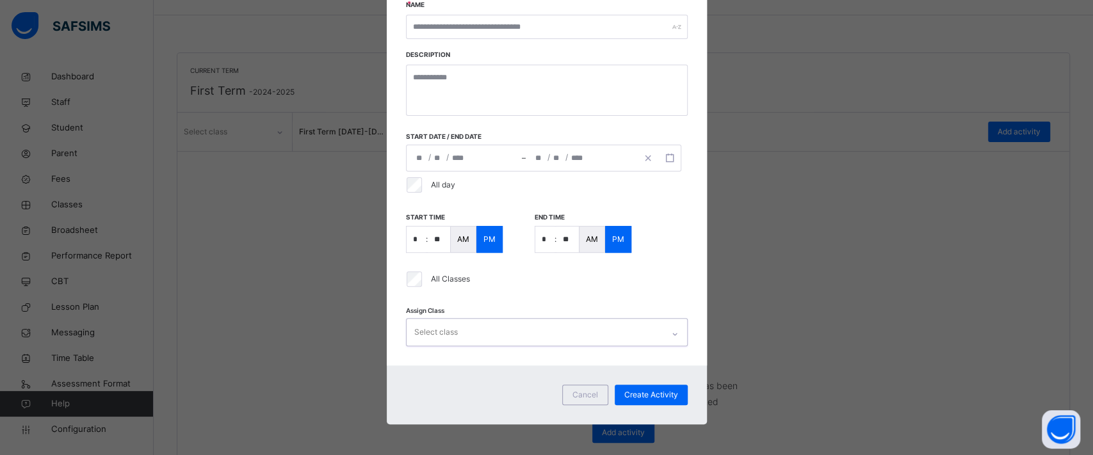
click at [475, 315] on div "**********" at bounding box center [547, 92] width 320 height 546
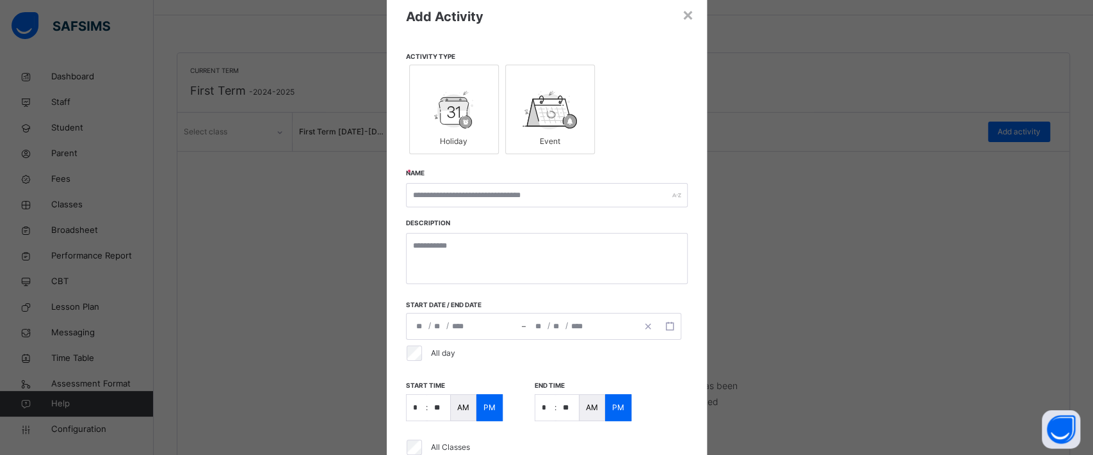
scroll to position [10, 0]
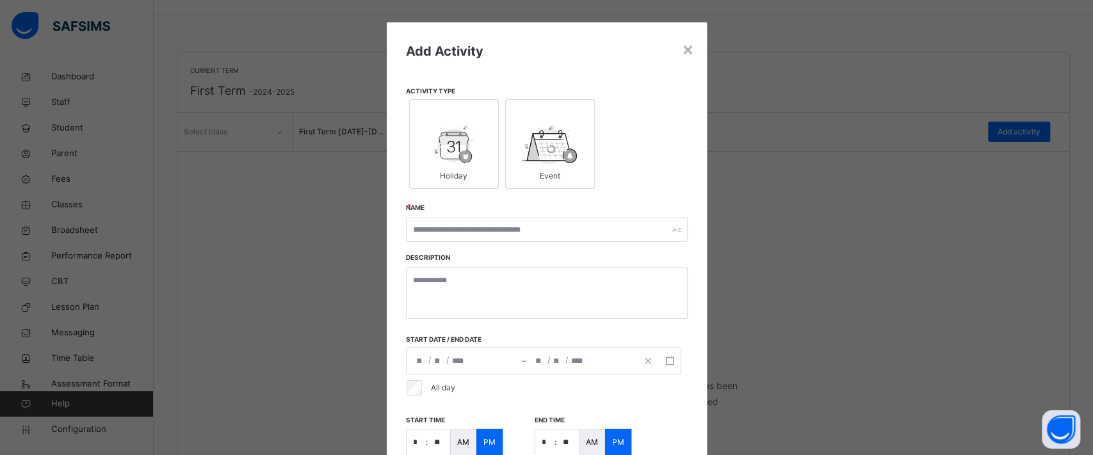
click at [434, 151] on img at bounding box center [454, 144] width 40 height 38
click at [443, 234] on input "text" at bounding box center [547, 230] width 282 height 24
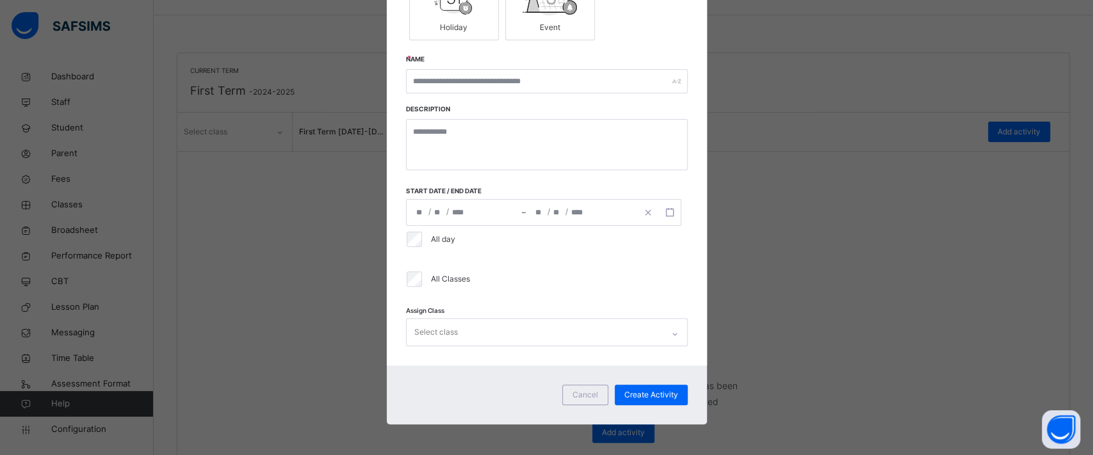
scroll to position [131, 0]
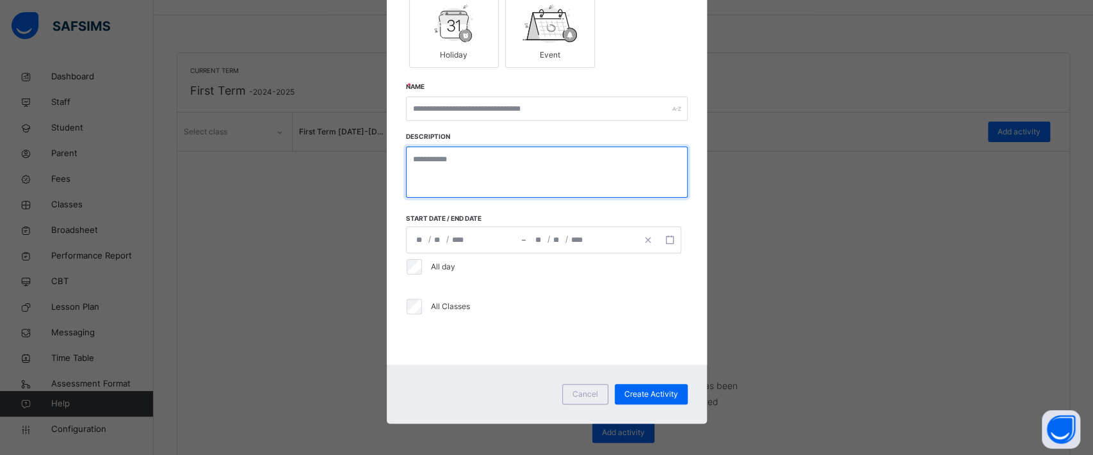
click at [444, 187] on textarea at bounding box center [547, 172] width 282 height 51
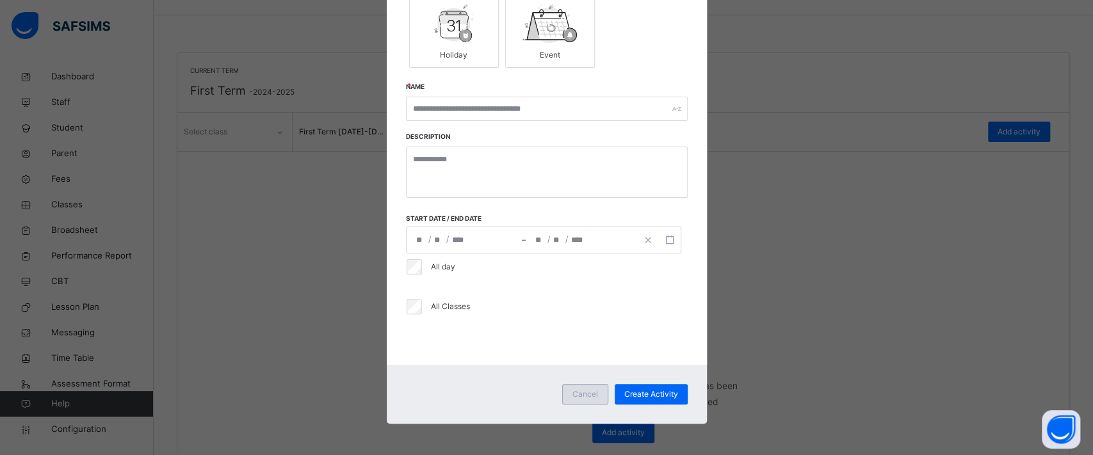
click at [578, 392] on span "Cancel" at bounding box center [585, 395] width 26 height 12
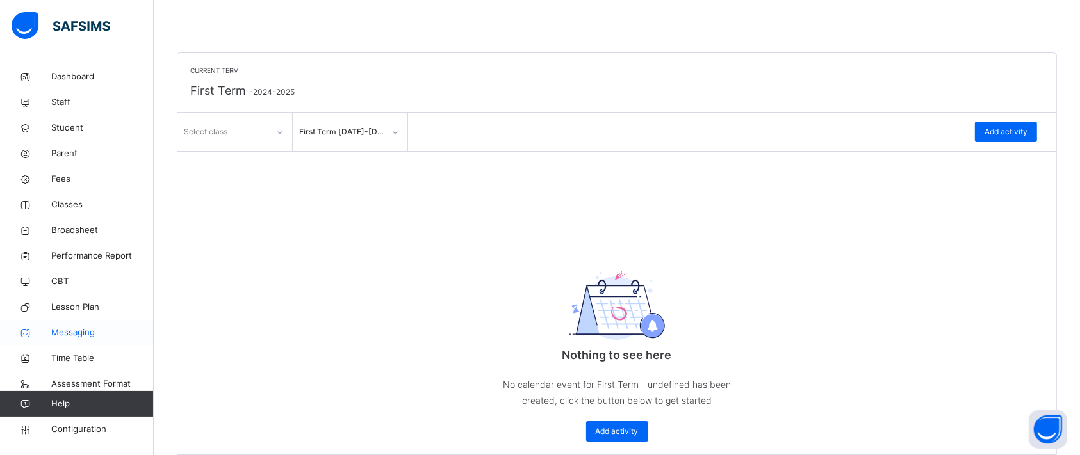
click at [77, 328] on span "Messaging" at bounding box center [102, 333] width 102 height 13
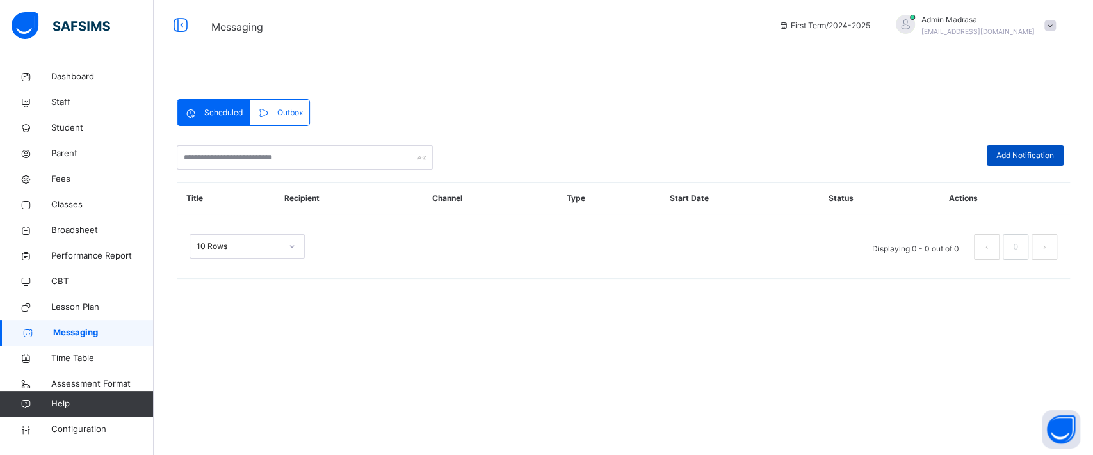
click at [1039, 151] on span "Add Notification" at bounding box center [1025, 156] width 58 height 12
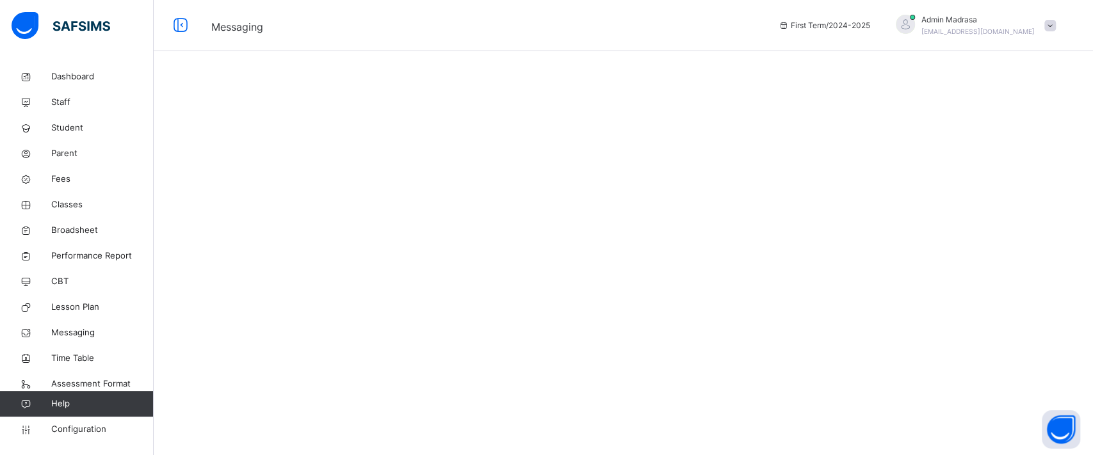
select select "*"
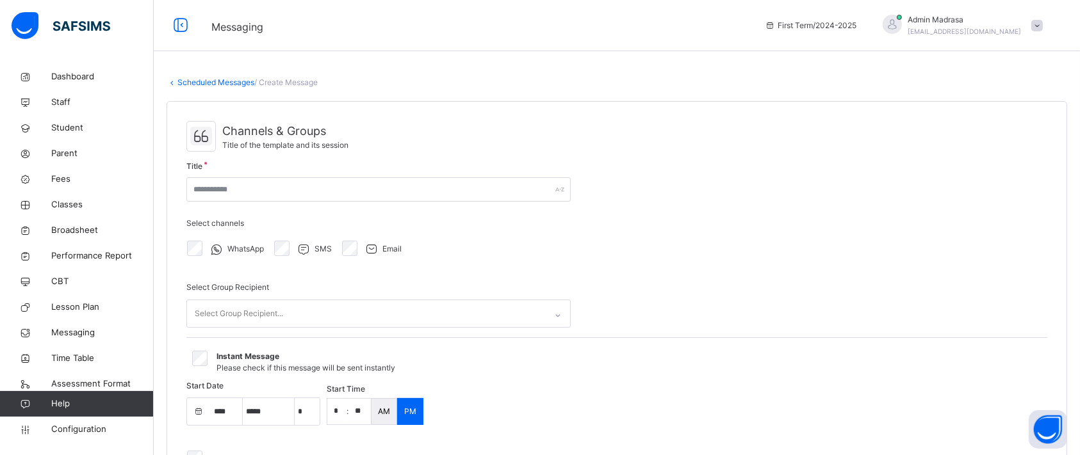
select select "****"
select select "**"
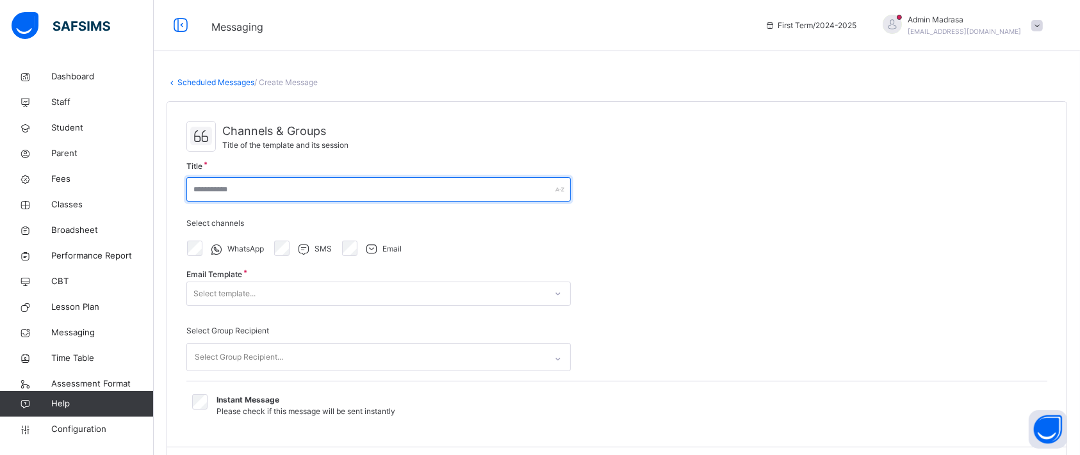
click at [312, 184] on input "text" at bounding box center [378, 189] width 384 height 24
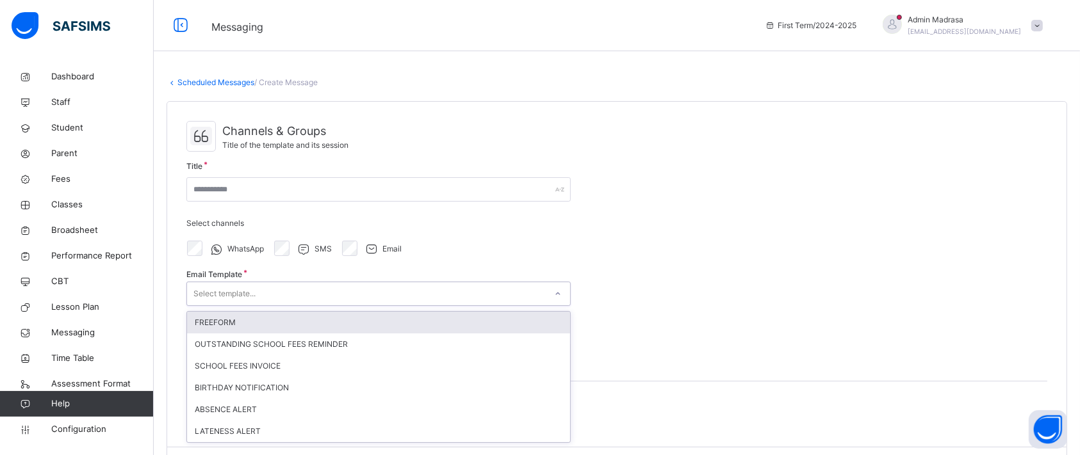
click at [342, 298] on div "Select template..." at bounding box center [366, 294] width 359 height 20
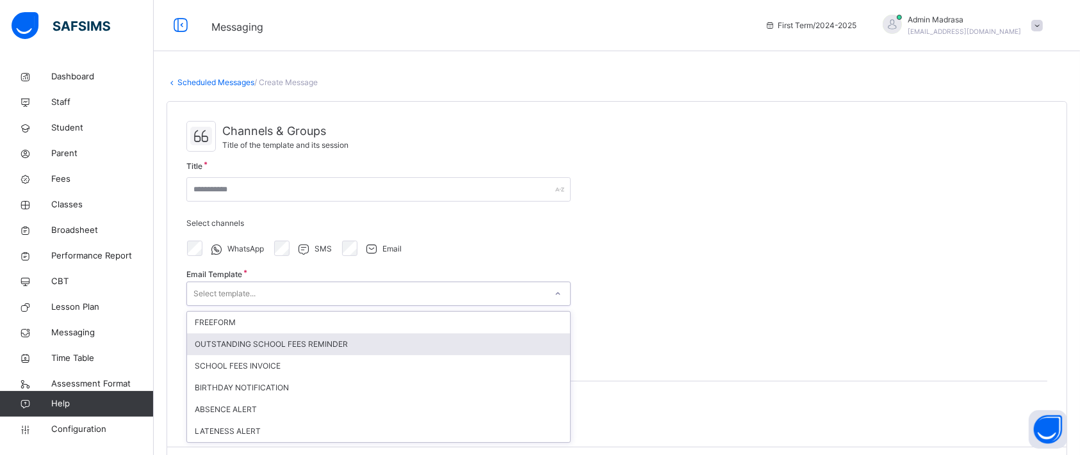
click at [264, 351] on div "OUTSTANDING SCHOOL FEES REMINDER" at bounding box center [378, 345] width 383 height 22
type input "**********"
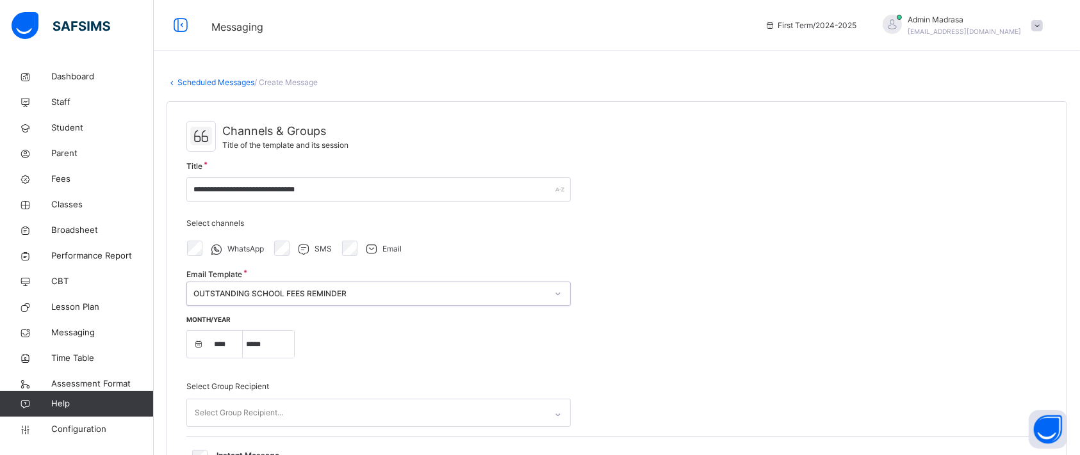
select select "****"
select select "*"
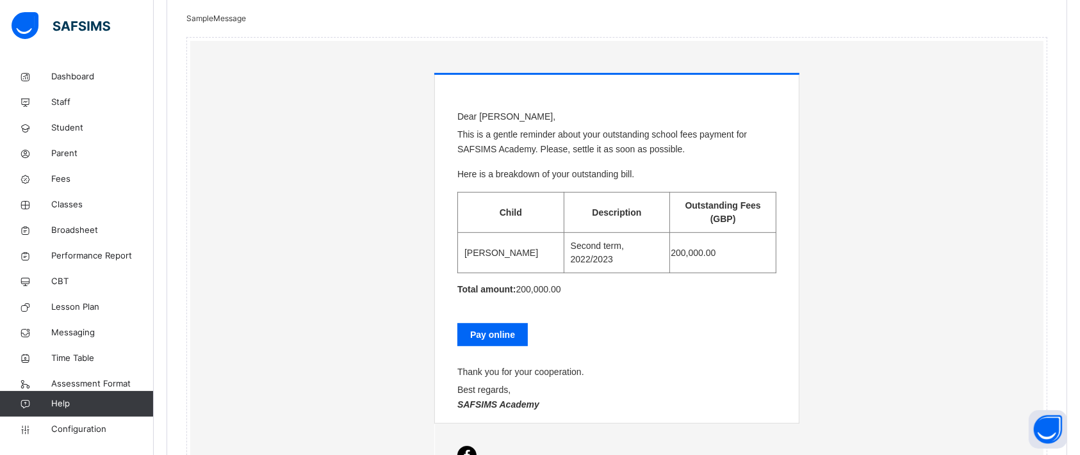
scroll to position [562, 0]
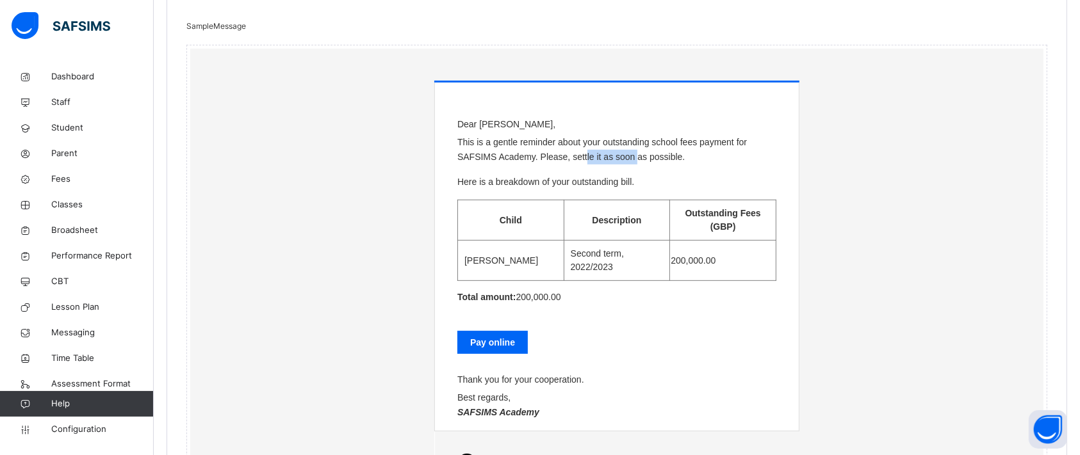
drag, startPoint x: 464, startPoint y: 159, endPoint x: 535, endPoint y: 159, distance: 71.1
click at [535, 159] on p "This is a gentle reminder about your outstanding school fees payment for SAFSIM…" at bounding box center [616, 149] width 319 height 29
click at [500, 259] on td "[PERSON_NAME]" at bounding box center [511, 261] width 106 height 40
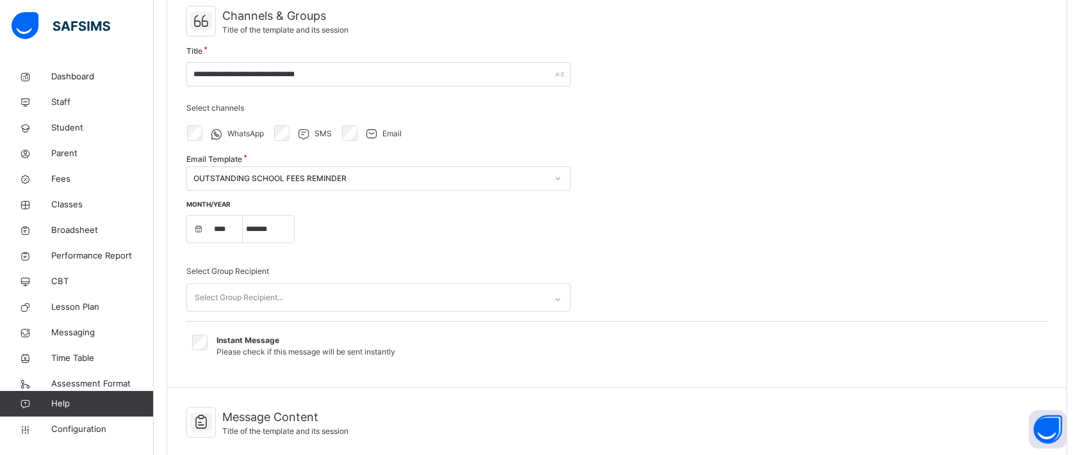
scroll to position [113, 0]
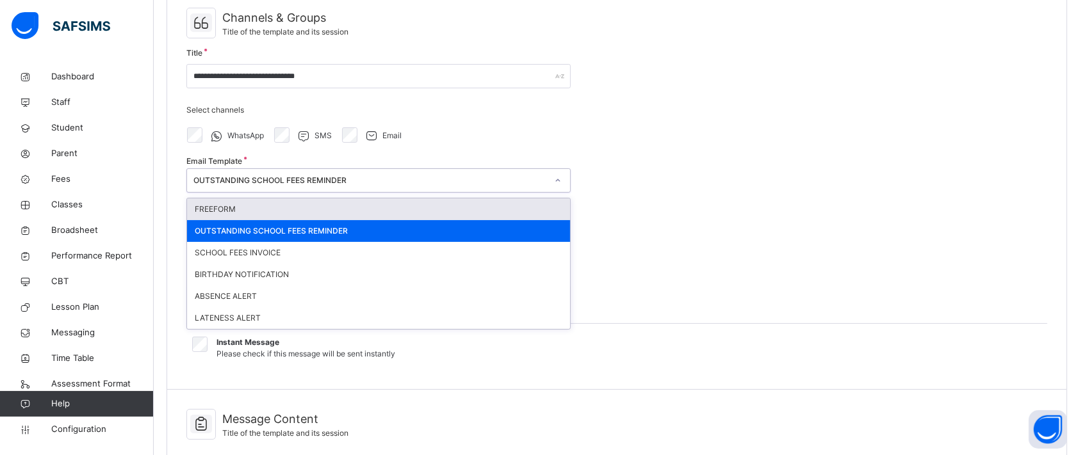
click at [414, 184] on div "OUTSTANDING SCHOOL FEES REMINDER" at bounding box center [369, 181] width 353 height 12
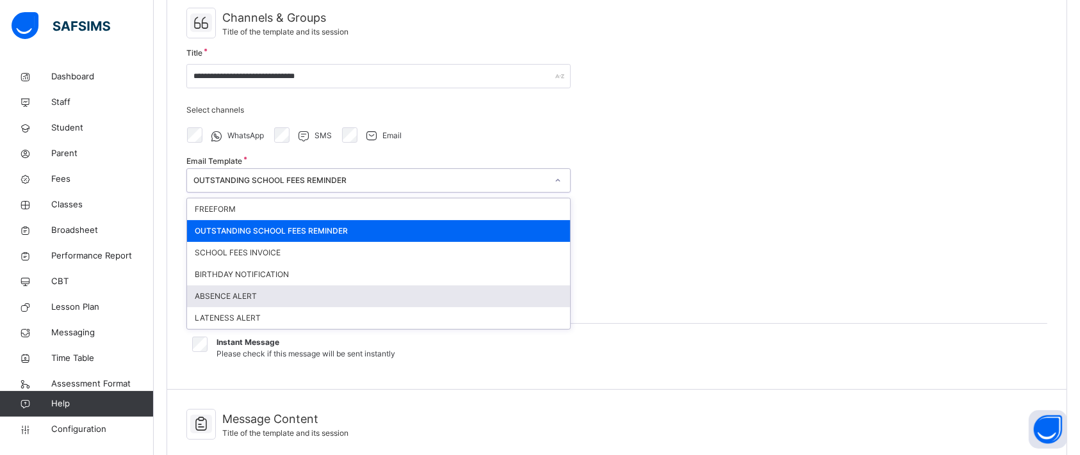
click at [238, 295] on div "ABSENCE ALERT" at bounding box center [378, 297] width 383 height 22
type input "**********"
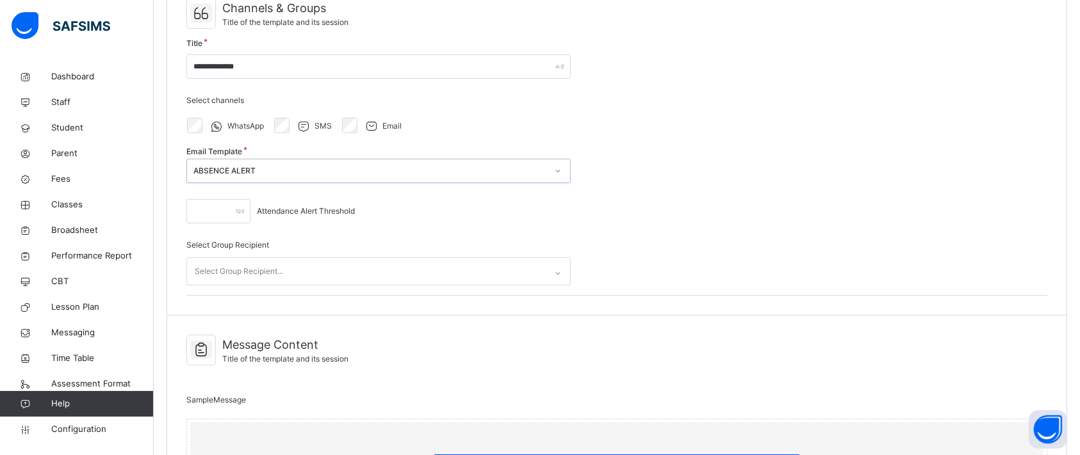
scroll to position [97, 0]
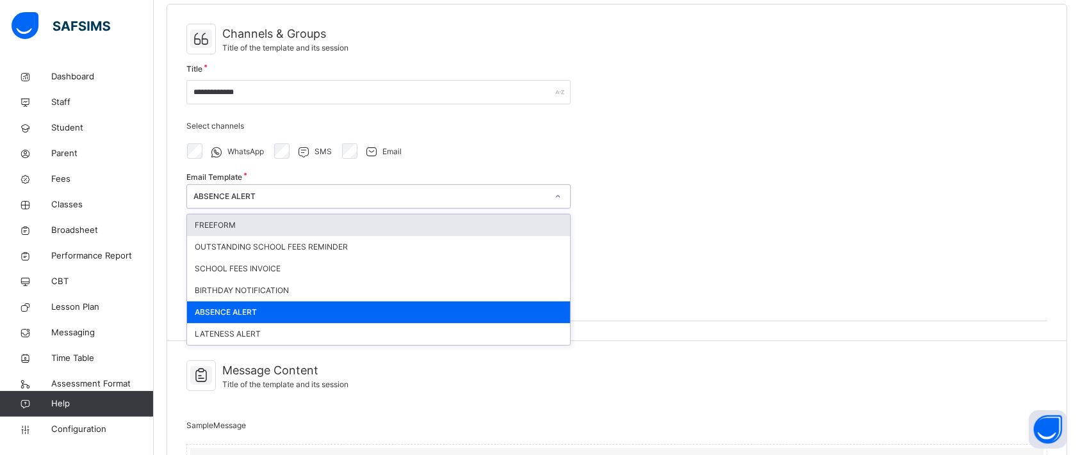
click at [360, 198] on div "ABSENCE ALERT" at bounding box center [369, 197] width 353 height 12
click at [269, 222] on div "FREEFORM" at bounding box center [378, 225] width 383 height 22
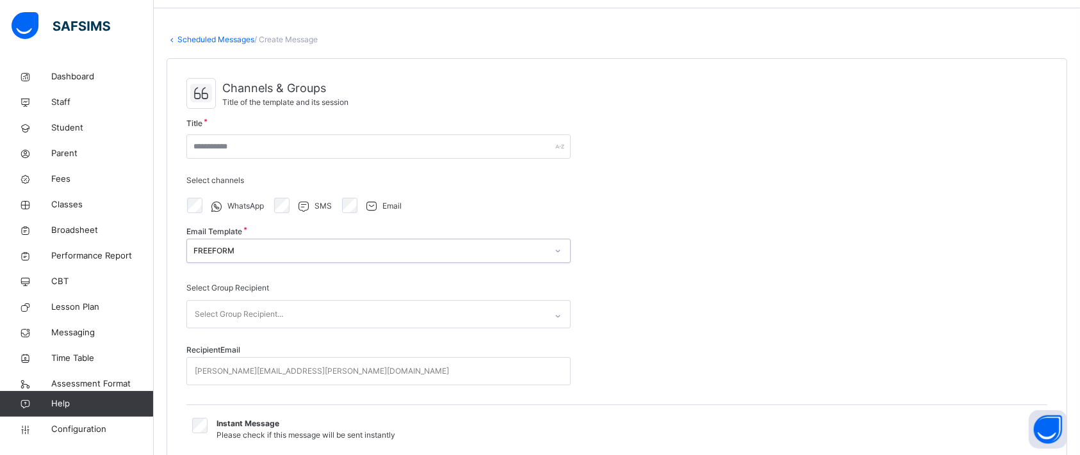
scroll to position [0, 0]
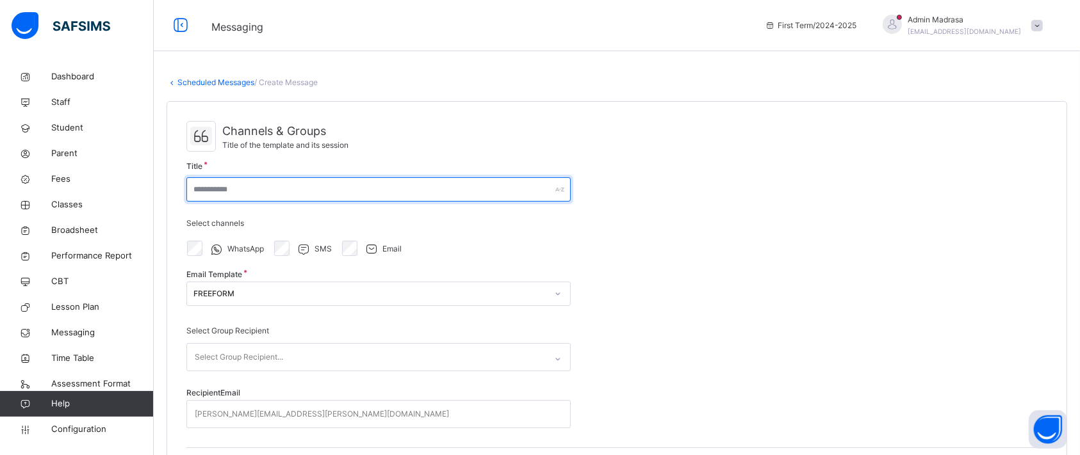
click at [241, 186] on input "text" at bounding box center [378, 189] width 384 height 24
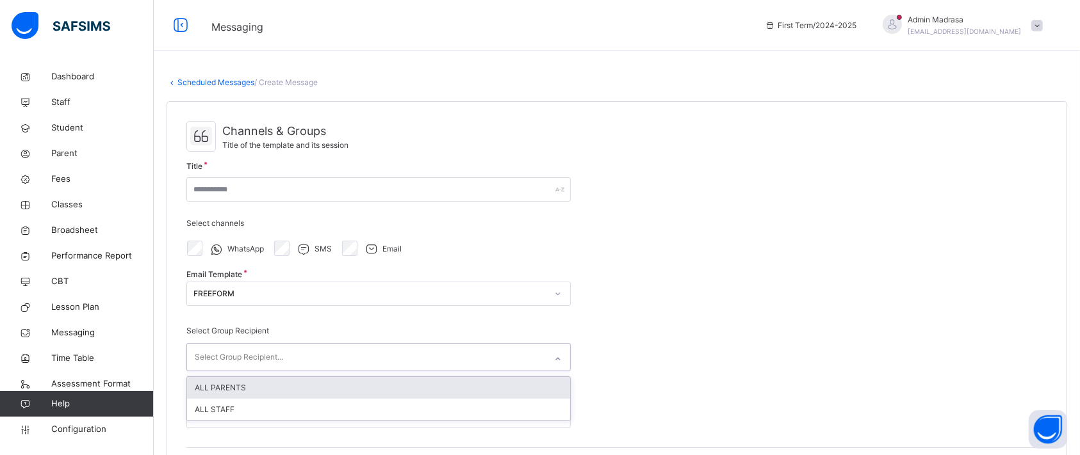
click at [279, 349] on div "Select Group Recipient..." at bounding box center [239, 357] width 88 height 24
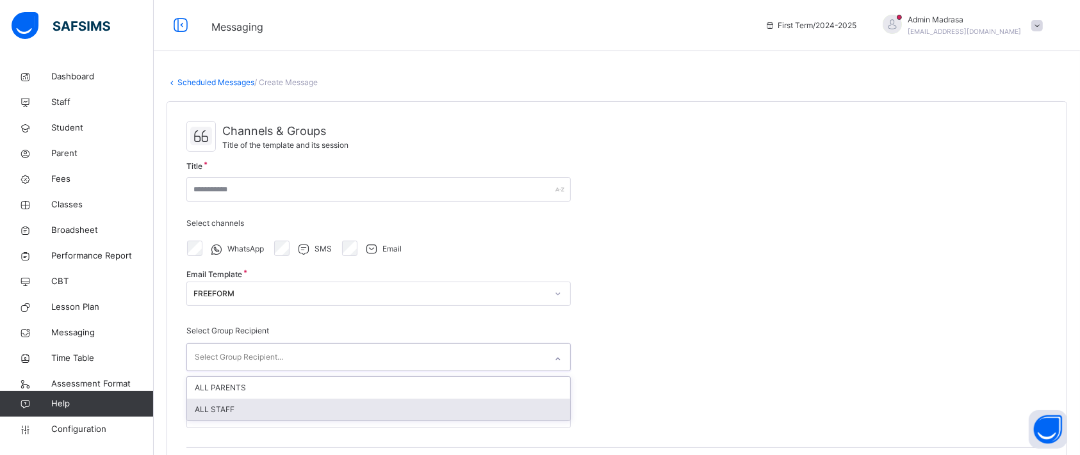
click at [251, 407] on div "ALL STAFF" at bounding box center [378, 410] width 383 height 22
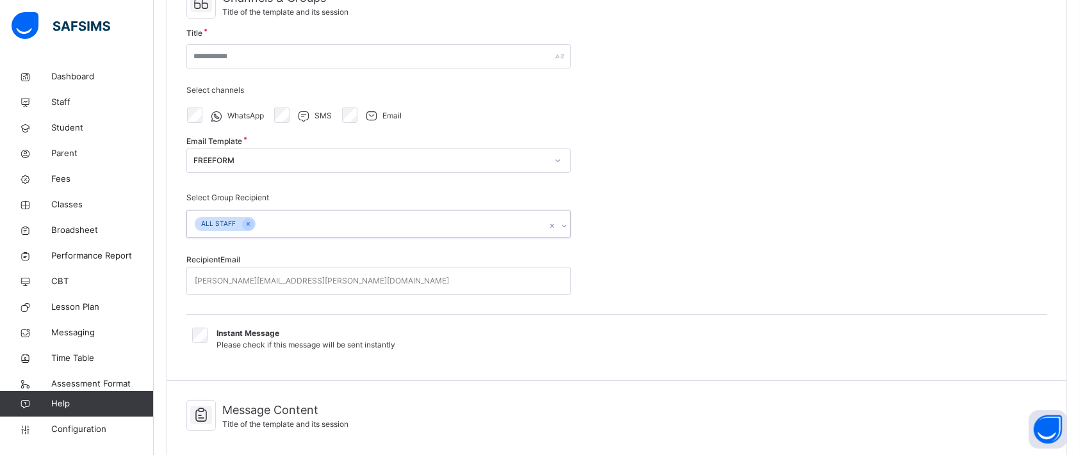
scroll to position [200, 0]
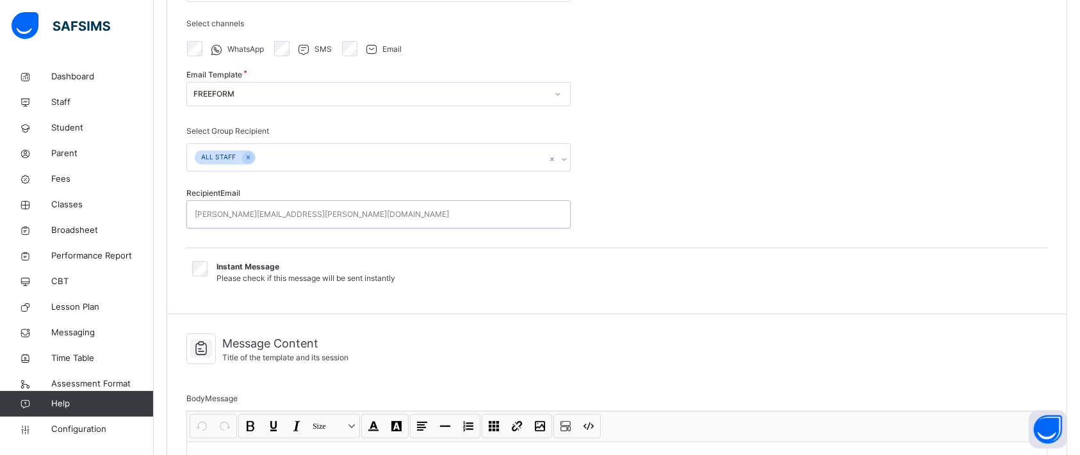
click at [223, 213] on div "[PERSON_NAME][EMAIL_ADDRESS][PERSON_NAME][DOMAIN_NAME]" at bounding box center [322, 214] width 254 height 24
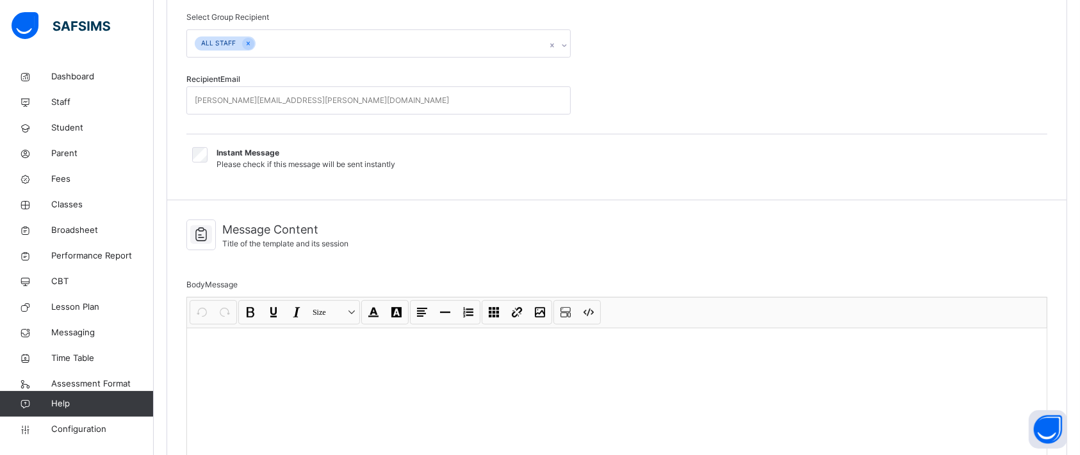
select select "*"
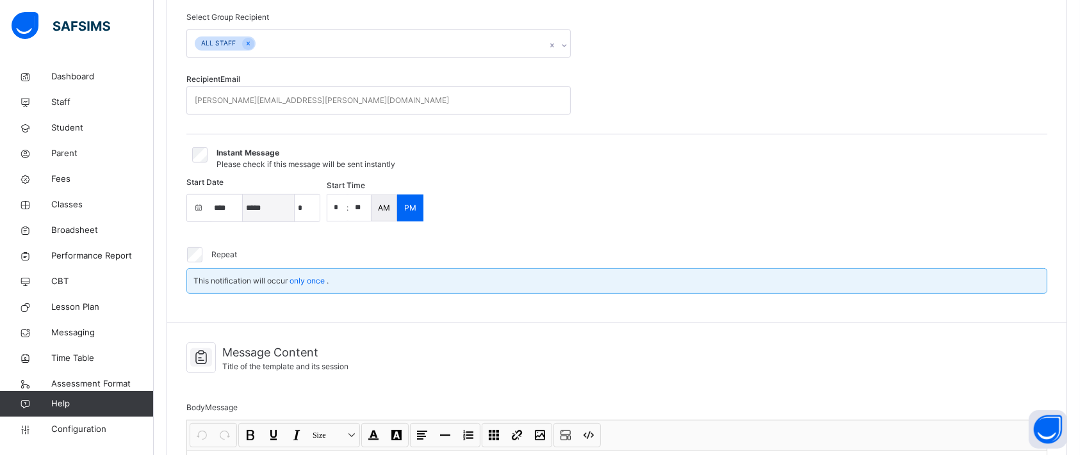
select select "****"
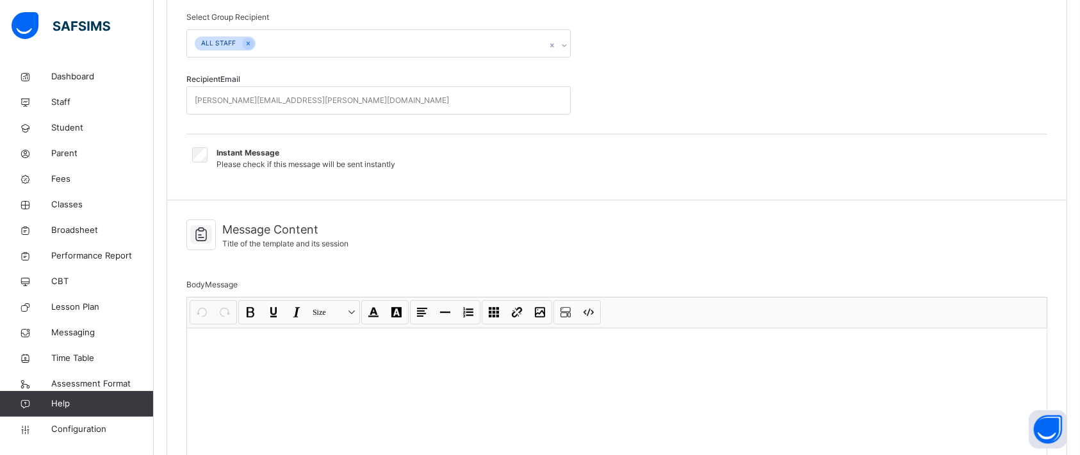
select select "*"
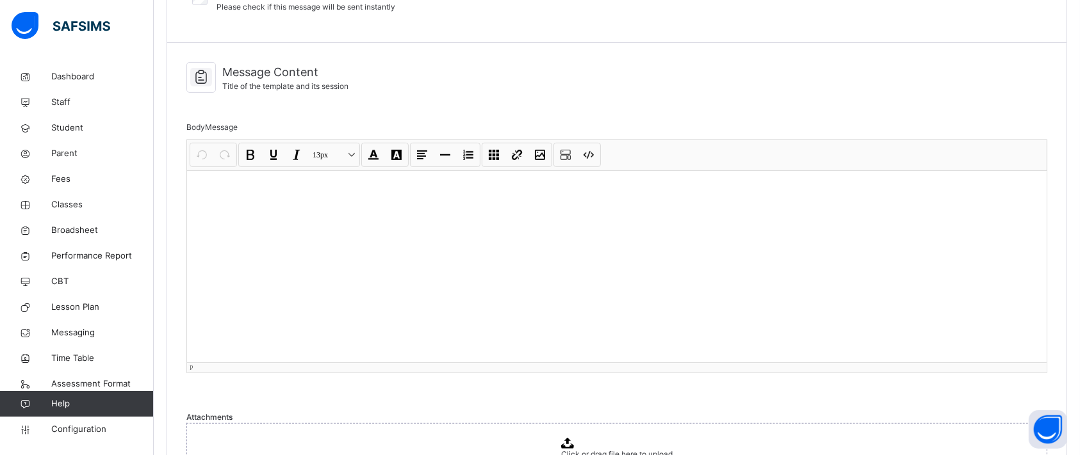
click at [350, 239] on div at bounding box center [616, 266] width 859 height 192
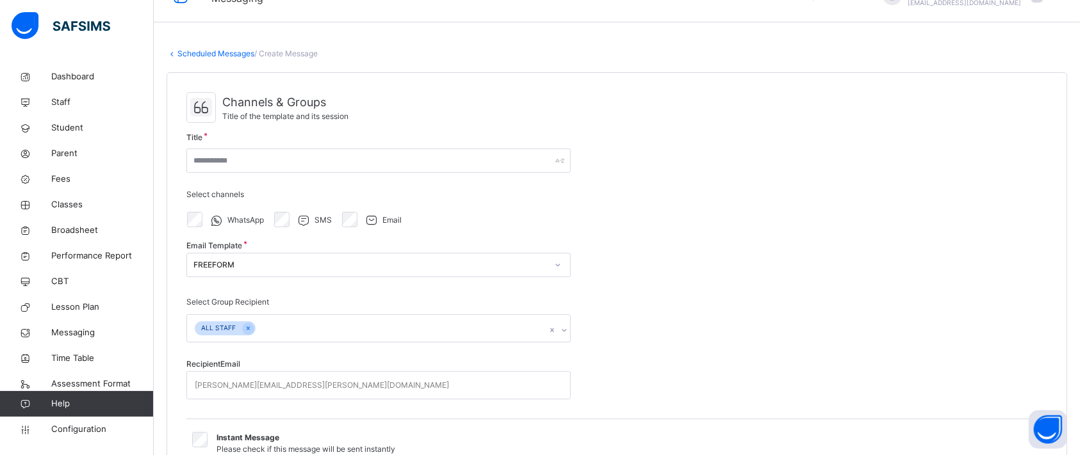
scroll to position [0, 0]
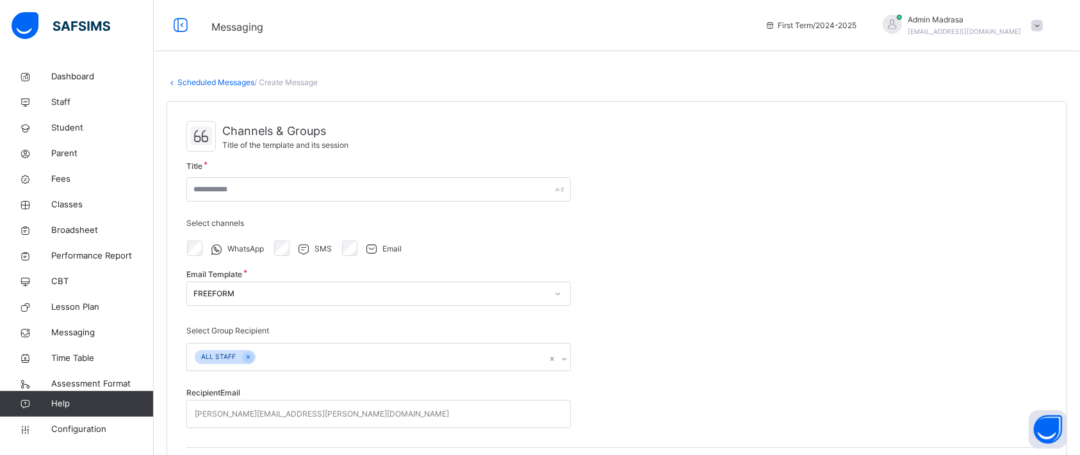
click at [220, 83] on link "Scheduled Messages" at bounding box center [215, 82] width 77 height 10
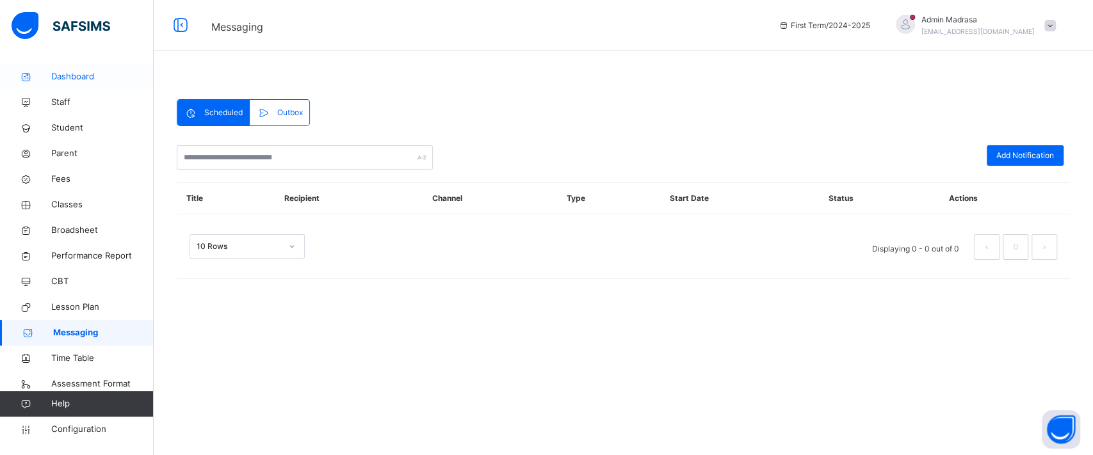
click at [78, 78] on span "Dashboard" at bounding box center [102, 76] width 102 height 13
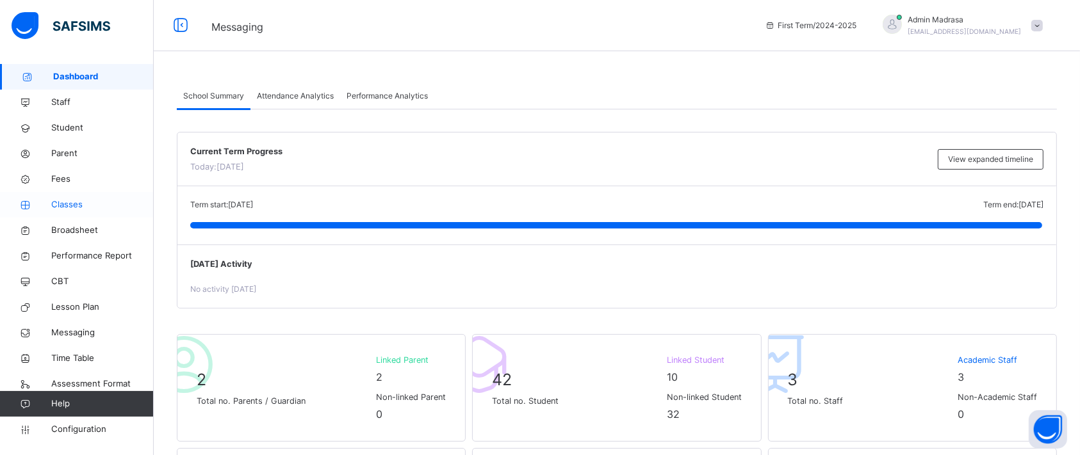
click at [77, 209] on span "Classes" at bounding box center [102, 204] width 102 height 13
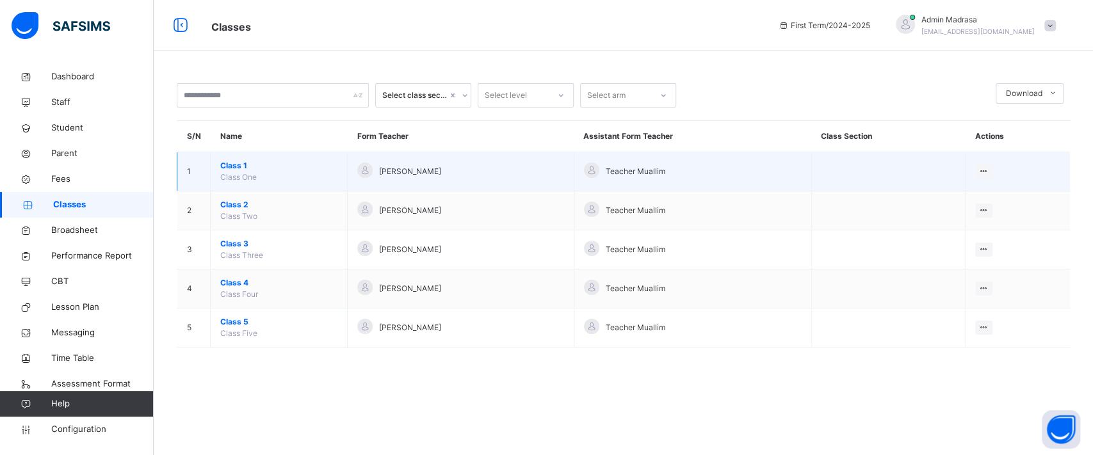
click at [236, 161] on span "Class 1" at bounding box center [278, 166] width 117 height 12
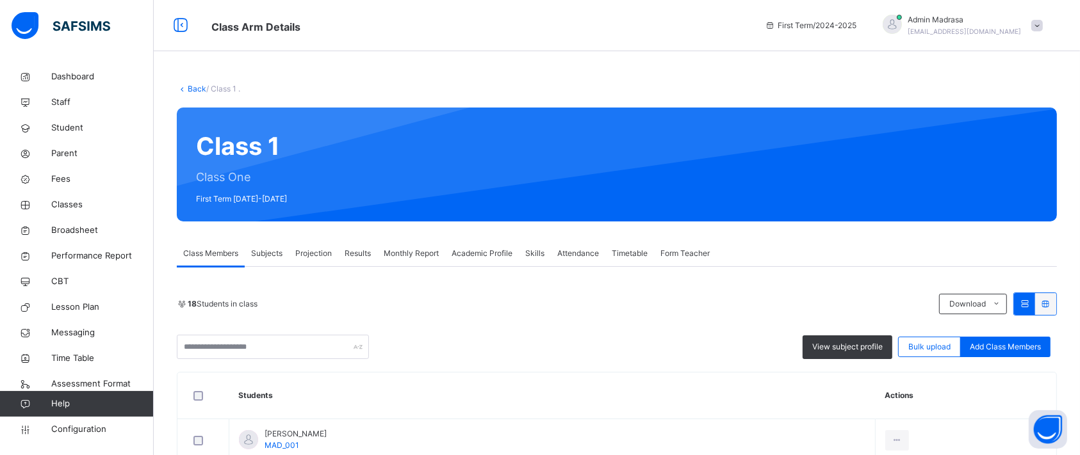
click at [307, 257] on span "Projection" at bounding box center [313, 254] width 36 height 12
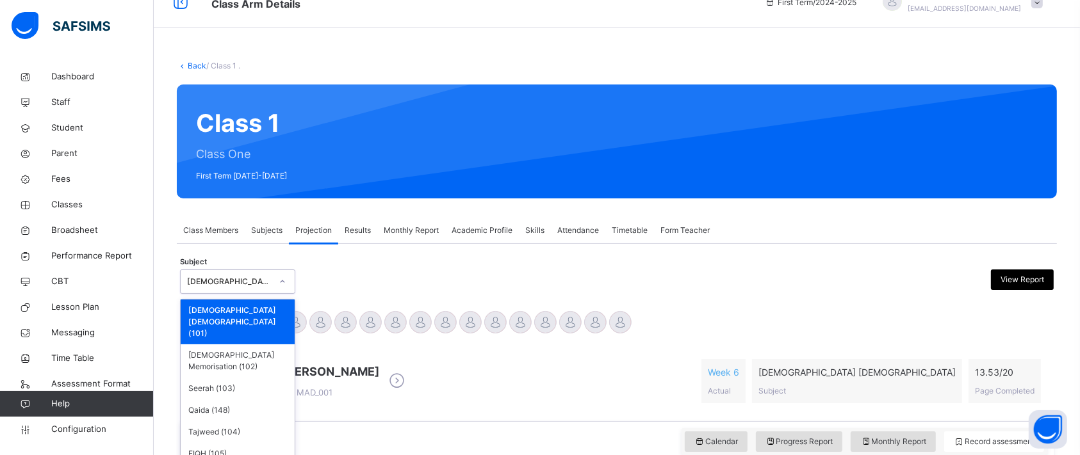
click at [257, 294] on div "option [DEMOGRAPHIC_DATA] (101) focused, 1 of 7. 7 results available. Use Up an…" at bounding box center [237, 282] width 115 height 24
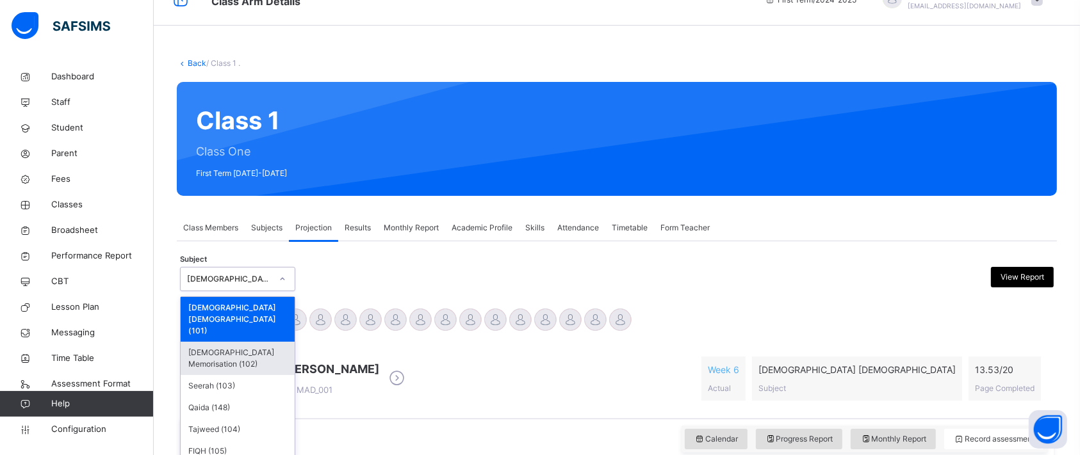
click at [241, 342] on div "[DEMOGRAPHIC_DATA] Memorisation (102)" at bounding box center [238, 358] width 114 height 33
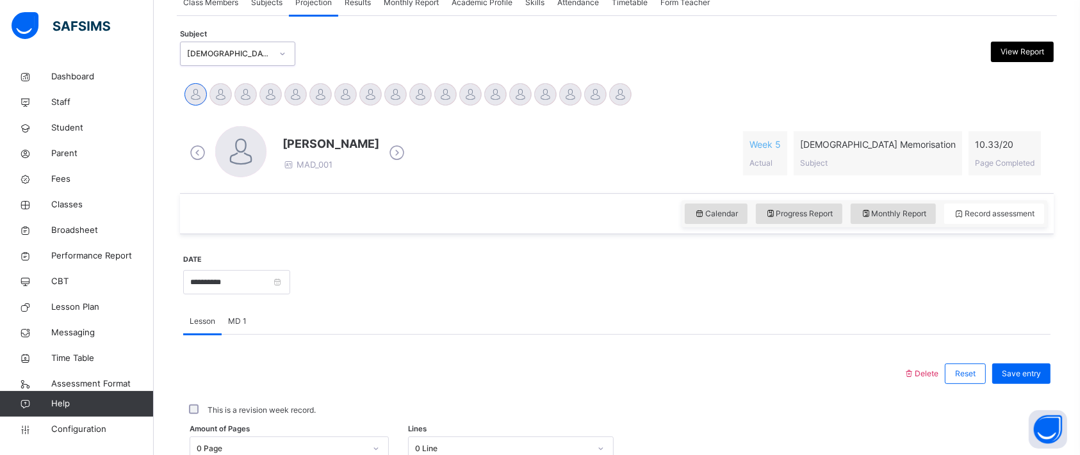
scroll to position [255, 0]
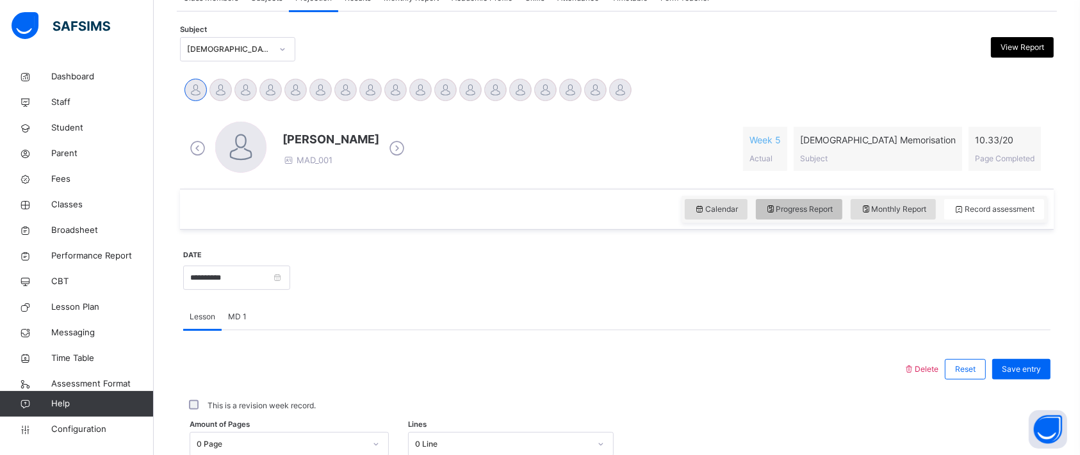
click at [814, 208] on span "Progress Report" at bounding box center [799, 210] width 68 height 12
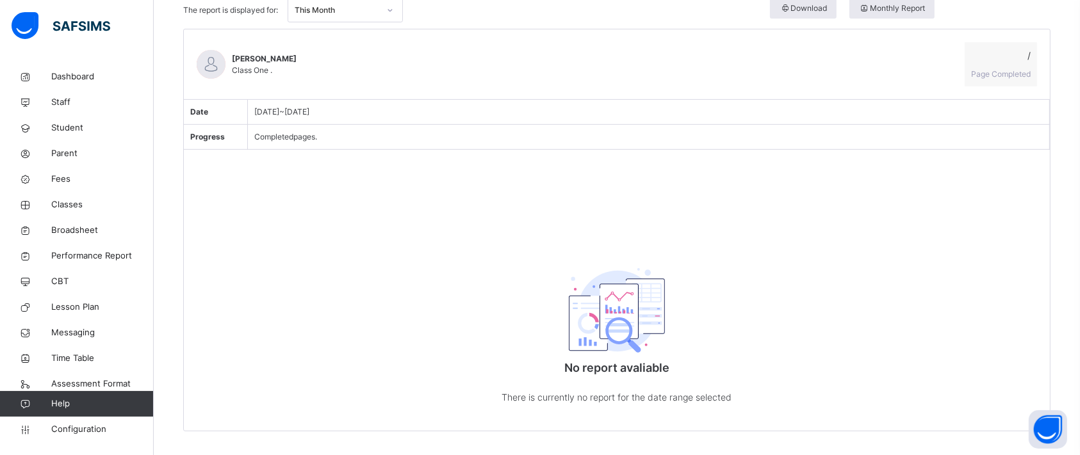
scroll to position [521, 0]
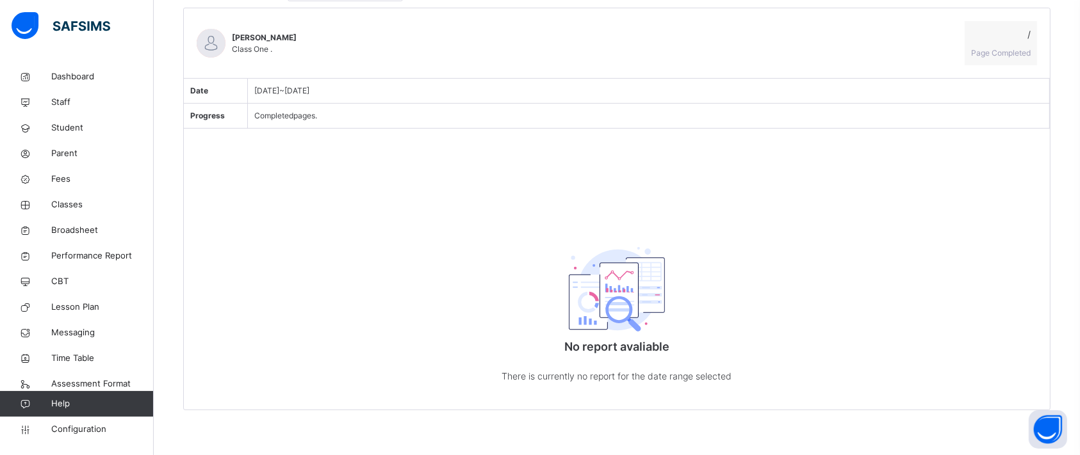
drag, startPoint x: 1078, startPoint y: 225, endPoint x: 1090, endPoint y: 216, distance: 16.0
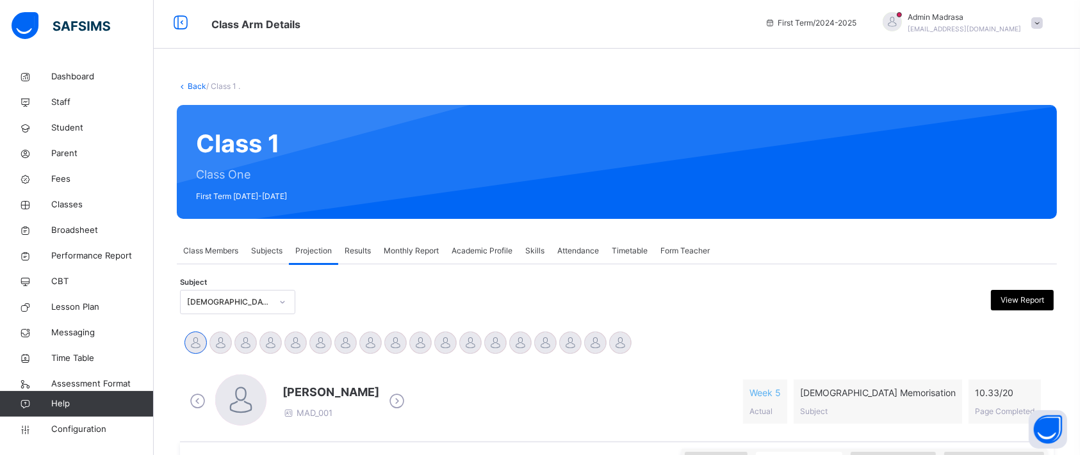
scroll to position [0, 0]
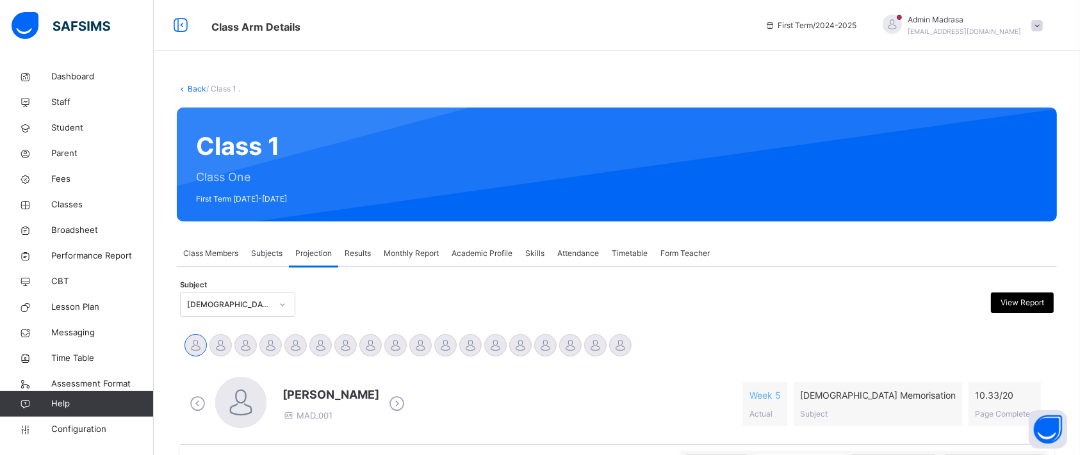
click at [1042, 29] on span at bounding box center [1037, 26] width 12 height 12
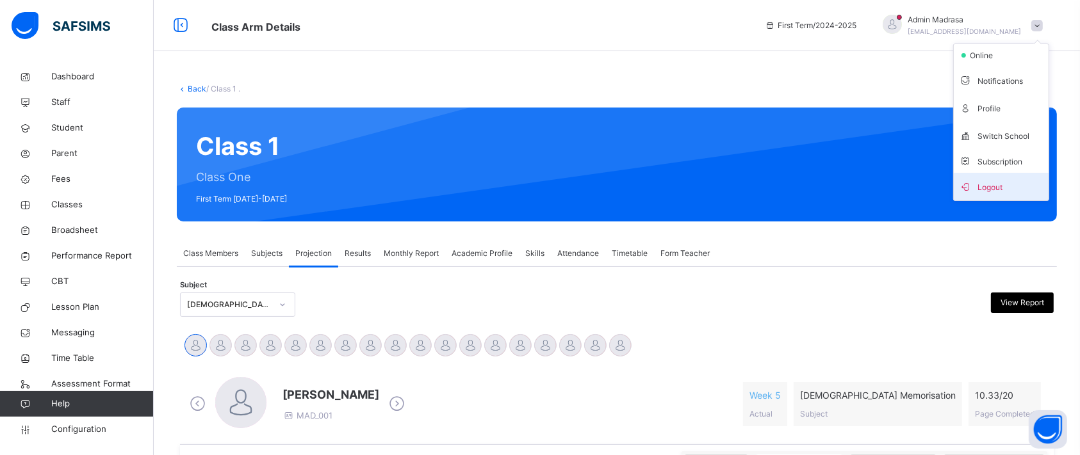
click at [999, 182] on span "Logout" at bounding box center [1001, 186] width 85 height 17
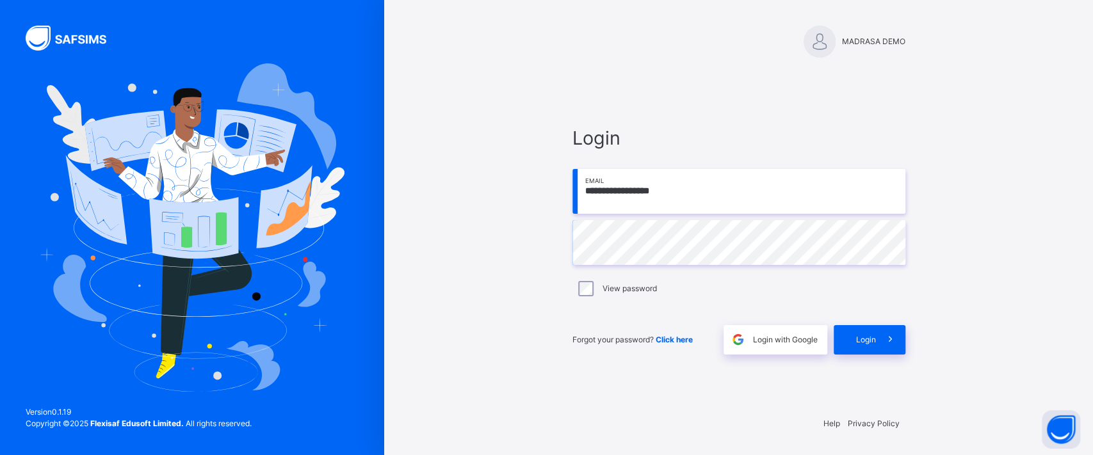
click at [760, 201] on input "**********" at bounding box center [738, 191] width 333 height 45
type input "**********"
click at [867, 332] on div "Login" at bounding box center [870, 339] width 72 height 29
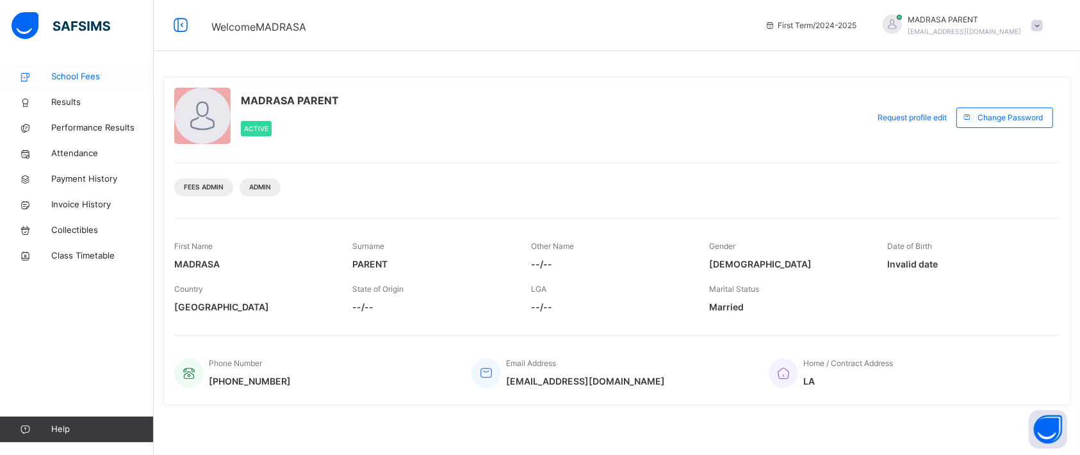
click at [92, 83] on span "School Fees" at bounding box center [102, 76] width 102 height 13
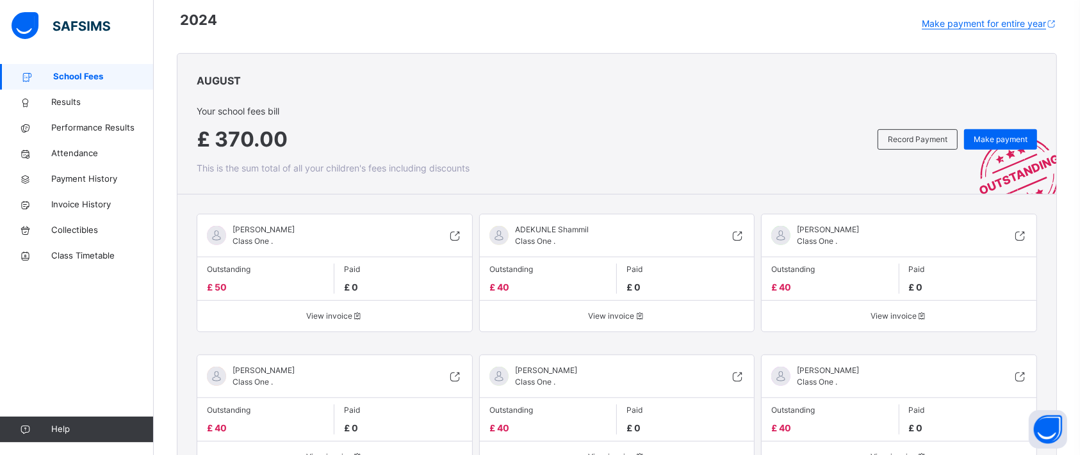
scroll to position [584, 0]
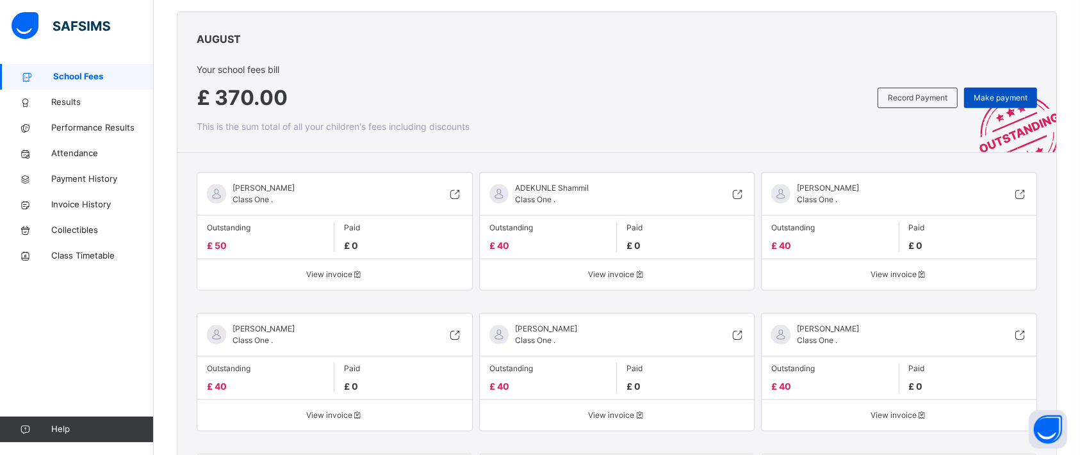
click at [1009, 101] on span "Make payment" at bounding box center [1000, 98] width 54 height 12
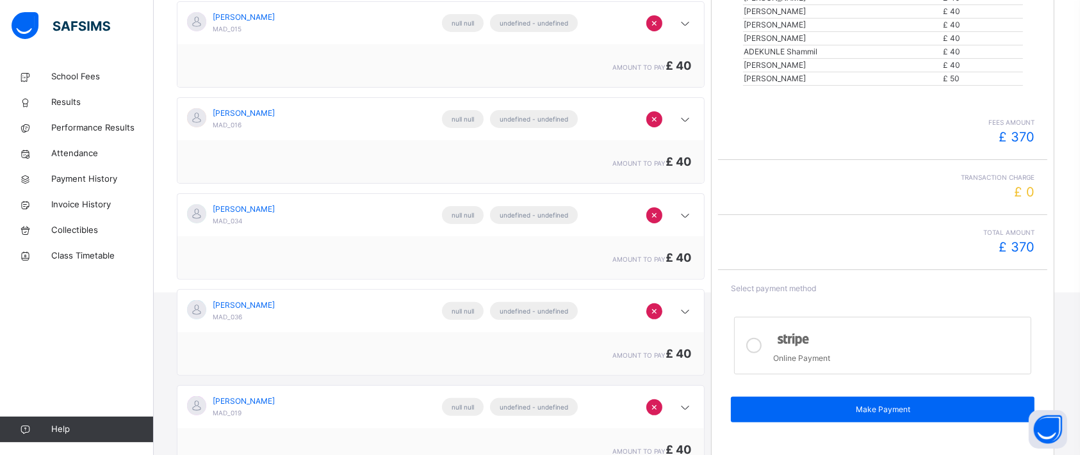
scroll to position [346, 0]
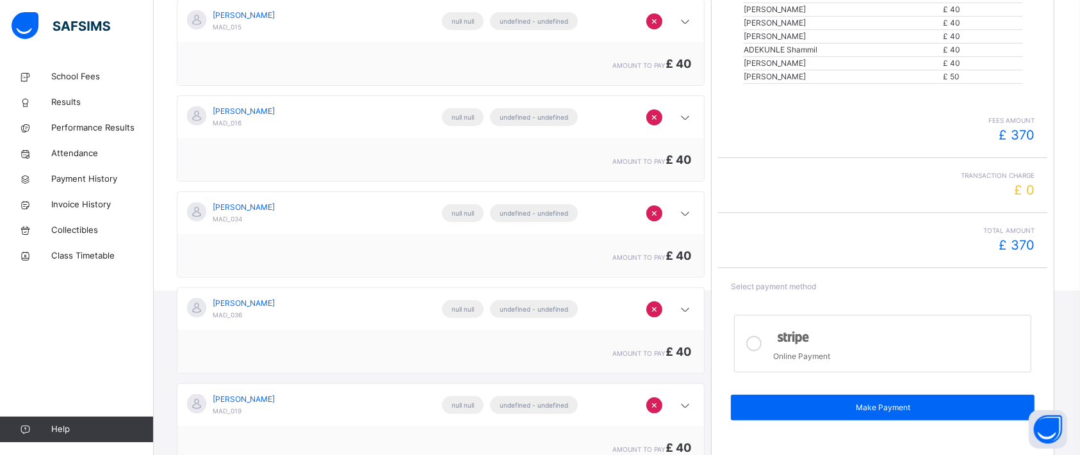
click at [766, 332] on div at bounding box center [754, 343] width 26 height 37
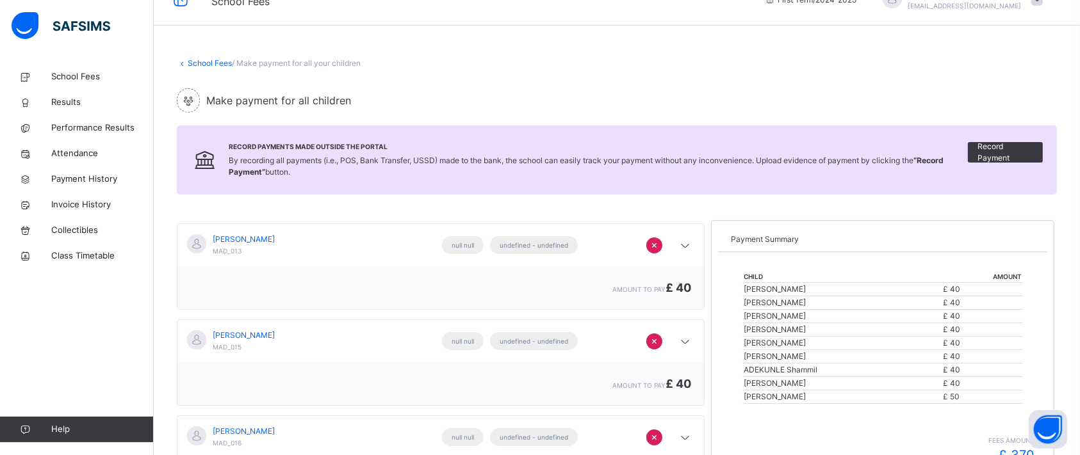
scroll to position [0, 0]
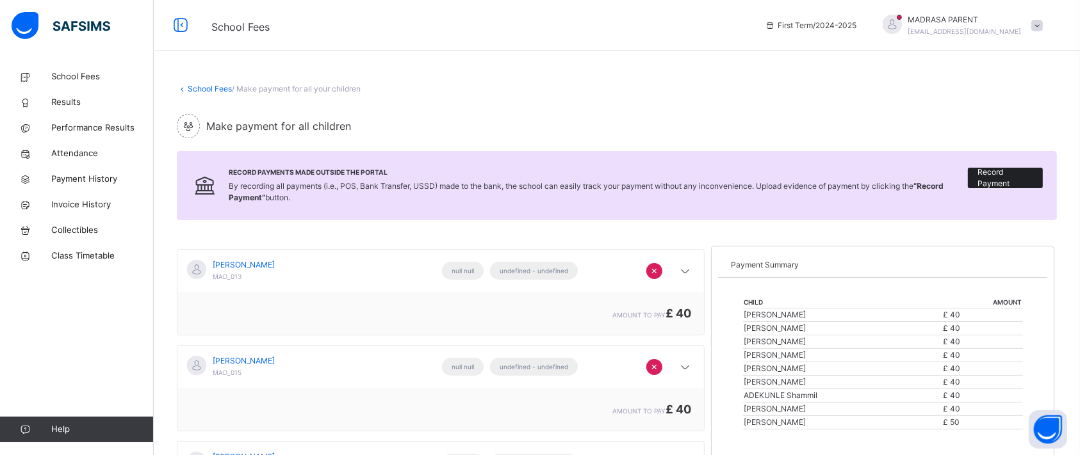
click at [1030, 174] on span "Record Payment" at bounding box center [1005, 177] width 56 height 23
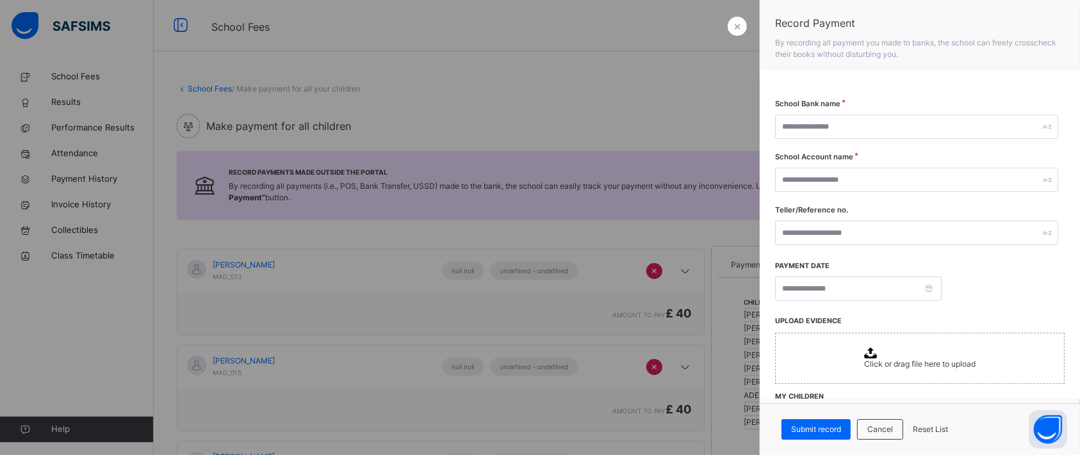
click at [835, 101] on label "School Bank name" at bounding box center [807, 104] width 65 height 11
click at [877, 437] on div "Cancel" at bounding box center [880, 429] width 46 height 20
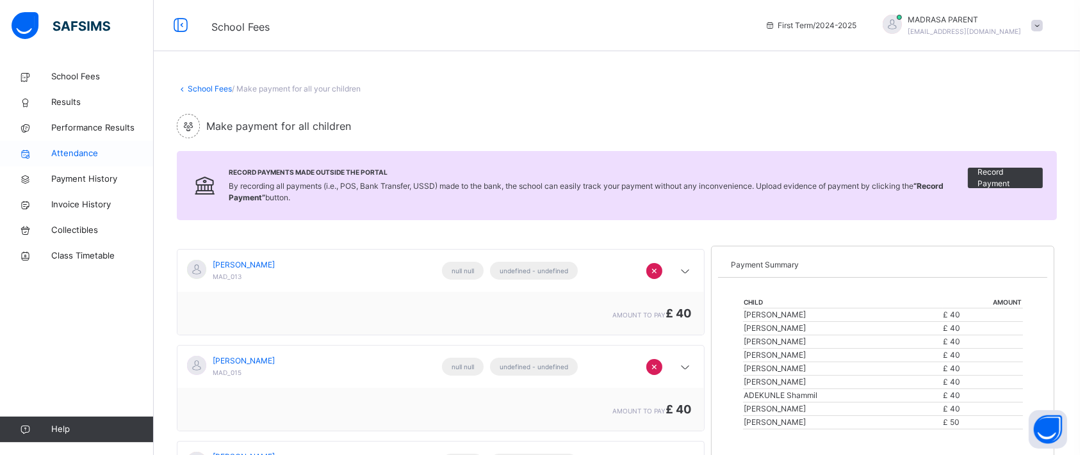
click at [81, 150] on span "Attendance" at bounding box center [102, 153] width 102 height 13
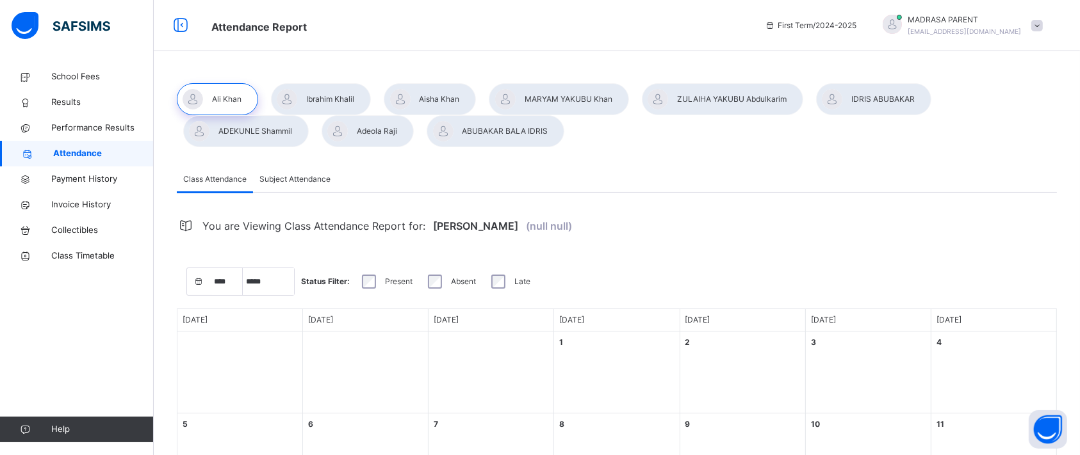
select select "****"
select select "*"
click at [1042, 26] on span at bounding box center [1037, 26] width 12 height 12
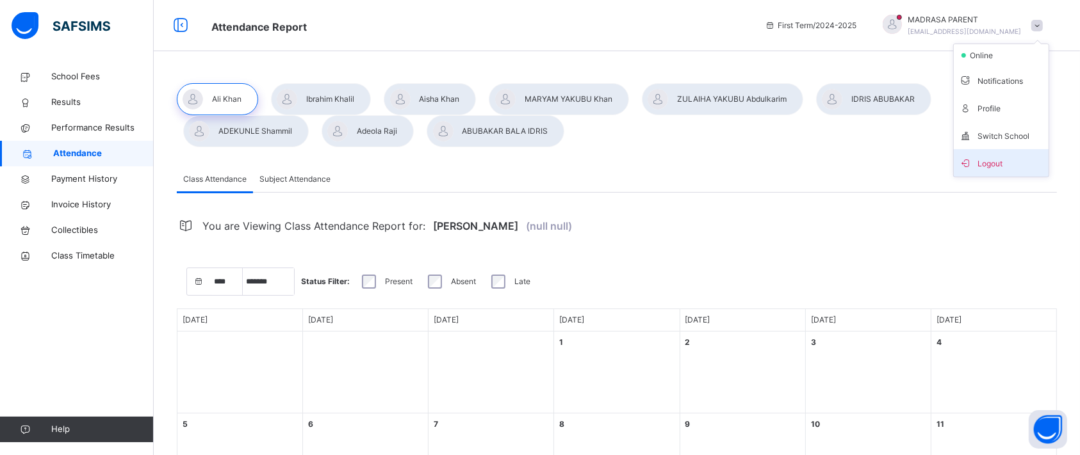
click at [999, 158] on span "Logout" at bounding box center [1001, 162] width 85 height 17
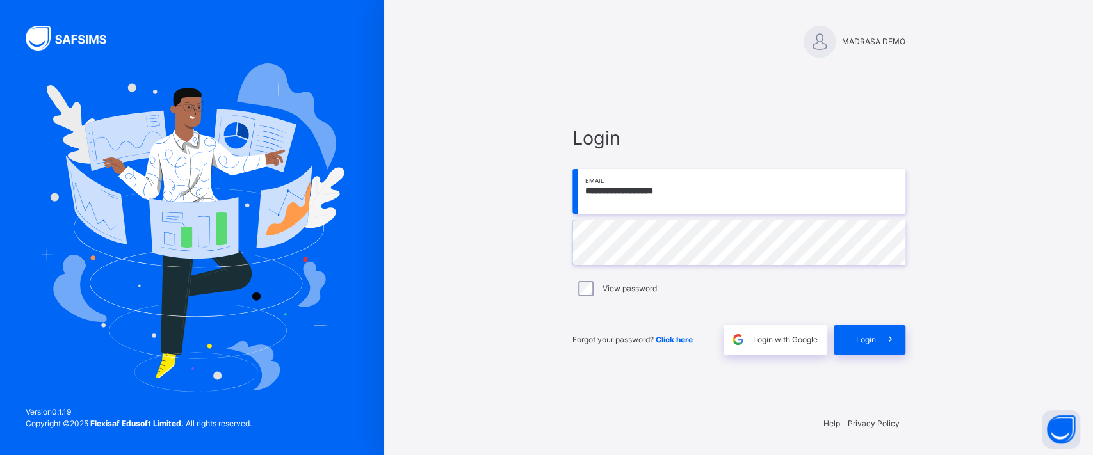
click at [742, 174] on input "**********" at bounding box center [738, 191] width 333 height 45
type input "**********"
click at [857, 329] on div "Login" at bounding box center [870, 339] width 72 height 29
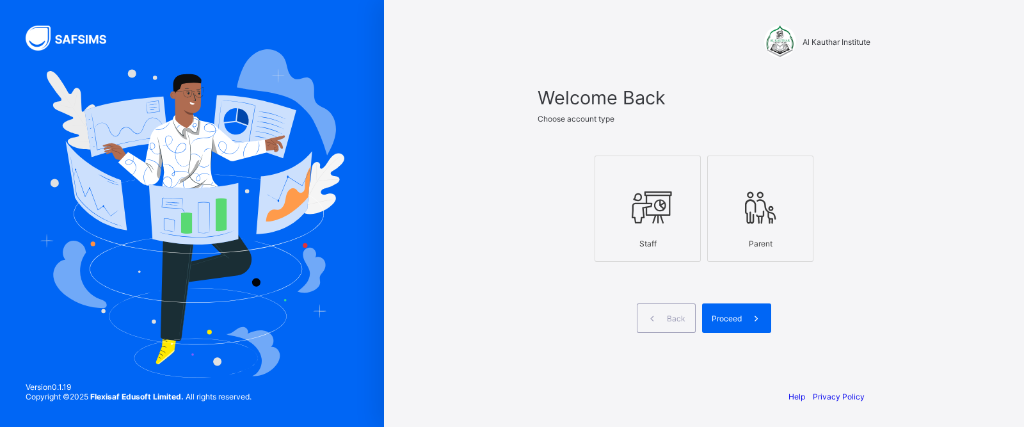
click at [722, 323] on div "Proceed" at bounding box center [736, 317] width 69 height 29
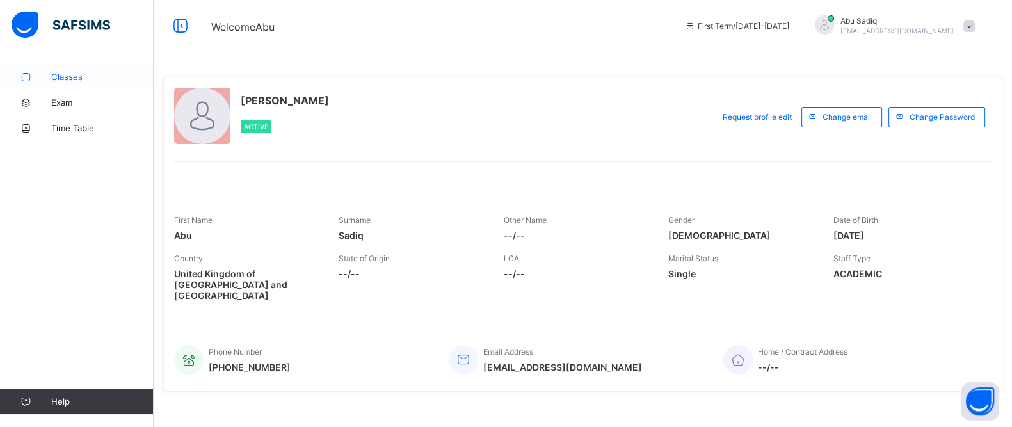
click at [64, 83] on link "Classes" at bounding box center [77, 77] width 154 height 26
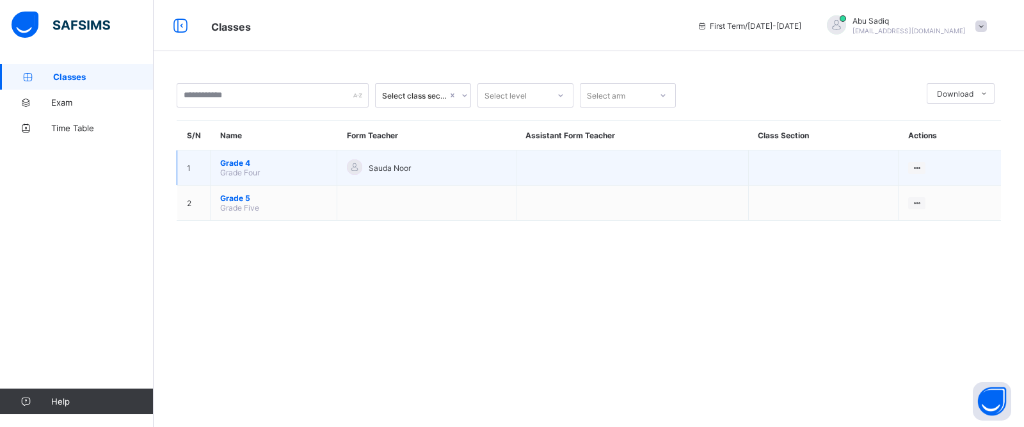
click at [230, 158] on span "Grade 4" at bounding box center [273, 163] width 107 height 10
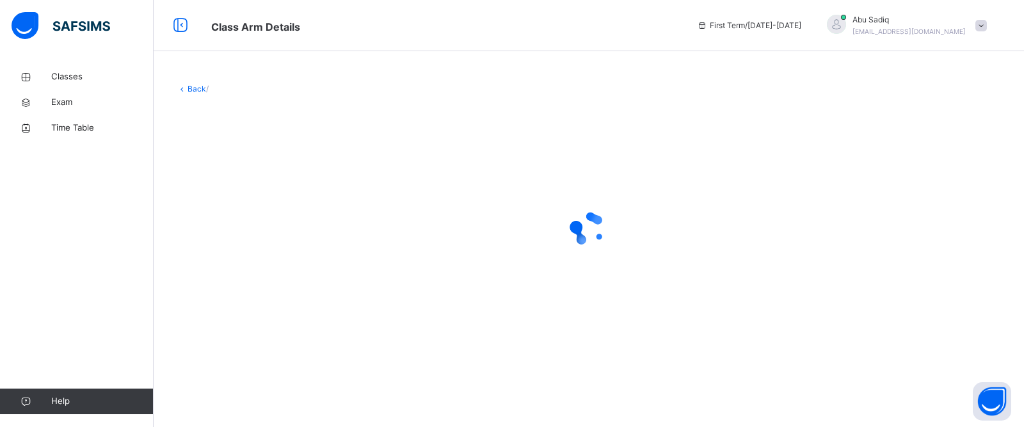
click at [977, 24] on span at bounding box center [982, 26] width 12 height 12
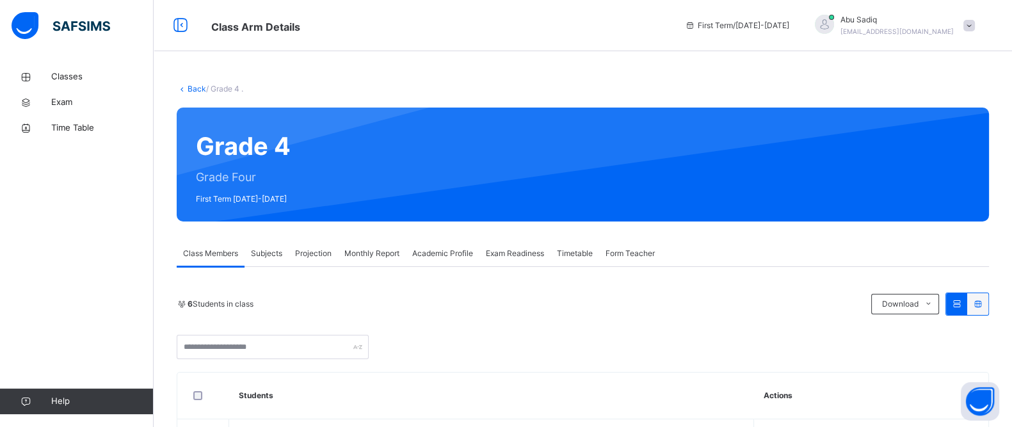
click at [317, 254] on span "Projection" at bounding box center [313, 254] width 36 height 12
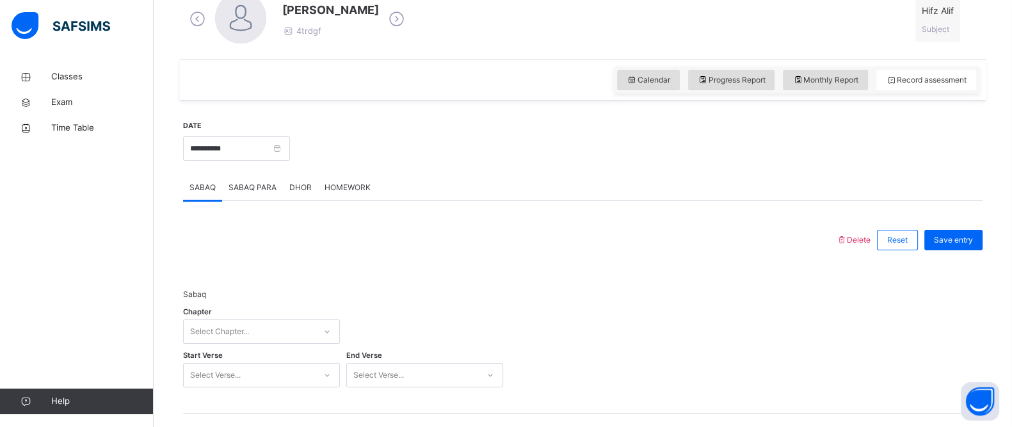
scroll to position [376, 0]
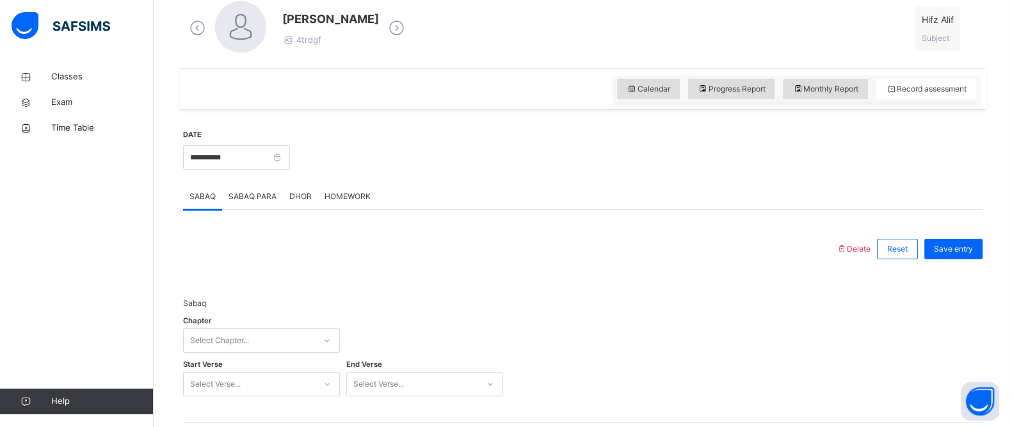
click at [296, 204] on div "DHOR" at bounding box center [300, 197] width 35 height 26
click at [341, 202] on div "HOMEWORK" at bounding box center [347, 197] width 59 height 26
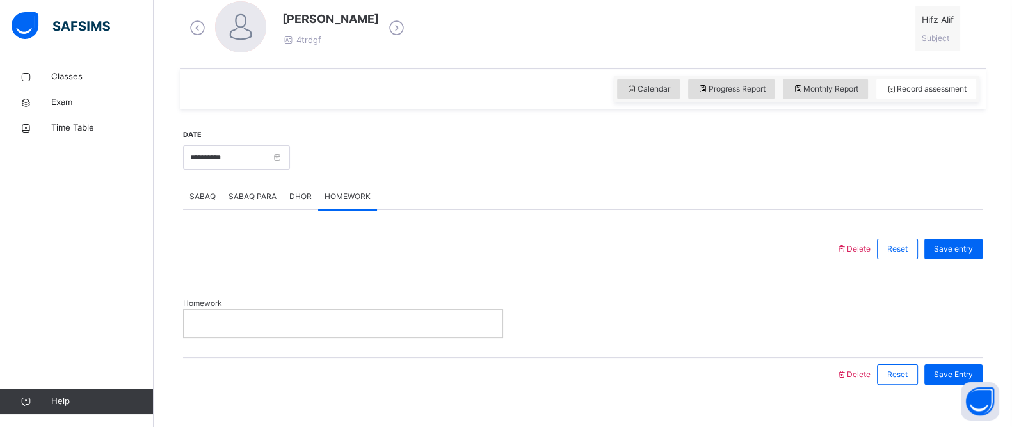
click at [200, 199] on span "SABAQ" at bounding box center [203, 197] width 26 height 12
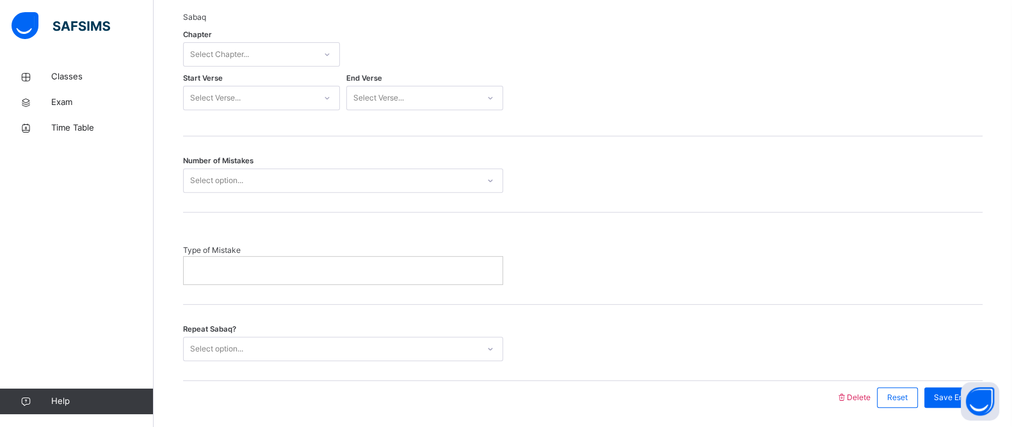
scroll to position [649, 0]
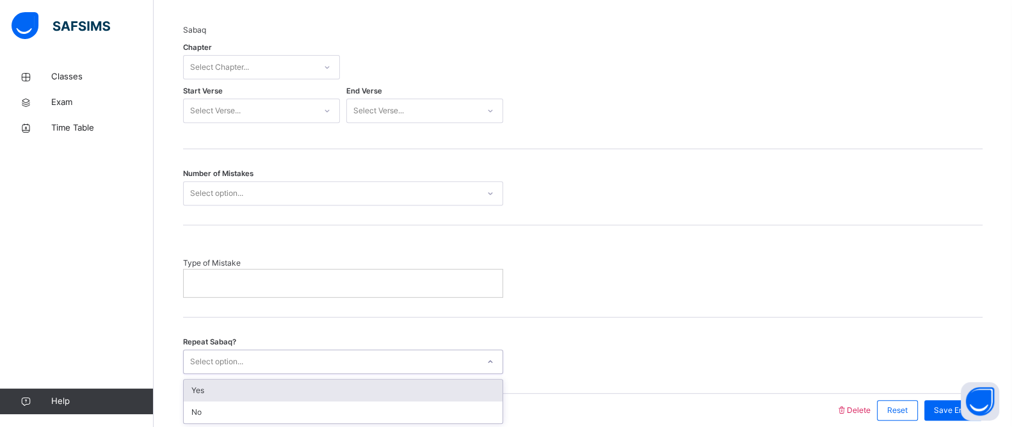
click at [231, 359] on div "Select option..." at bounding box center [216, 362] width 53 height 24
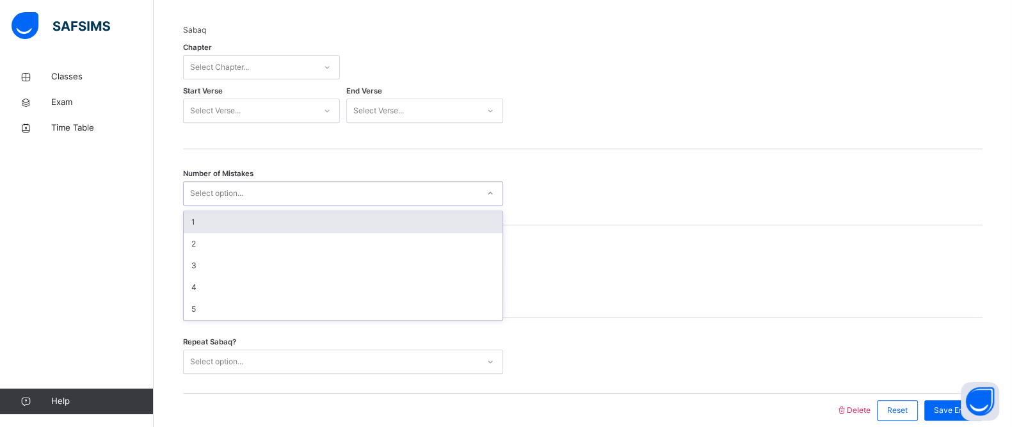
click at [285, 188] on div "Select option..." at bounding box center [331, 194] width 295 height 20
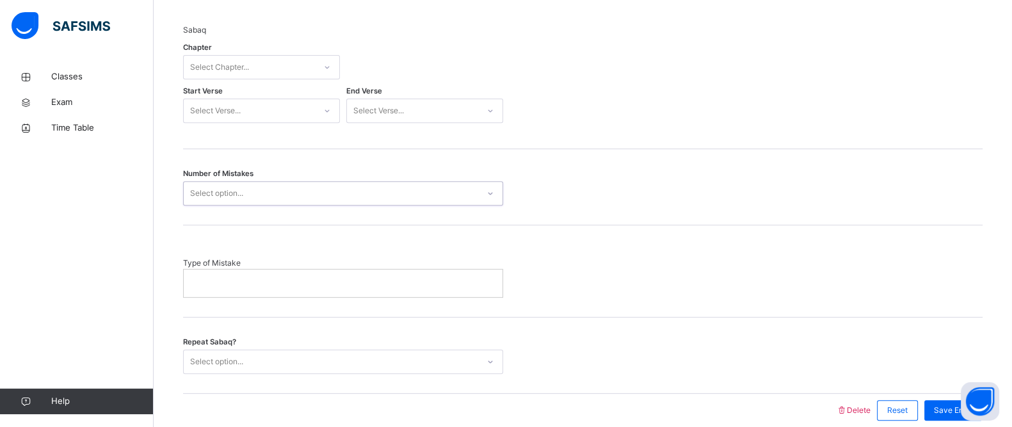
click at [285, 188] on div "Select option..." at bounding box center [331, 194] width 295 height 20
click at [231, 293] on div at bounding box center [343, 283] width 319 height 27
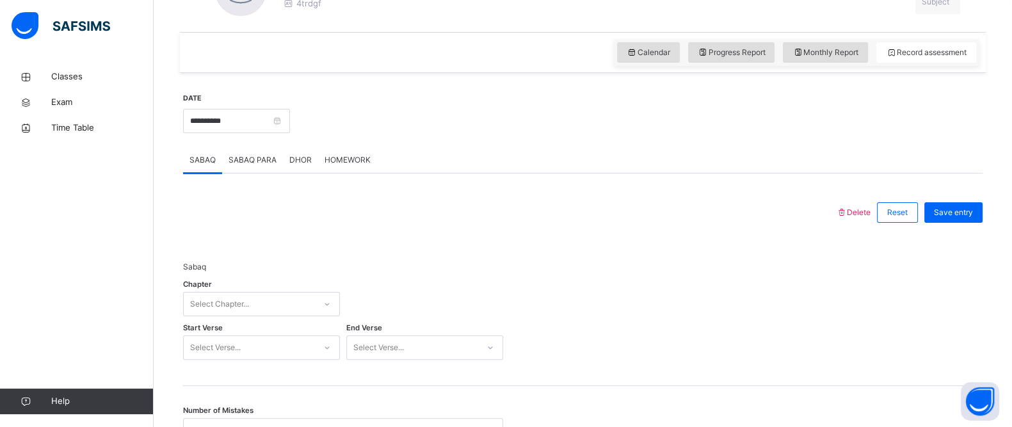
scroll to position [410, 0]
click at [247, 166] on span "SABAQ PARA" at bounding box center [253, 163] width 48 height 12
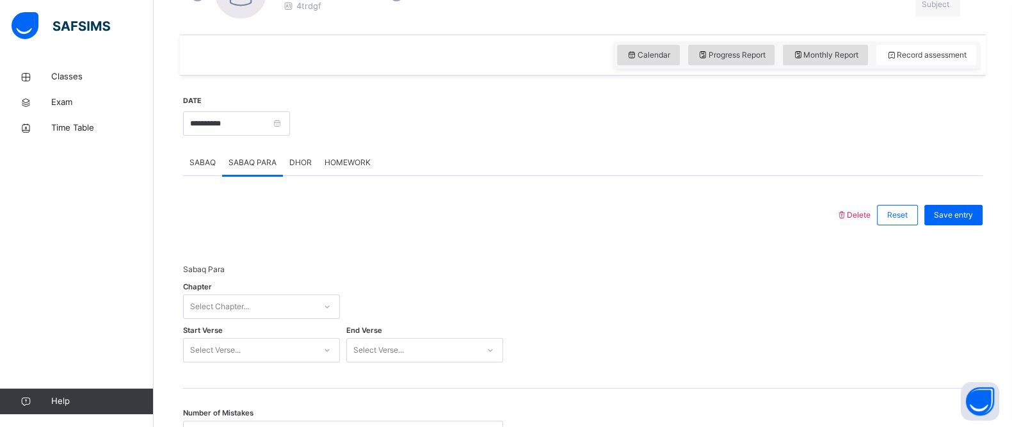
click at [299, 159] on span "DHOR" at bounding box center [300, 163] width 22 height 12
click at [730, 54] on span "Progress Report" at bounding box center [732, 55] width 68 height 12
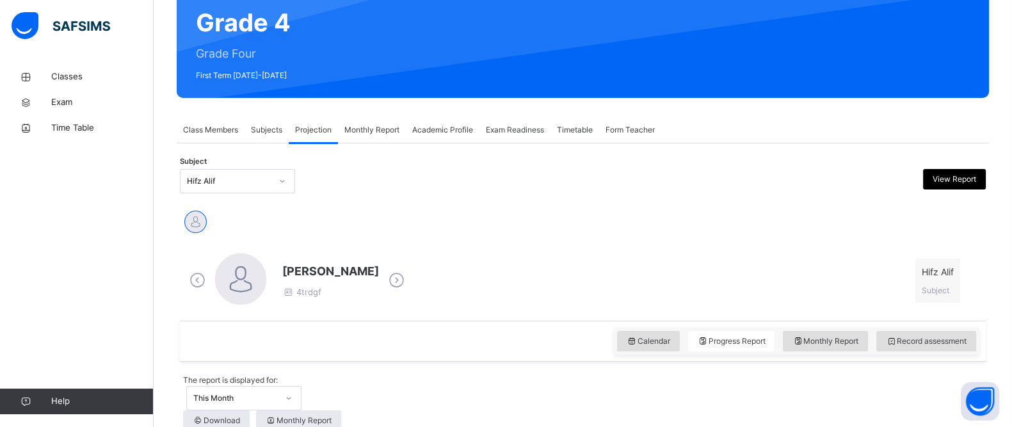
scroll to position [159, 0]
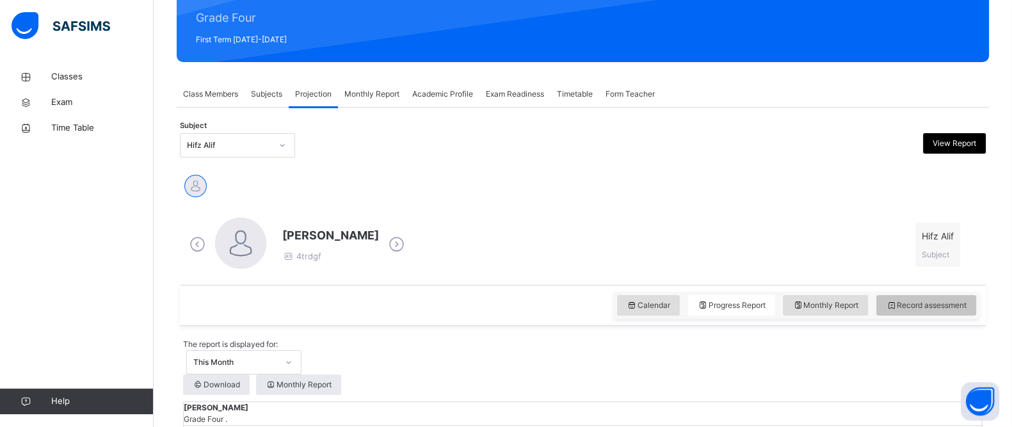
click at [941, 302] on span "Record assessment" at bounding box center [926, 306] width 81 height 12
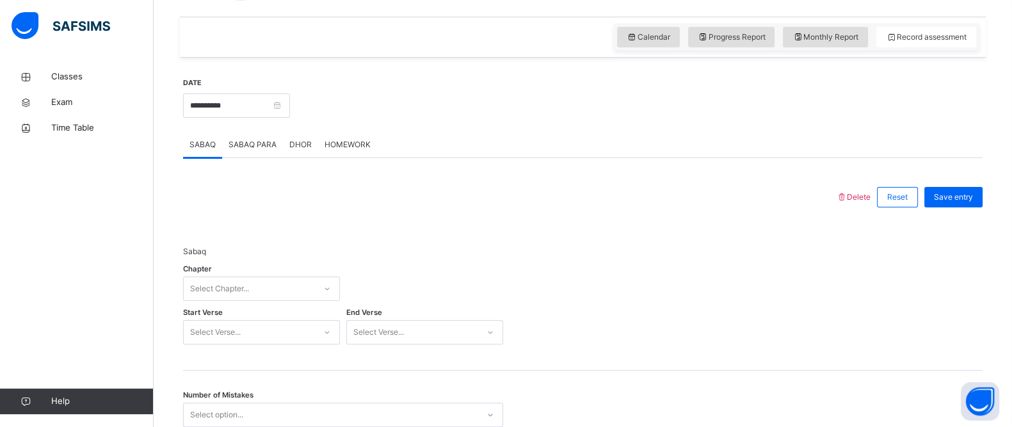
scroll to position [429, 0]
click at [725, 40] on span "Progress Report" at bounding box center [732, 36] width 68 height 12
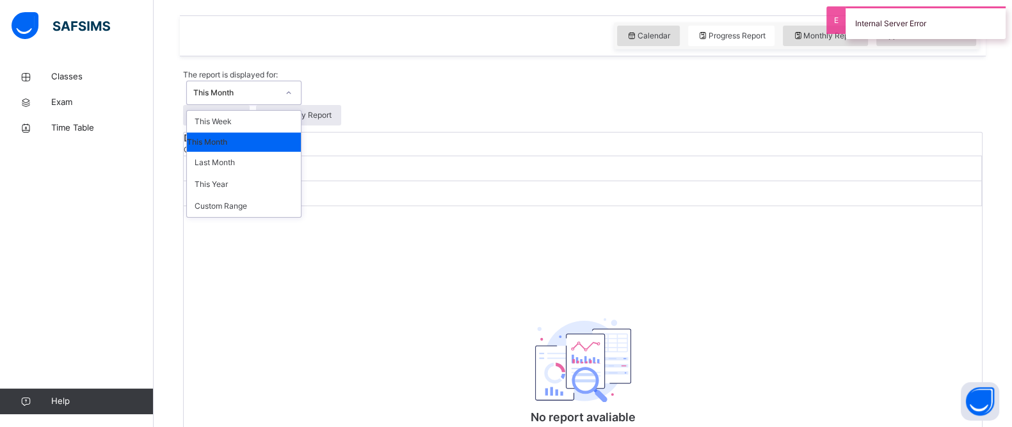
click at [278, 87] on div "This Month" at bounding box center [235, 93] width 85 height 12
click at [301, 152] on div "Last Month" at bounding box center [244, 163] width 114 height 22
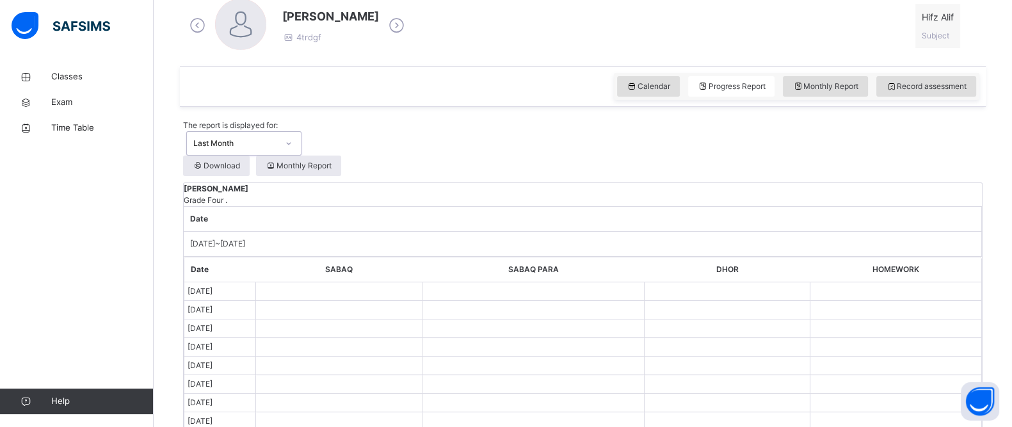
scroll to position [297, 0]
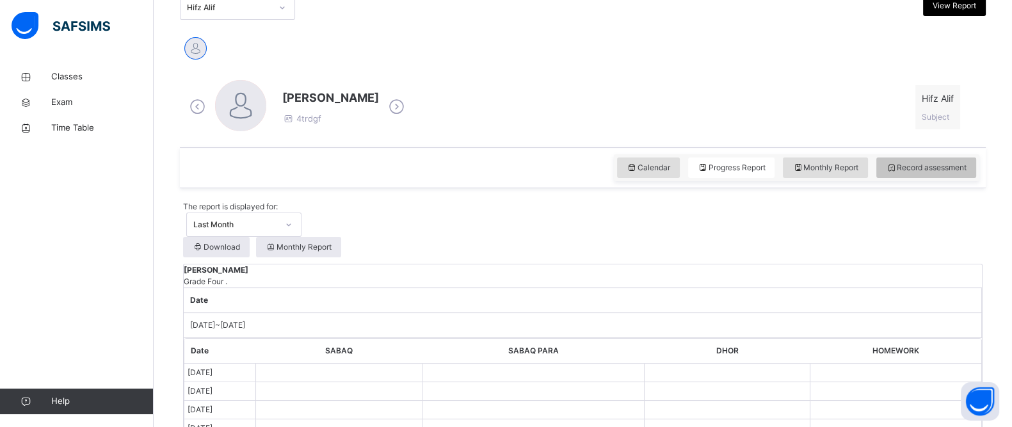
click at [916, 169] on span "Record assessment" at bounding box center [926, 168] width 81 height 12
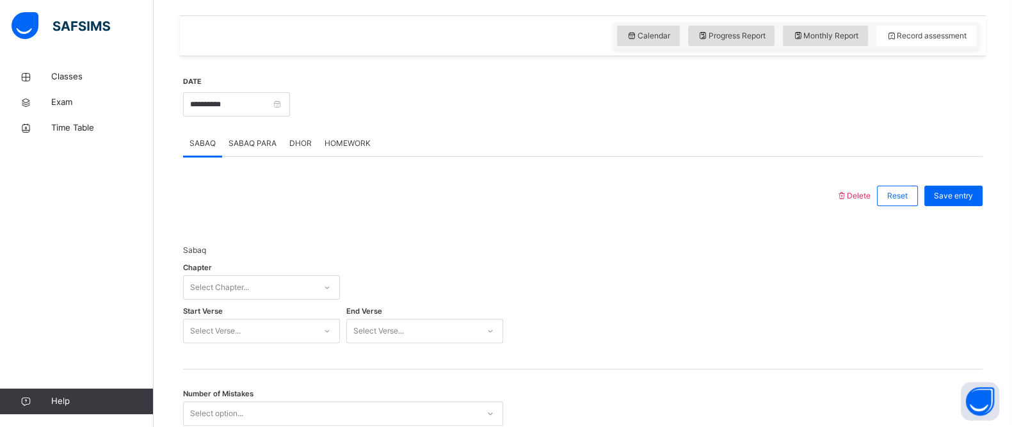
scroll to position [408, 0]
